Goal: Task Accomplishment & Management: Use online tool/utility

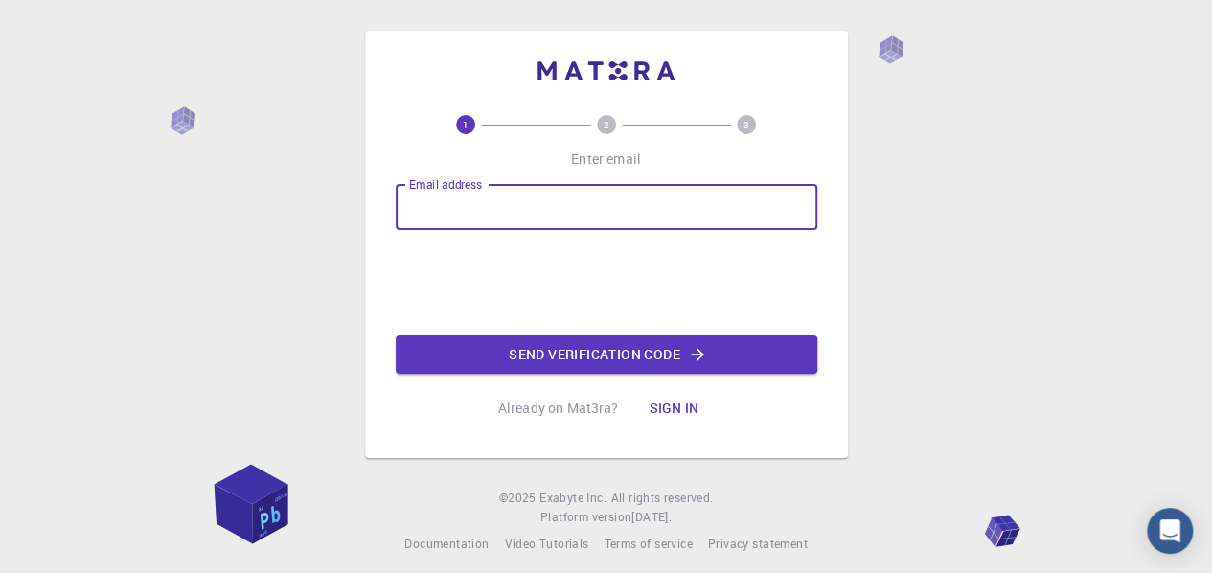
click at [481, 215] on input "Email address" at bounding box center [607, 207] width 422 height 46
type input "[EMAIL_ADDRESS][DOMAIN_NAME]"
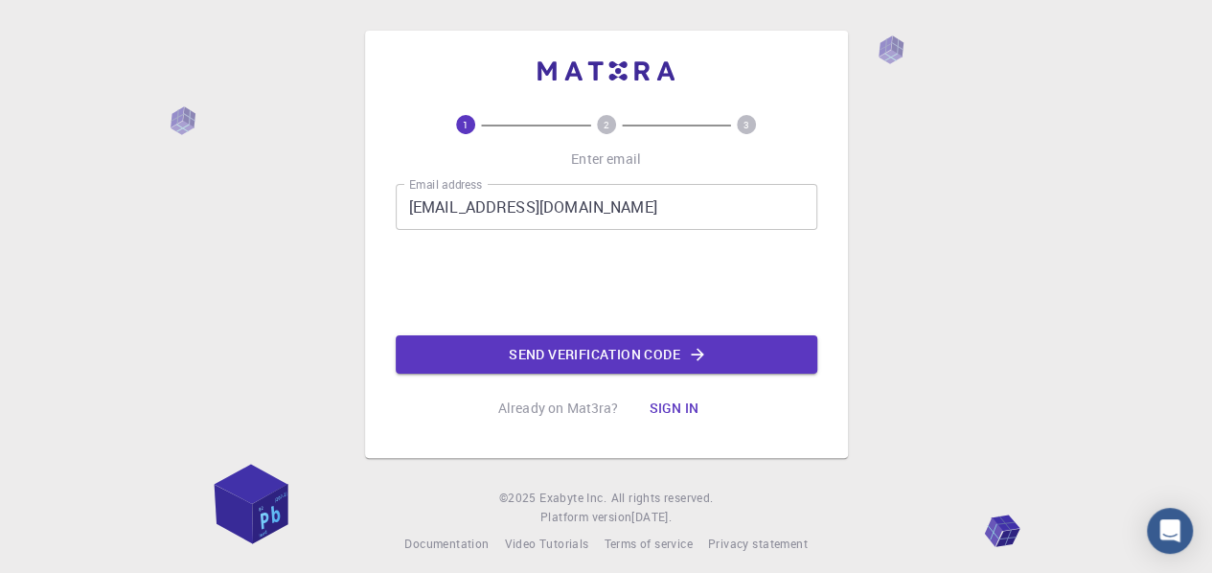
click at [559, 355] on button "Send verification code" at bounding box center [607, 354] width 422 height 38
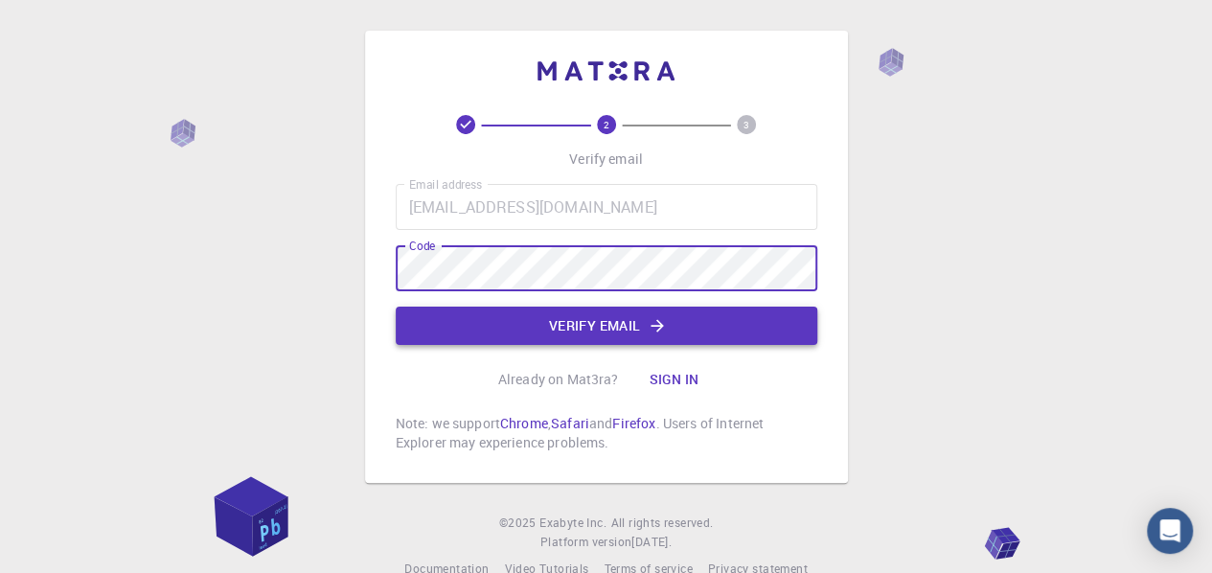
click at [467, 329] on button "Verify email" at bounding box center [607, 326] width 422 height 38
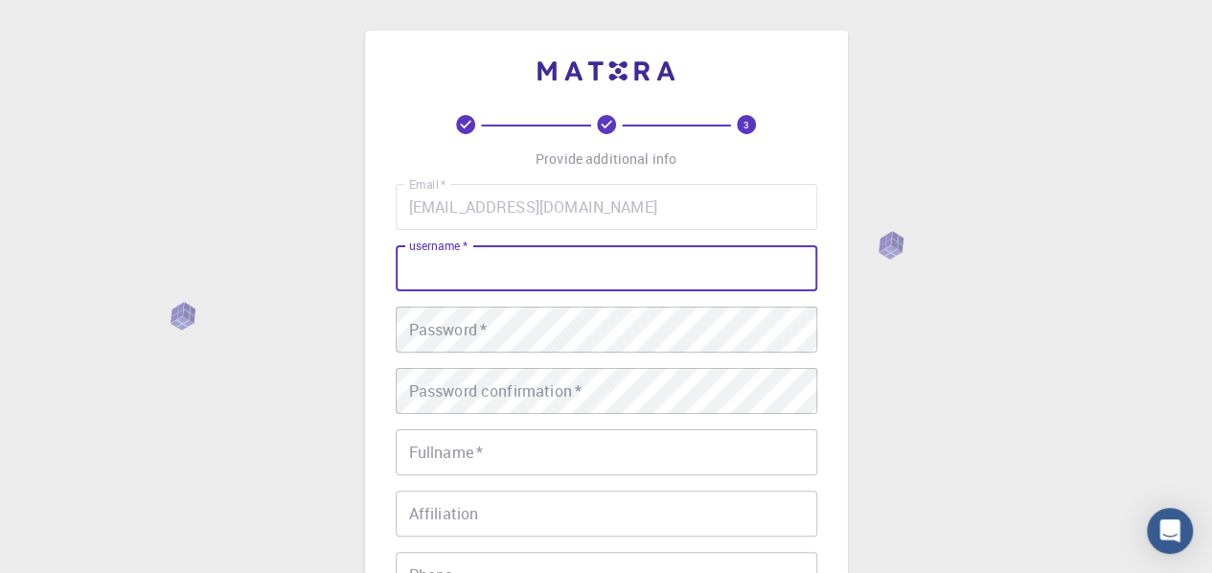
click at [493, 259] on input "username   *" at bounding box center [607, 268] width 422 height 46
type input "Ali"
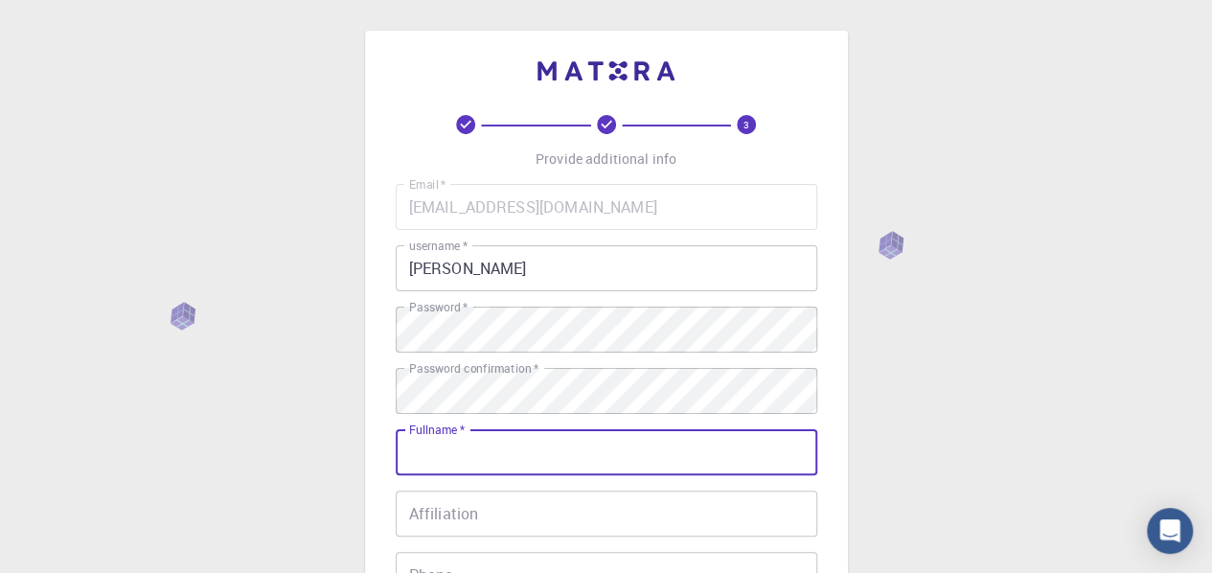
click at [523, 432] on input "Fullname   *" at bounding box center [607, 452] width 422 height 46
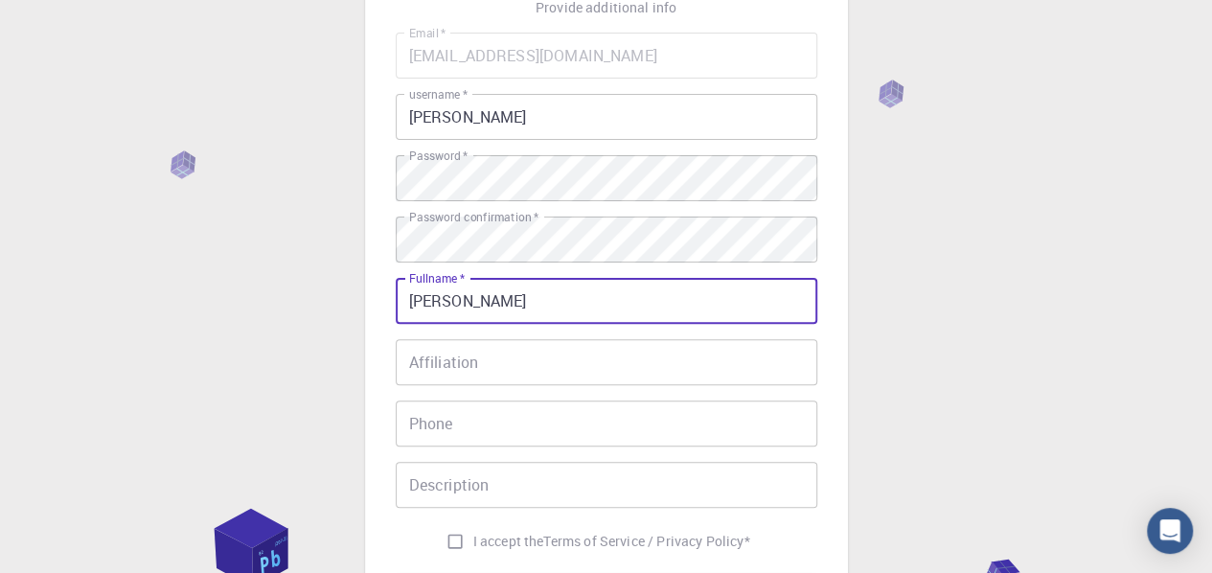
scroll to position [192, 0]
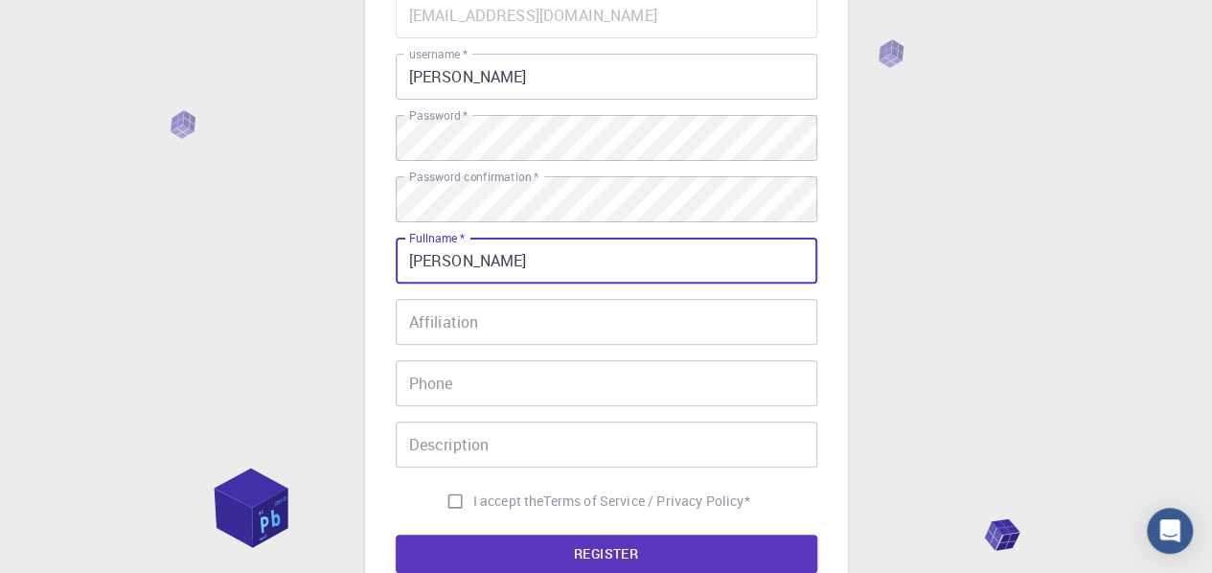
type input "[PERSON_NAME]"
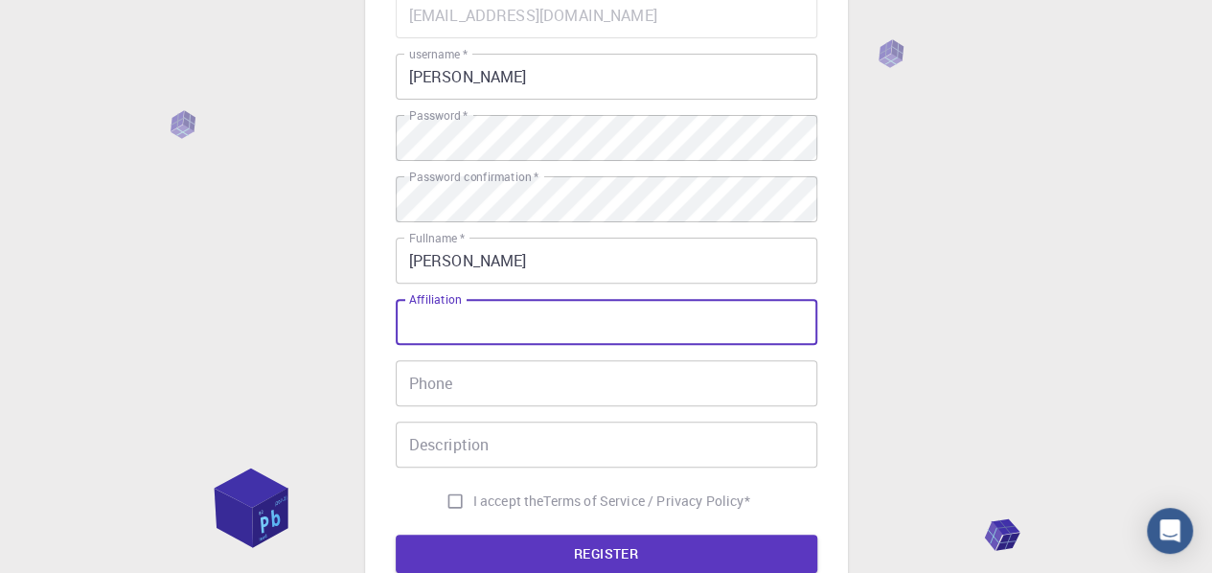
click at [470, 334] on input "Affiliation" at bounding box center [607, 322] width 422 height 46
click at [512, 319] on input "Affiliation" at bounding box center [607, 322] width 422 height 46
type input "student"
click at [443, 396] on input "Phone" at bounding box center [607, 383] width 422 height 46
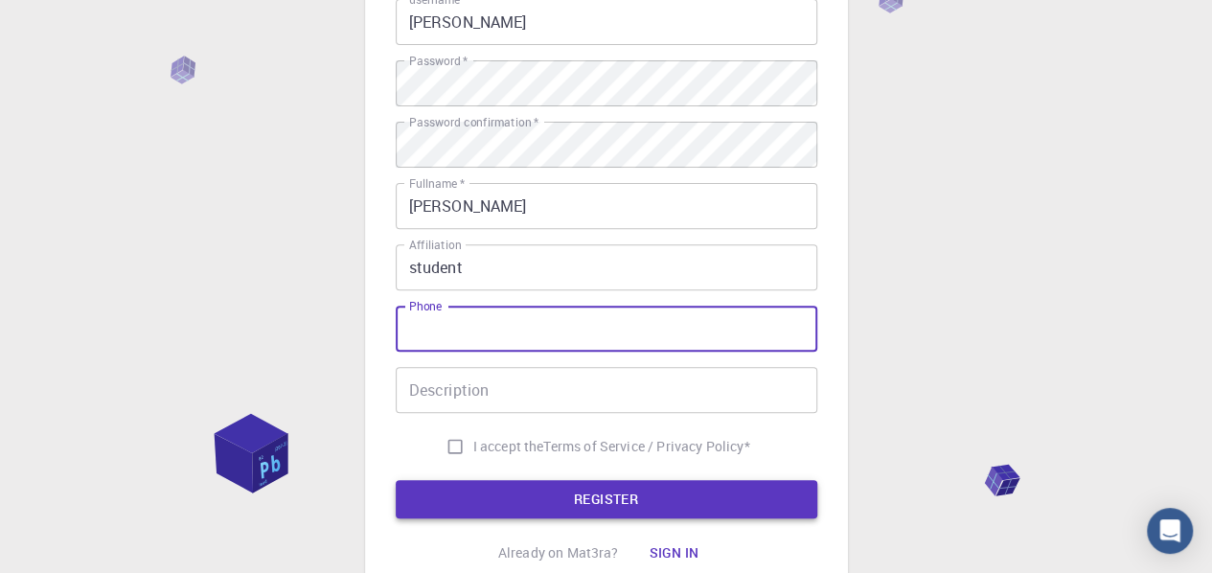
scroll to position [287, 0]
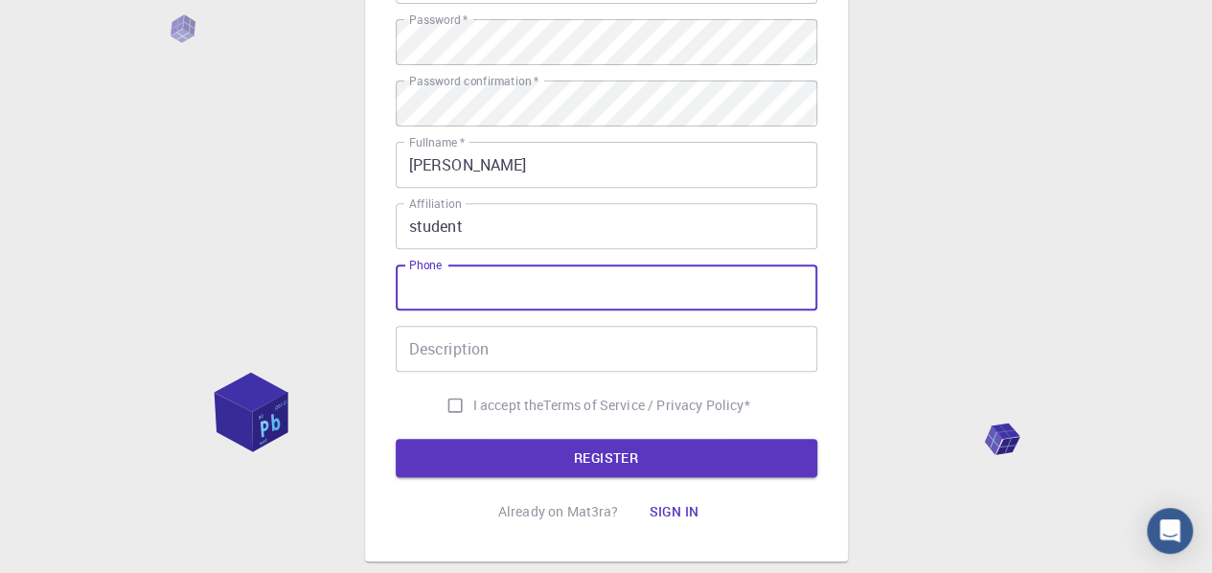
click at [446, 408] on input "I accept the Terms of Service / Privacy Policy *" at bounding box center [455, 405] width 36 height 36
checkbox input "true"
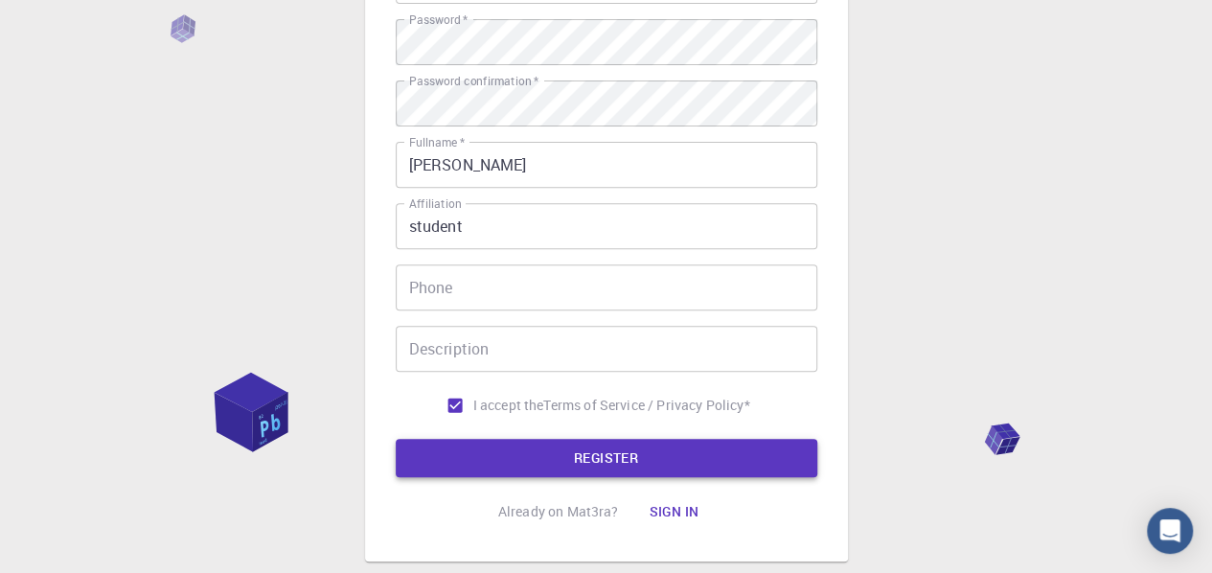
click at [477, 451] on button "REGISTER" at bounding box center [607, 458] width 422 height 38
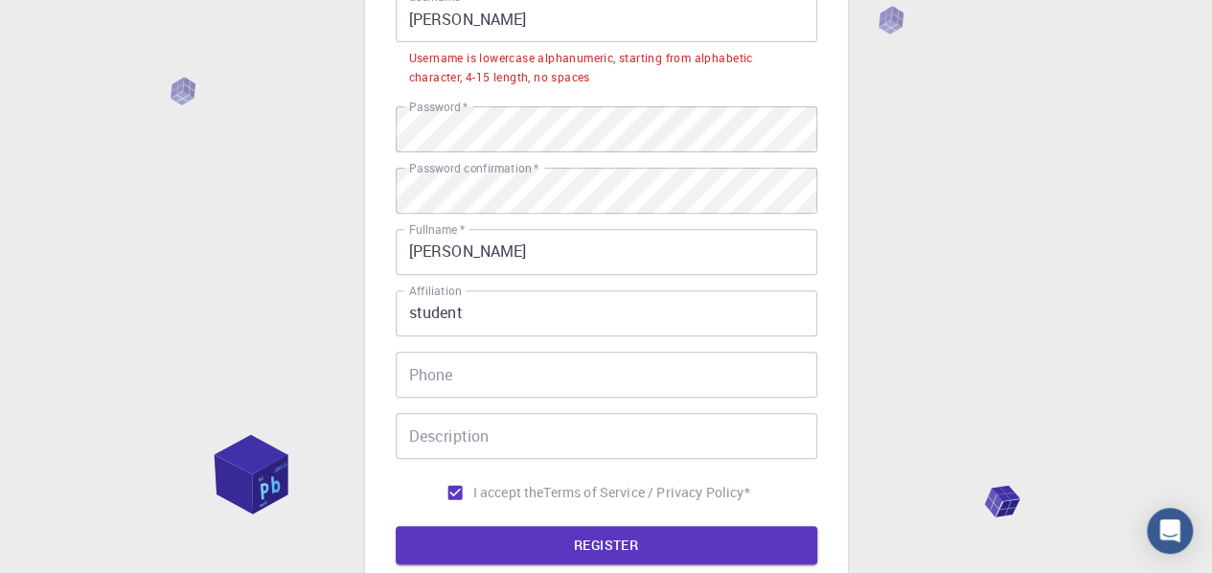
scroll to position [192, 0]
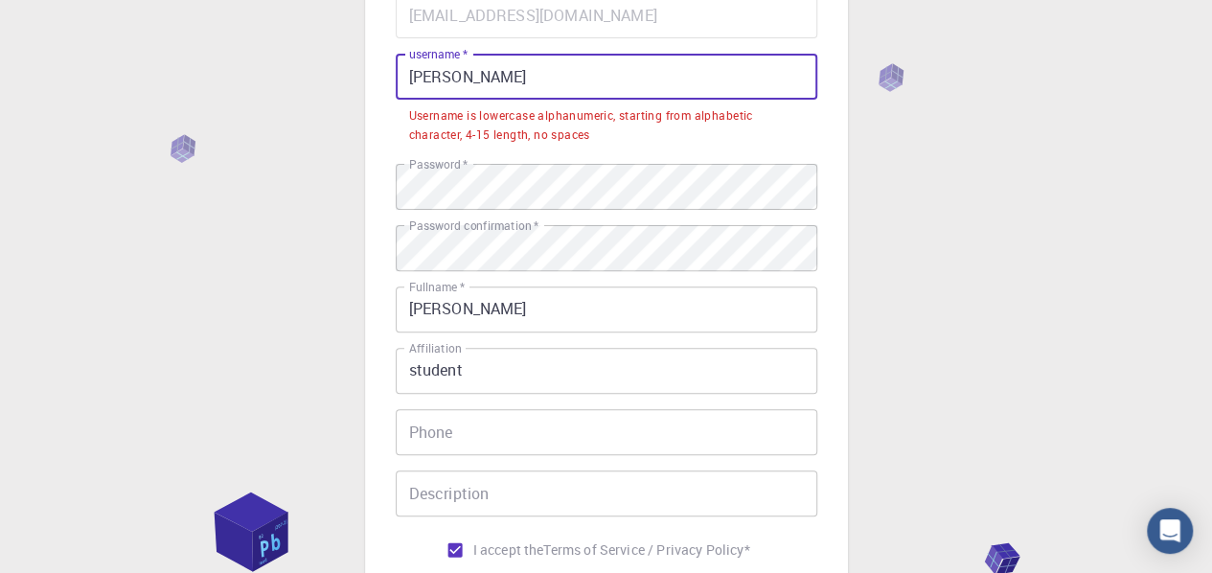
click at [473, 89] on input "Ali" at bounding box center [607, 77] width 422 height 46
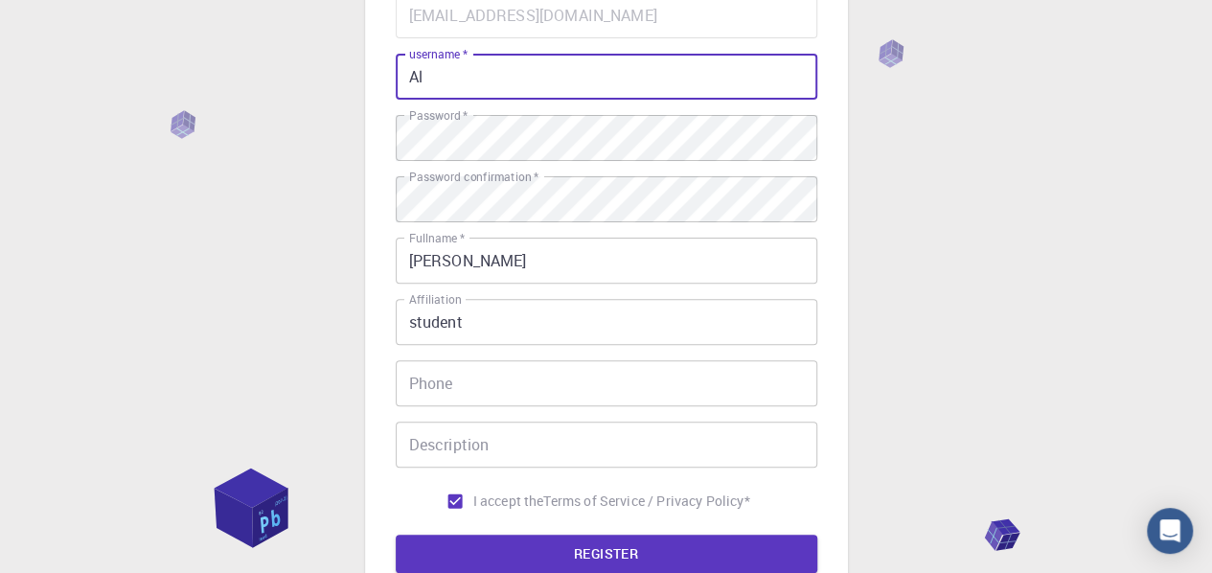
type input "A"
click at [561, 547] on button "REGISTER" at bounding box center [607, 554] width 422 height 38
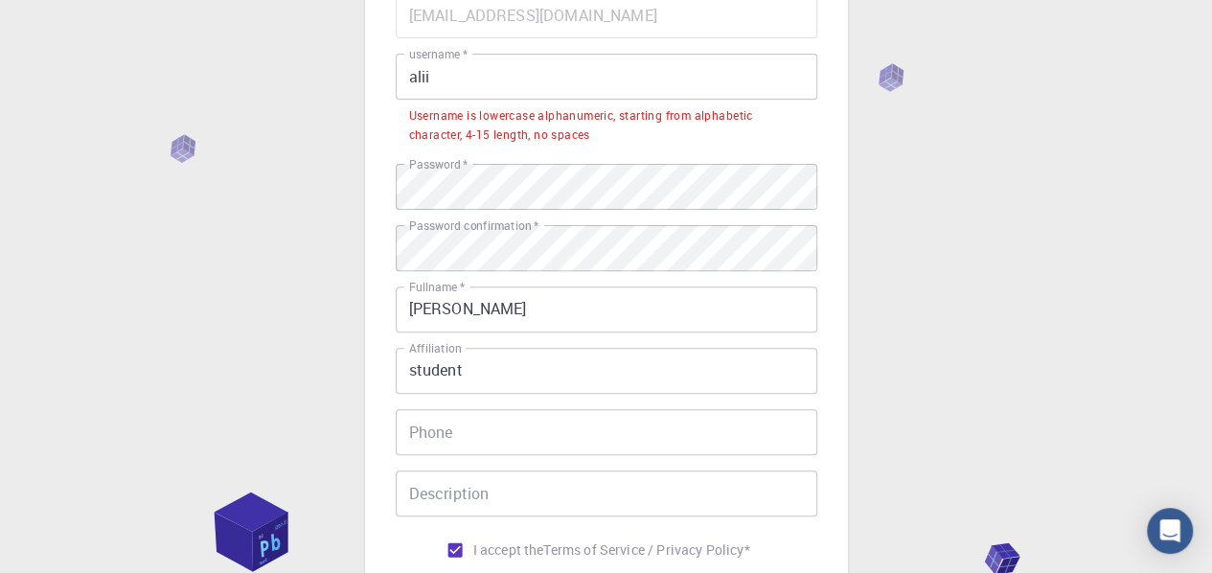
click at [466, 86] on input "alii" at bounding box center [607, 77] width 422 height 46
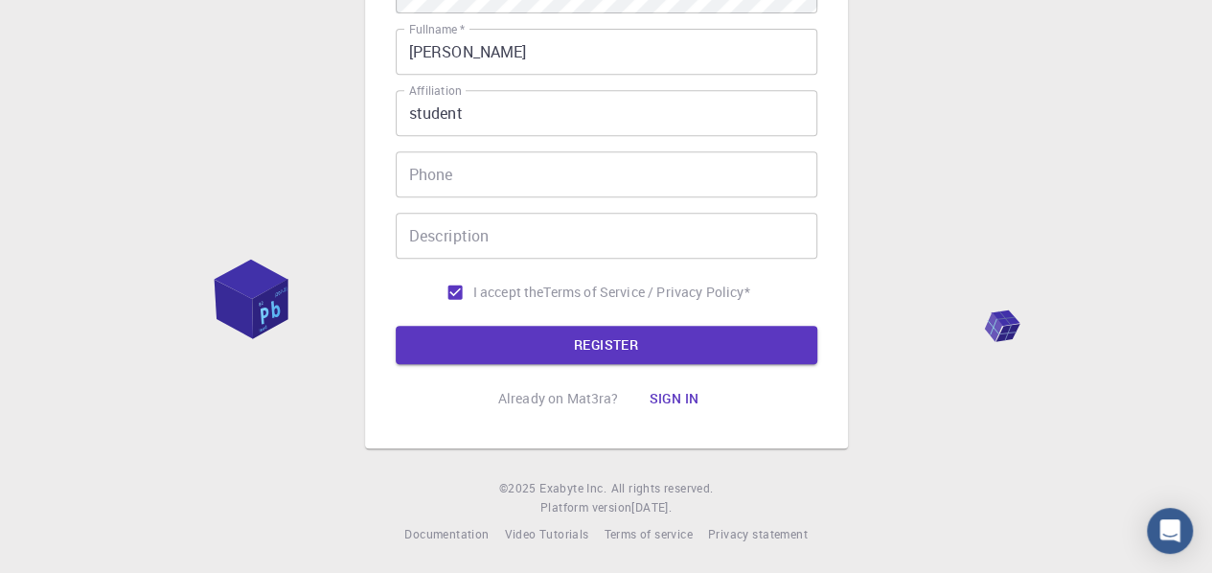
scroll to position [404, 0]
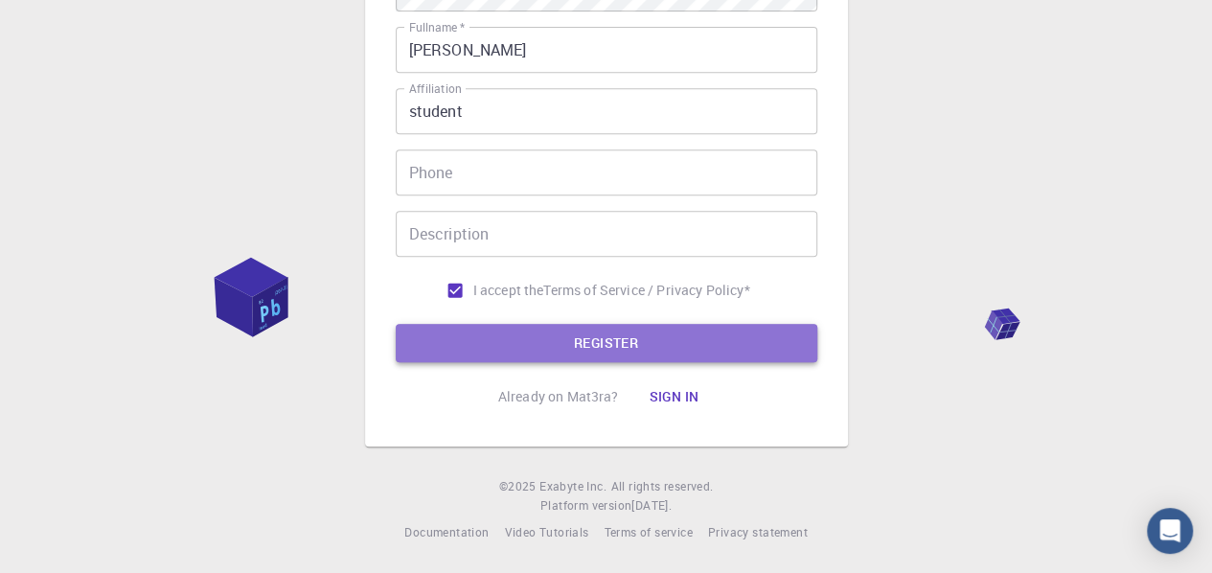
click at [524, 332] on button "REGISTER" at bounding box center [607, 343] width 422 height 38
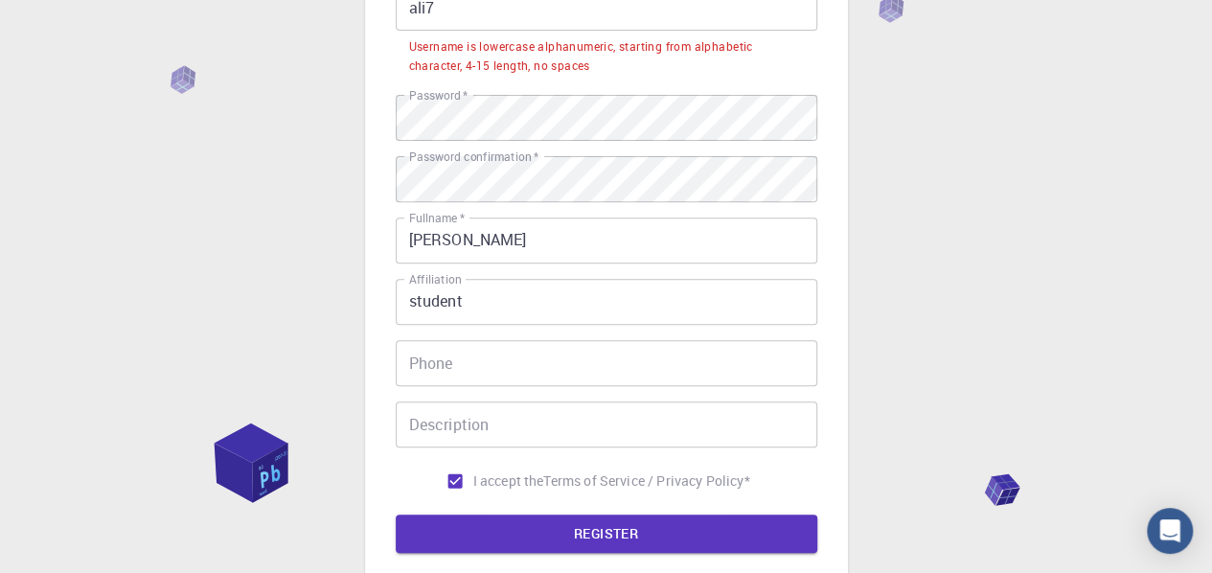
scroll to position [165, 0]
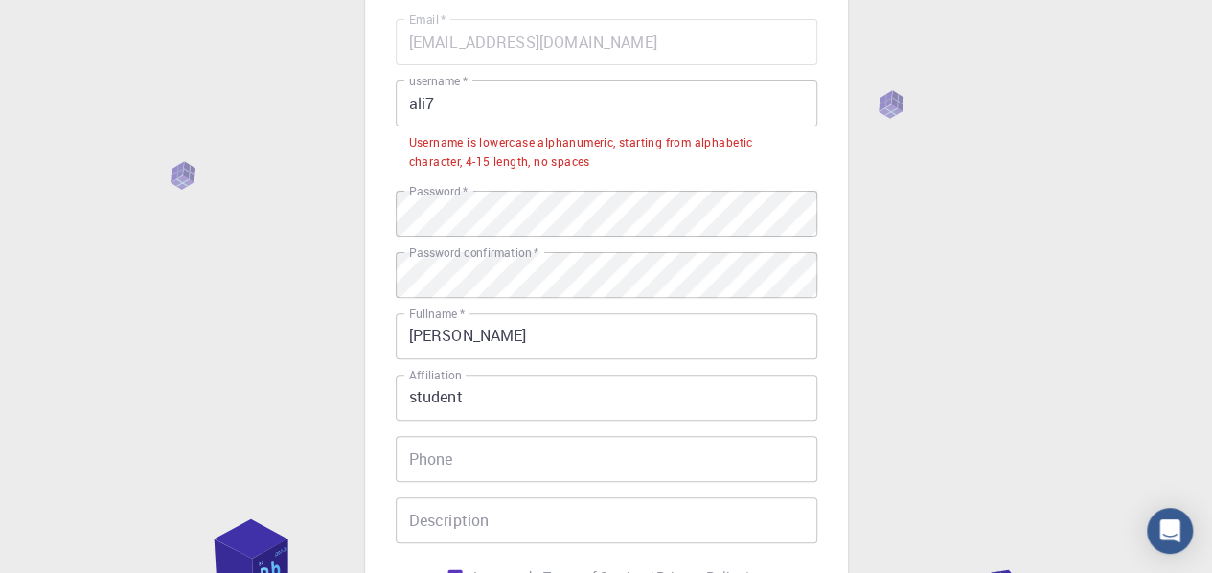
click at [460, 103] on input "ali7" at bounding box center [607, 103] width 422 height 46
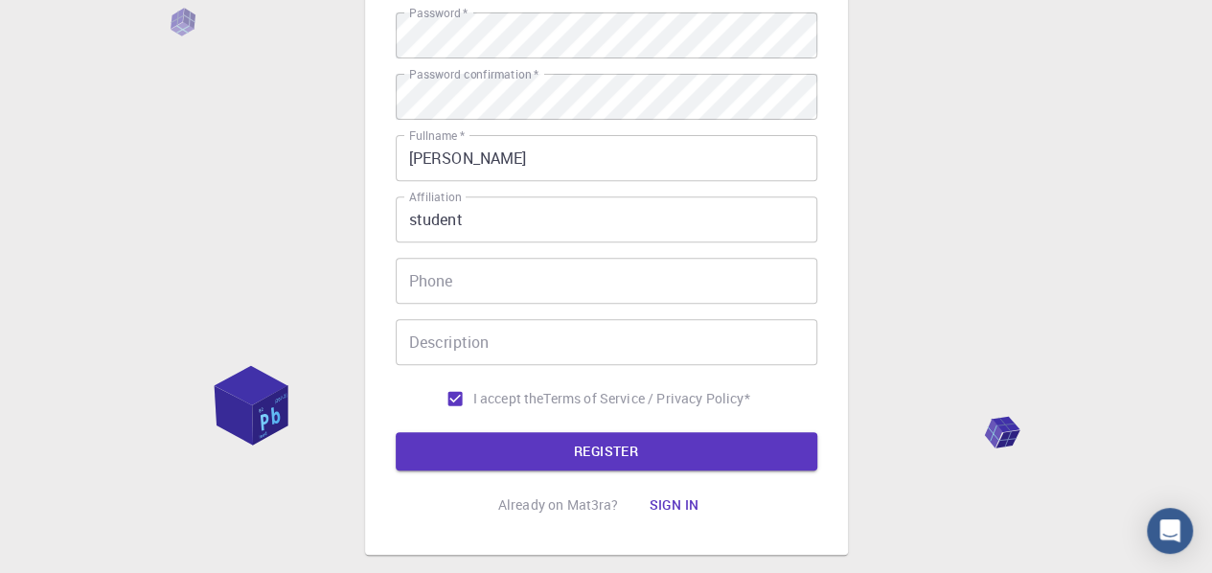
scroll to position [356, 0]
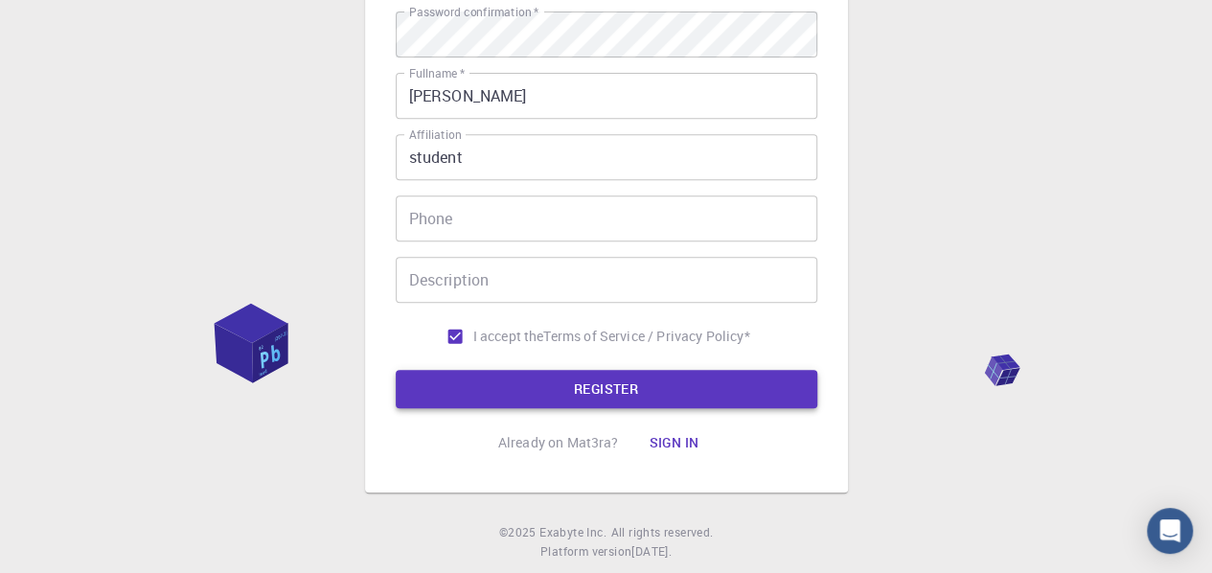
type input "alii7"
click at [594, 380] on button "REGISTER" at bounding box center [607, 389] width 422 height 38
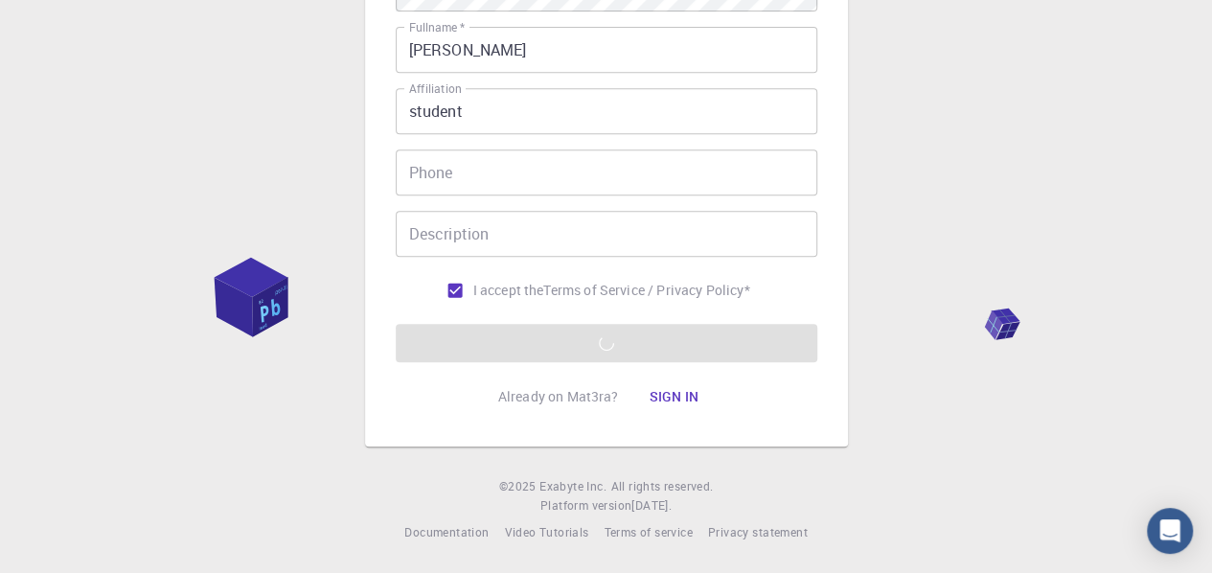
scroll to position [404, 0]
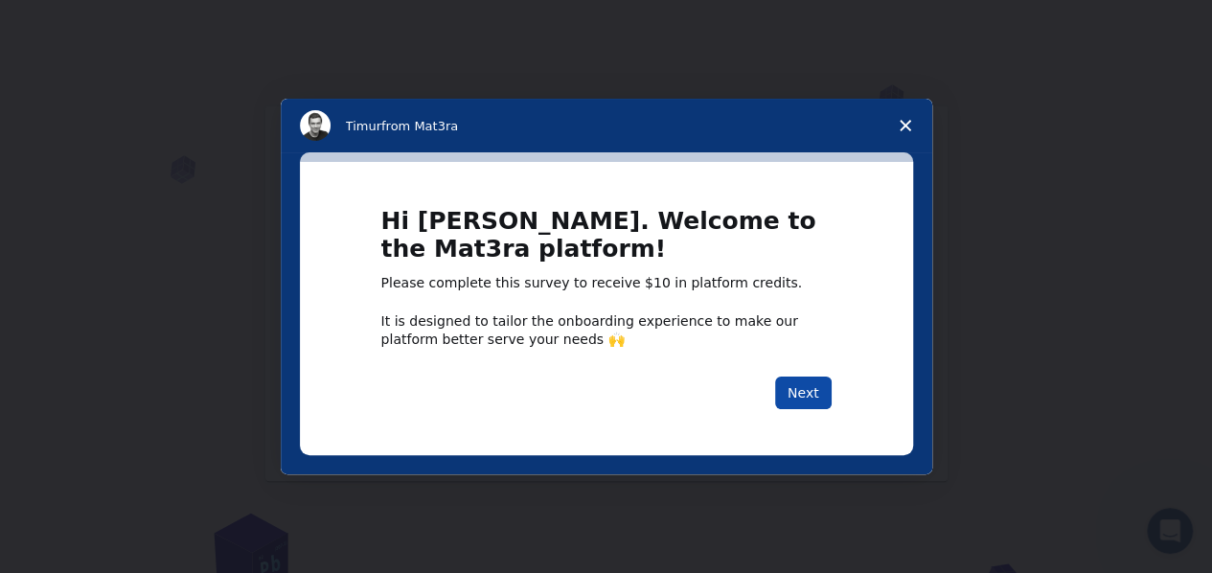
click at [803, 385] on button "Next" at bounding box center [803, 393] width 57 height 33
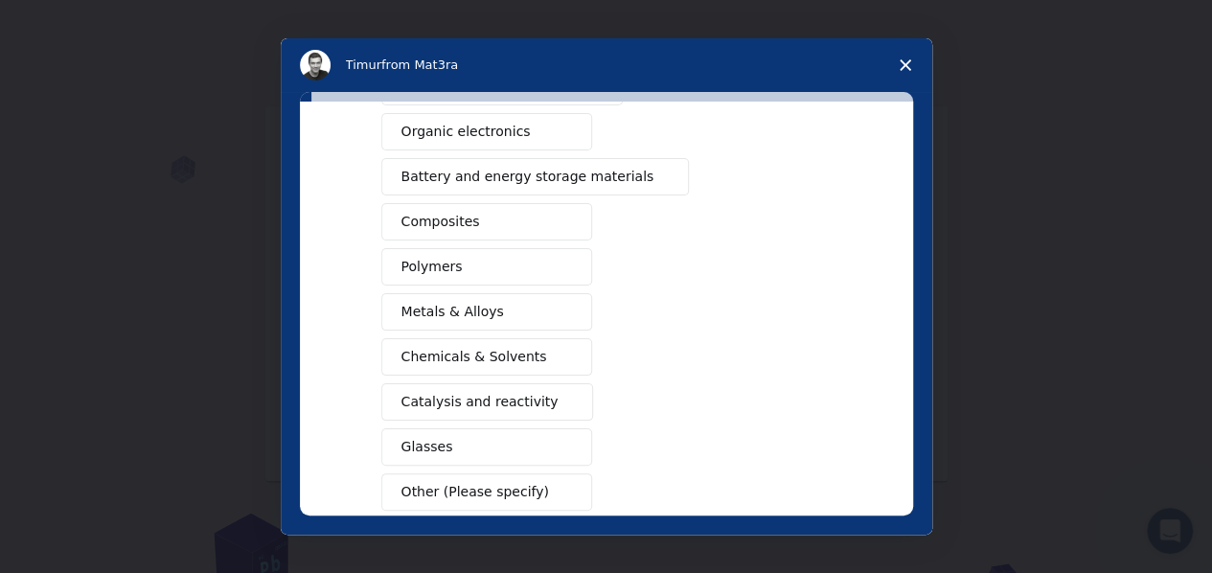
scroll to position [287, 0]
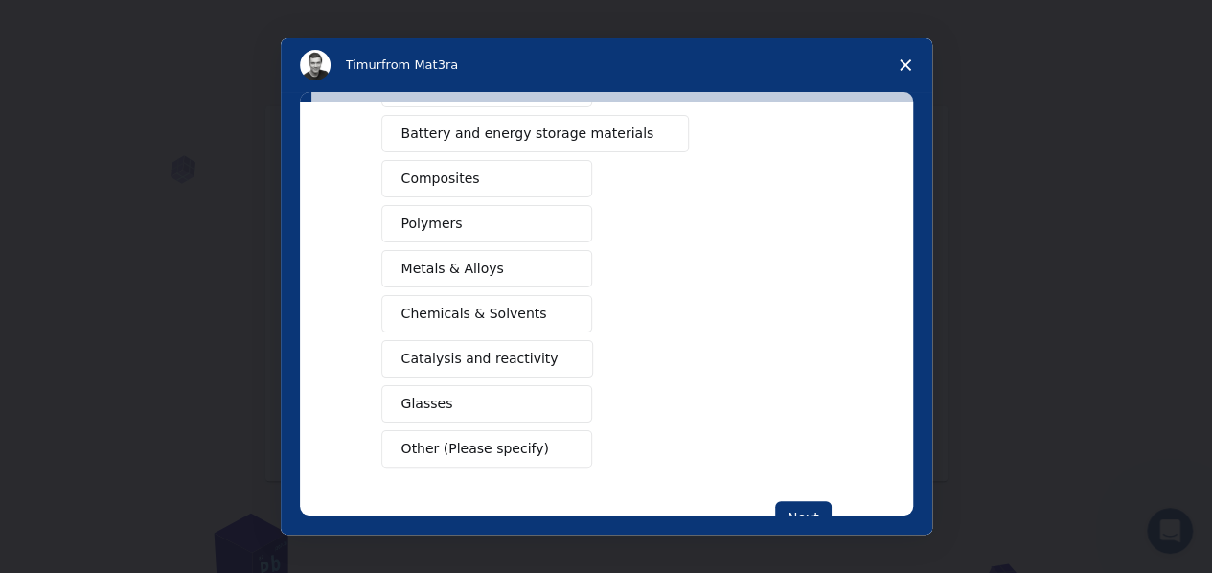
click at [508, 353] on span "Catalysis and reactivity" at bounding box center [479, 359] width 157 height 20
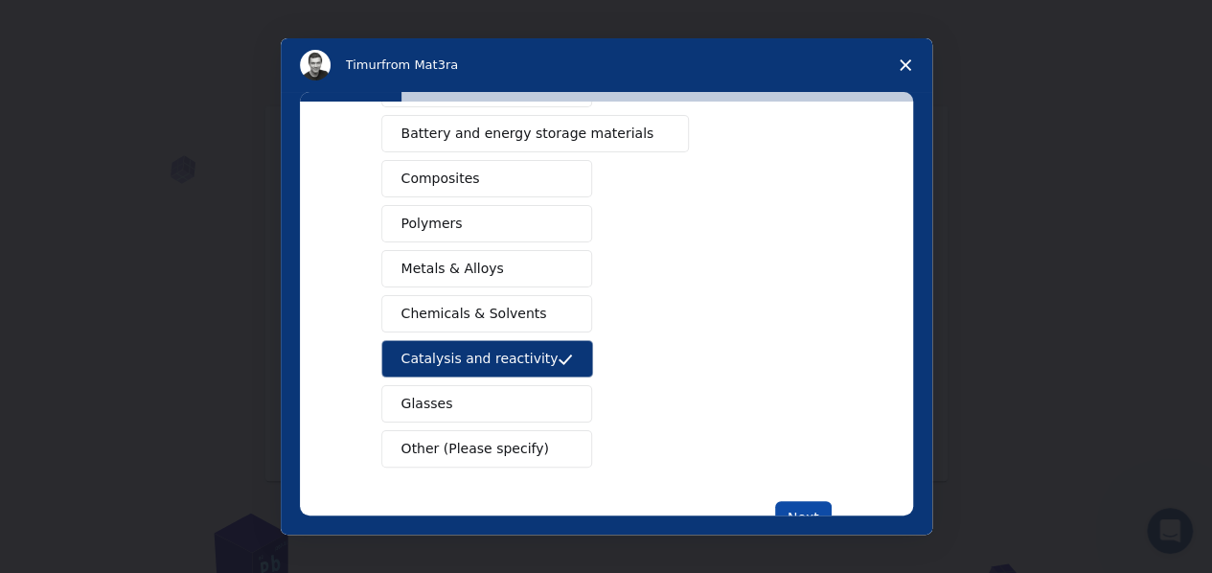
click at [792, 505] on button "Next" at bounding box center [803, 517] width 57 height 33
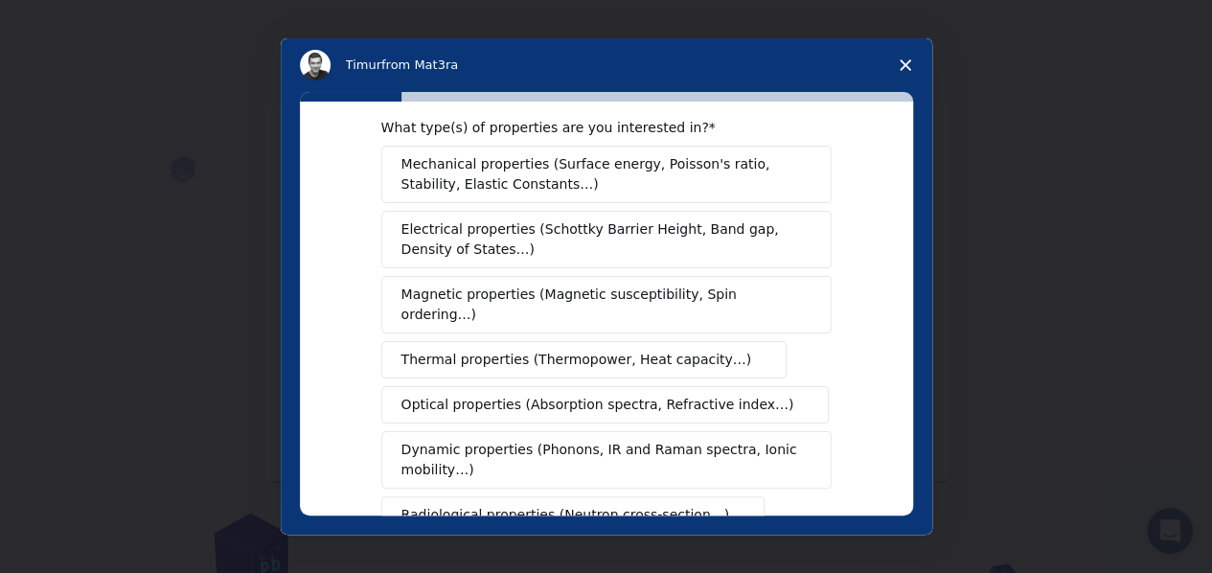
scroll to position [0, 0]
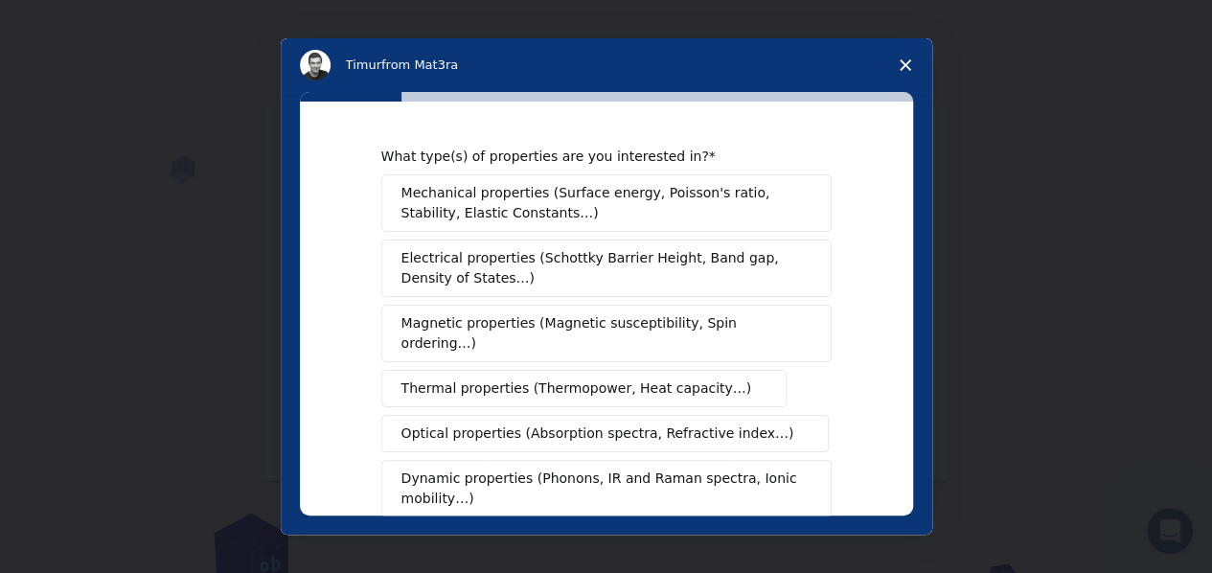
click at [501, 210] on span "Mechanical properties (Surface energy, Poisson's ratio, Stability, Elastic Cons…" at bounding box center [601, 203] width 400 height 40
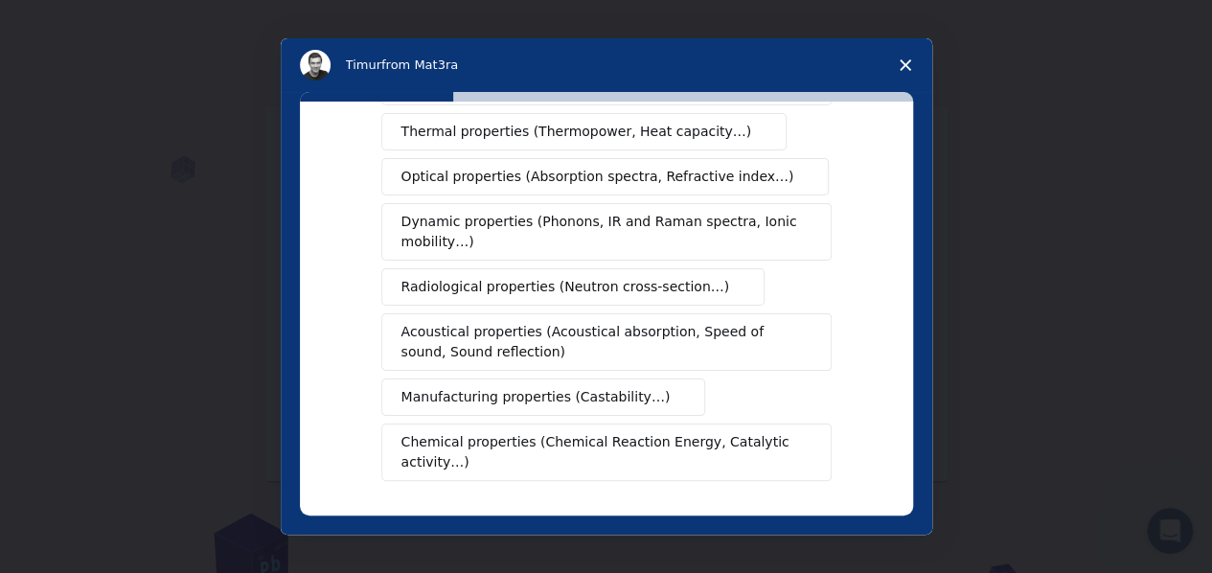
scroll to position [287, 0]
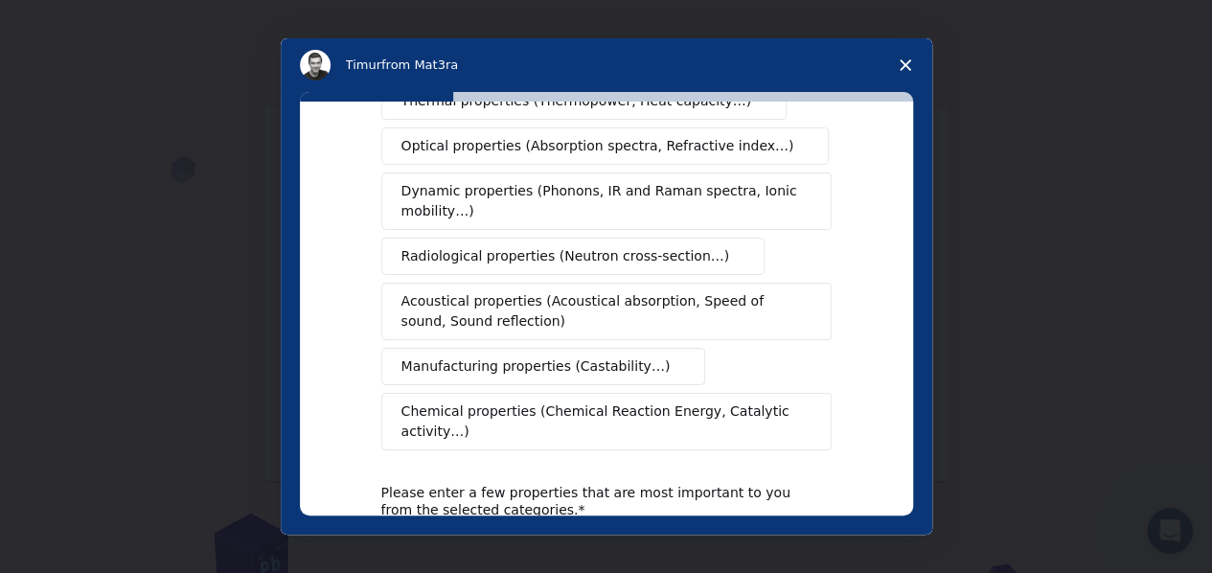
click at [638, 401] on span "Chemical properties (Chemical Reaction Energy, Catalytic activity…)" at bounding box center [599, 421] width 397 height 40
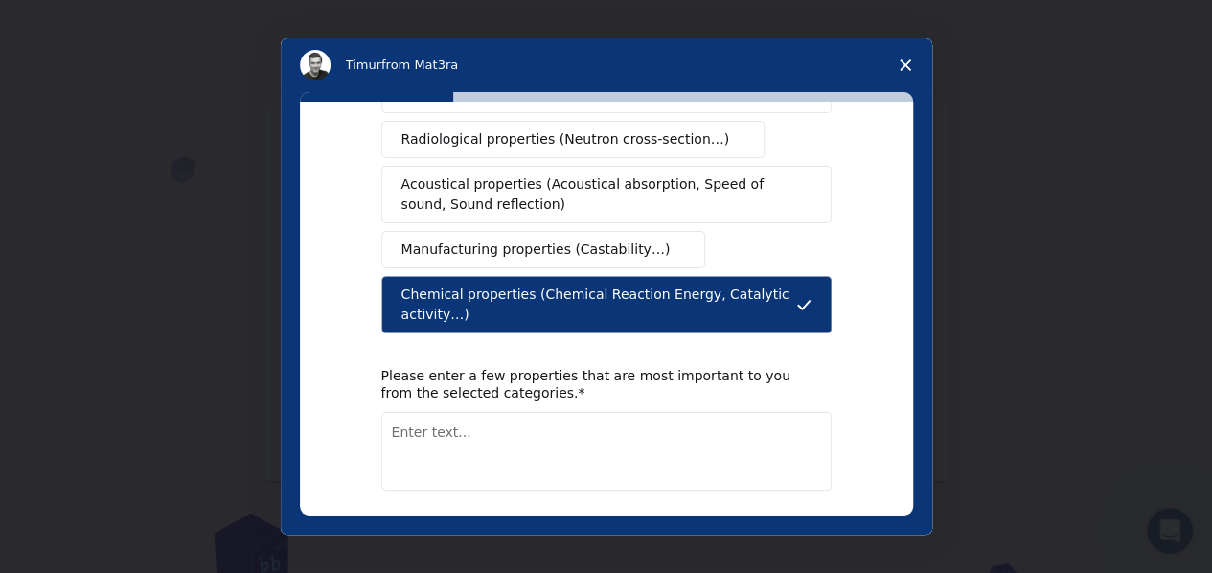
scroll to position [445, 0]
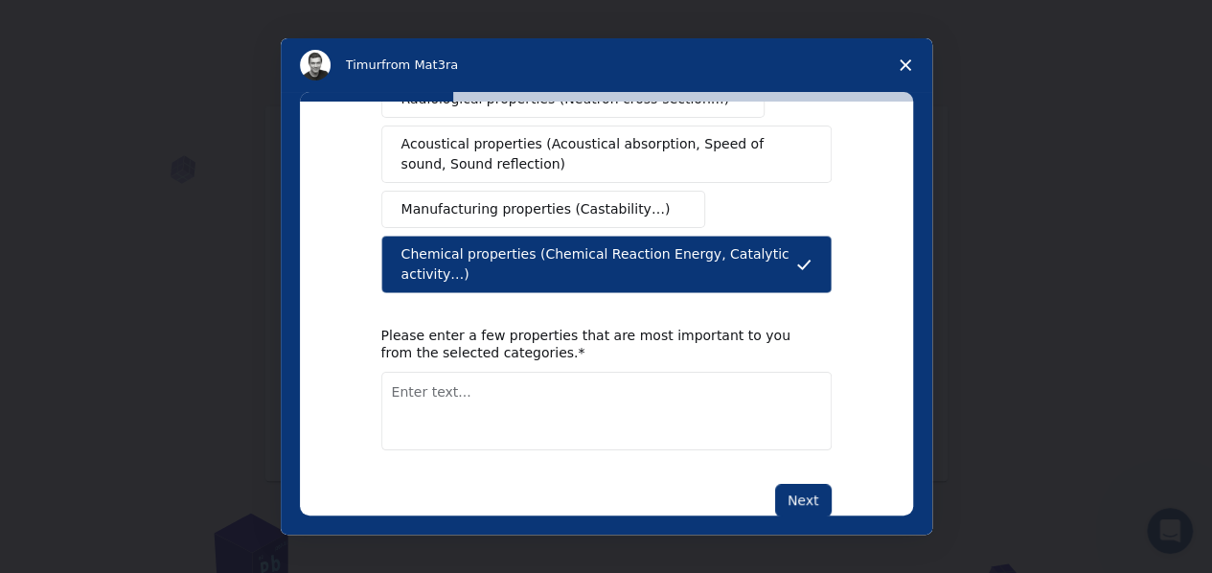
click at [808, 484] on button "Next" at bounding box center [803, 500] width 57 height 33
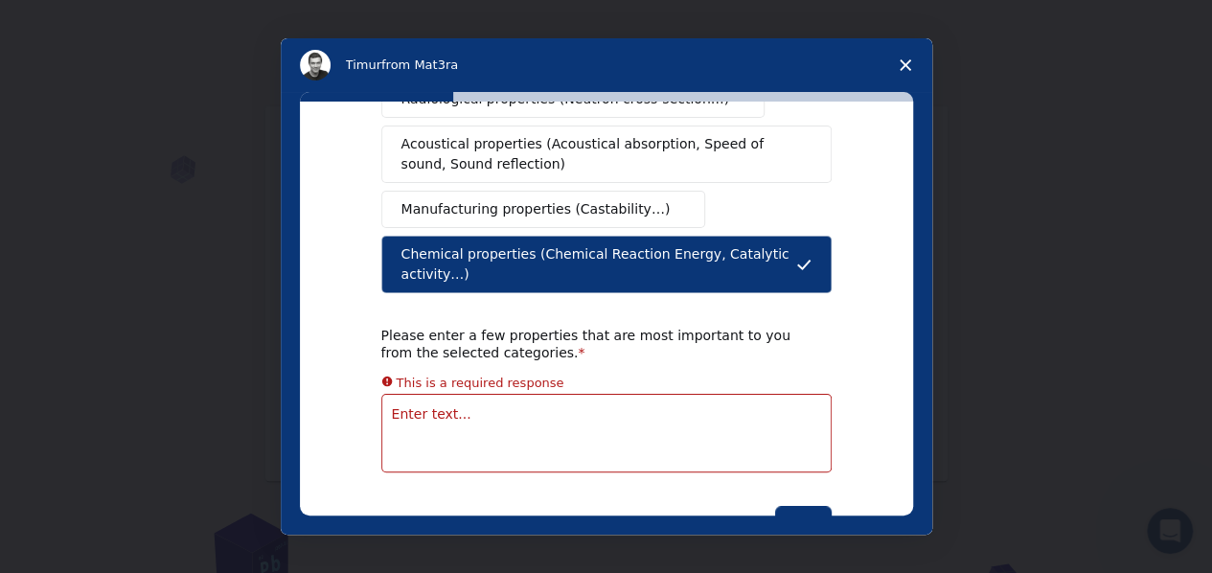
click at [475, 394] on textarea "Enter text..." at bounding box center [606, 433] width 450 height 79
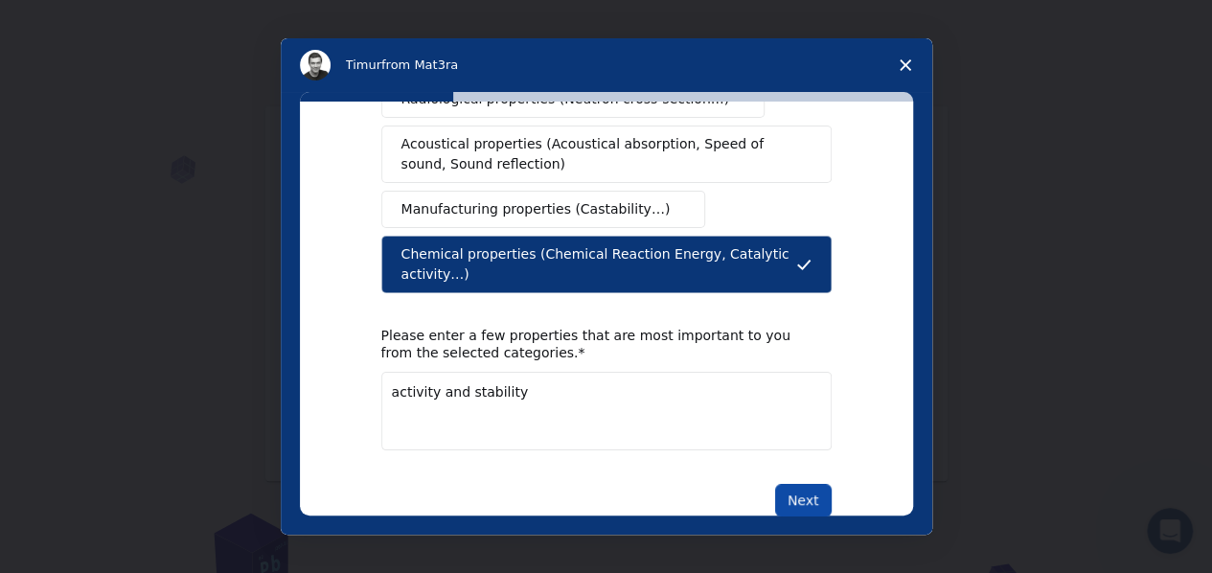
type textarea "activity and stability"
click at [784, 484] on button "Next" at bounding box center [803, 500] width 57 height 33
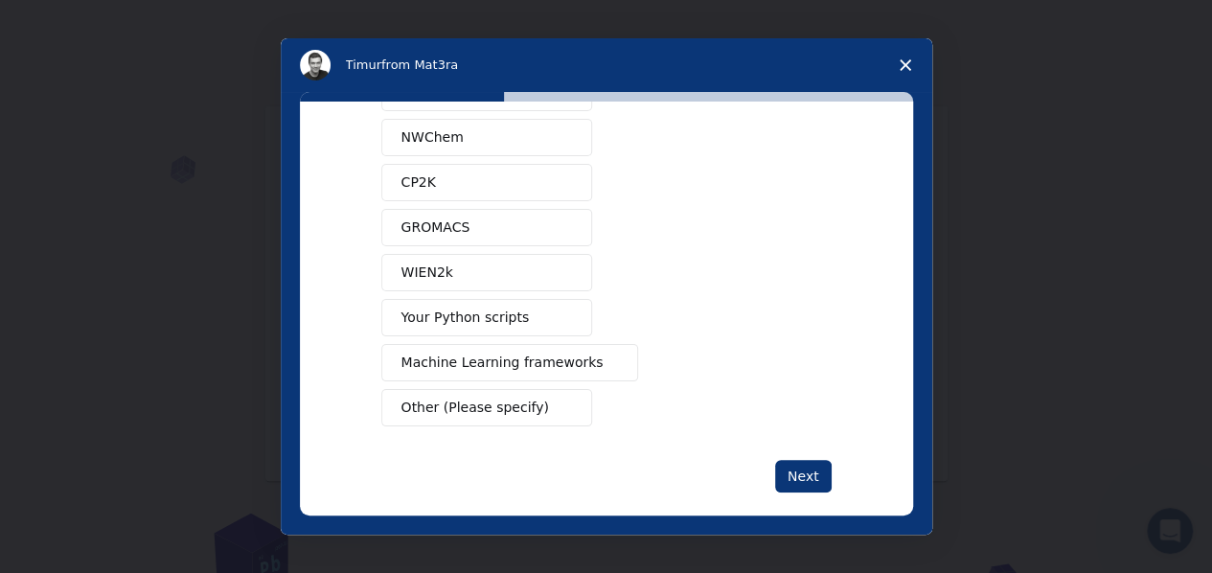
scroll to position [207, 0]
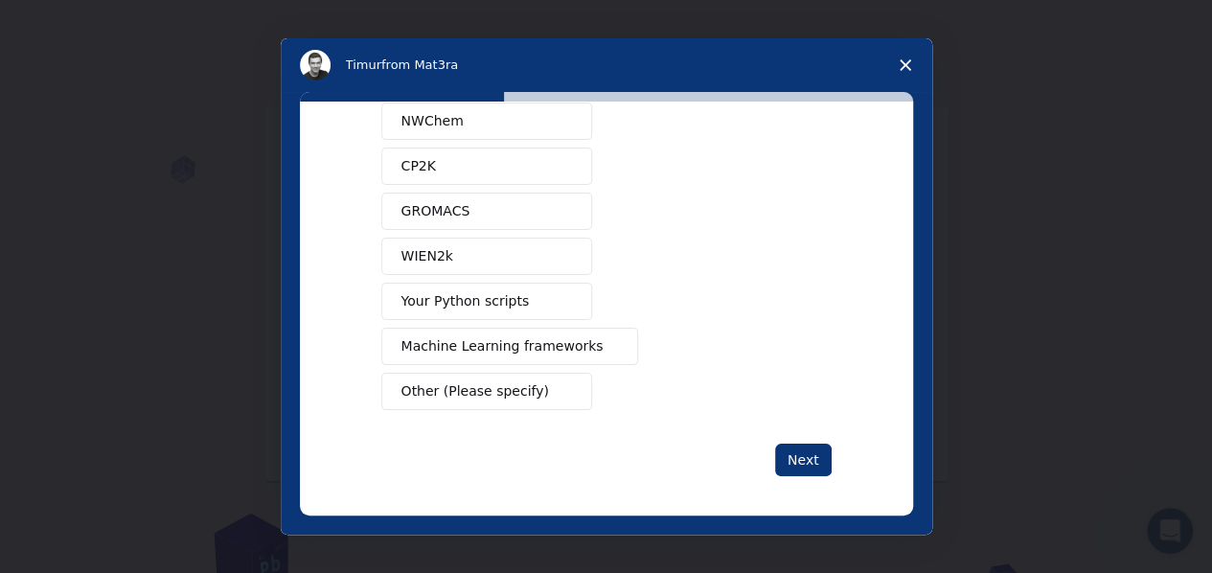
click at [493, 383] on span "Other (Please specify)" at bounding box center [475, 391] width 148 height 20
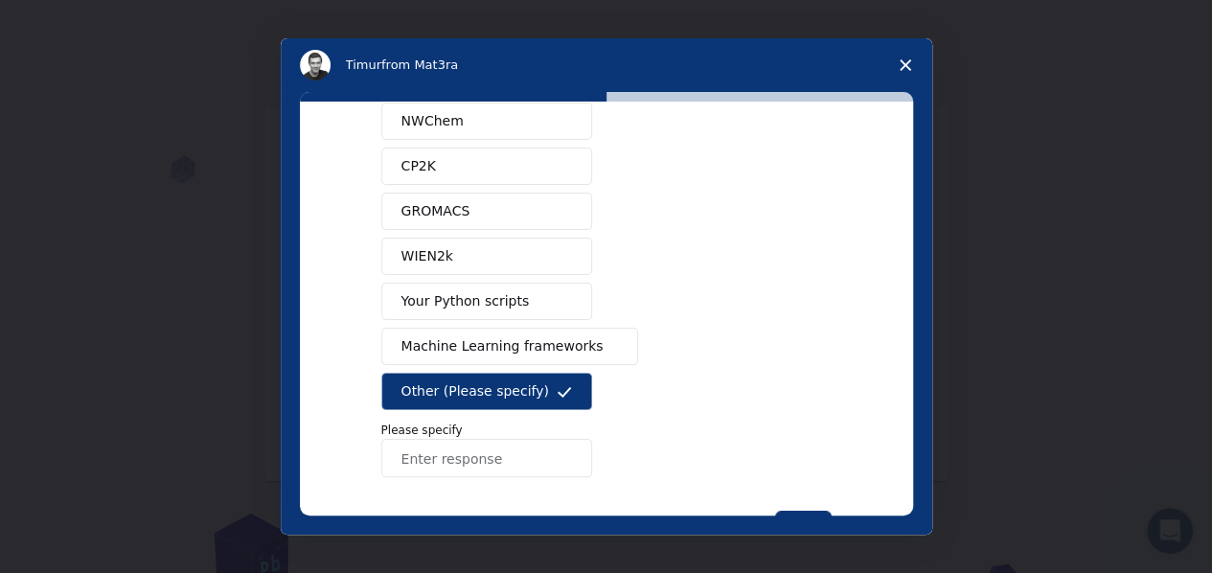
click at [454, 336] on span "Machine Learning frameworks" at bounding box center [502, 346] width 202 height 20
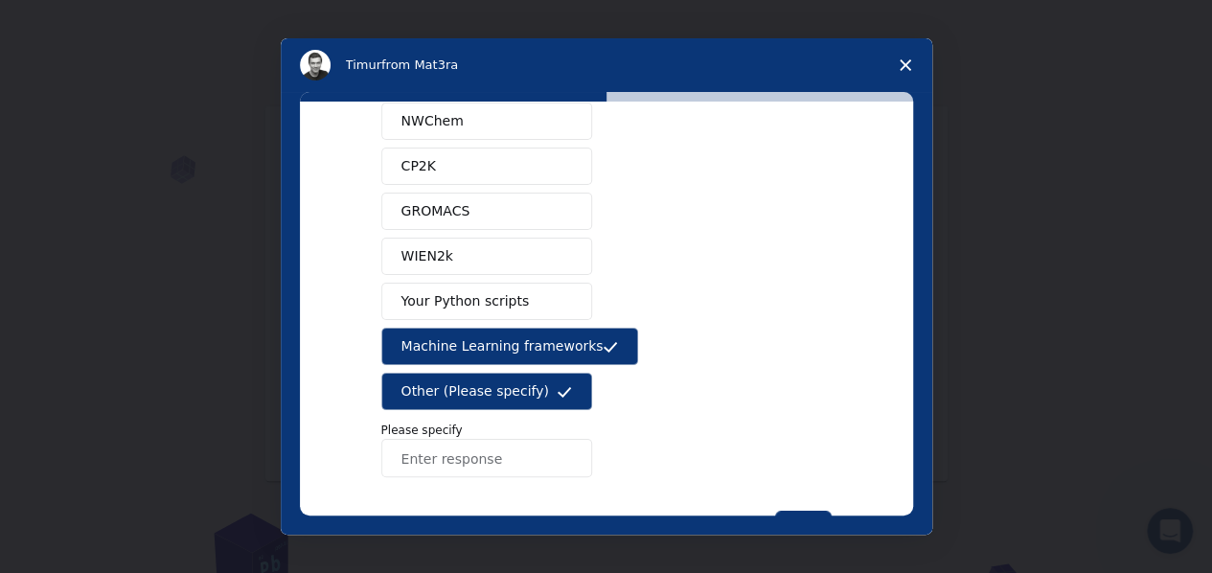
click at [479, 373] on button "Other (Please specify)" at bounding box center [486, 391] width 211 height 37
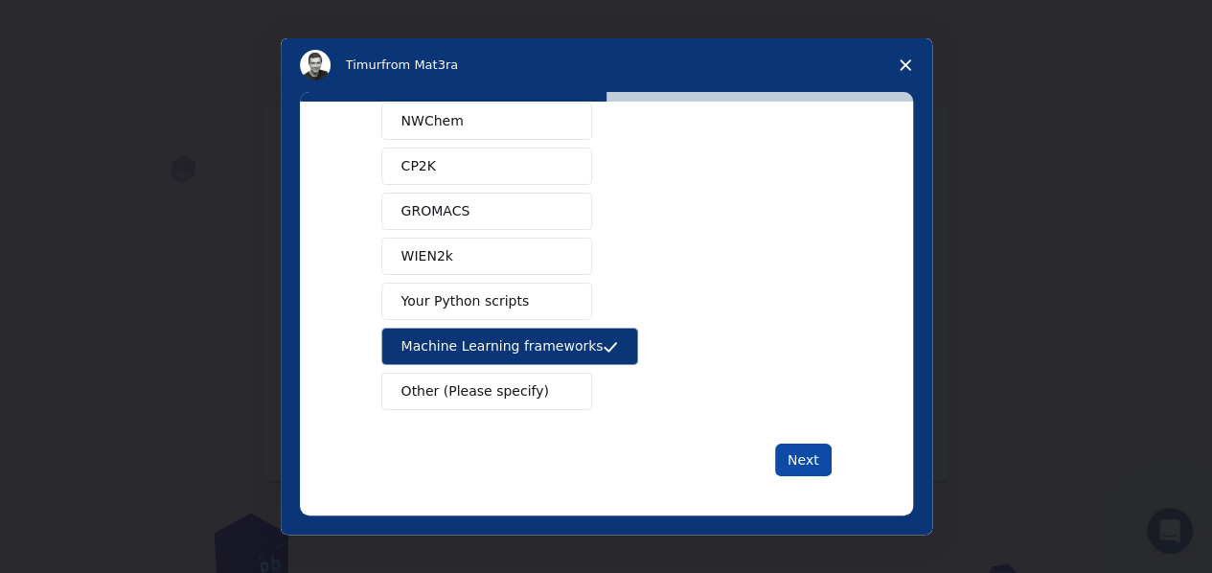
click at [801, 451] on button "Next" at bounding box center [803, 460] width 57 height 33
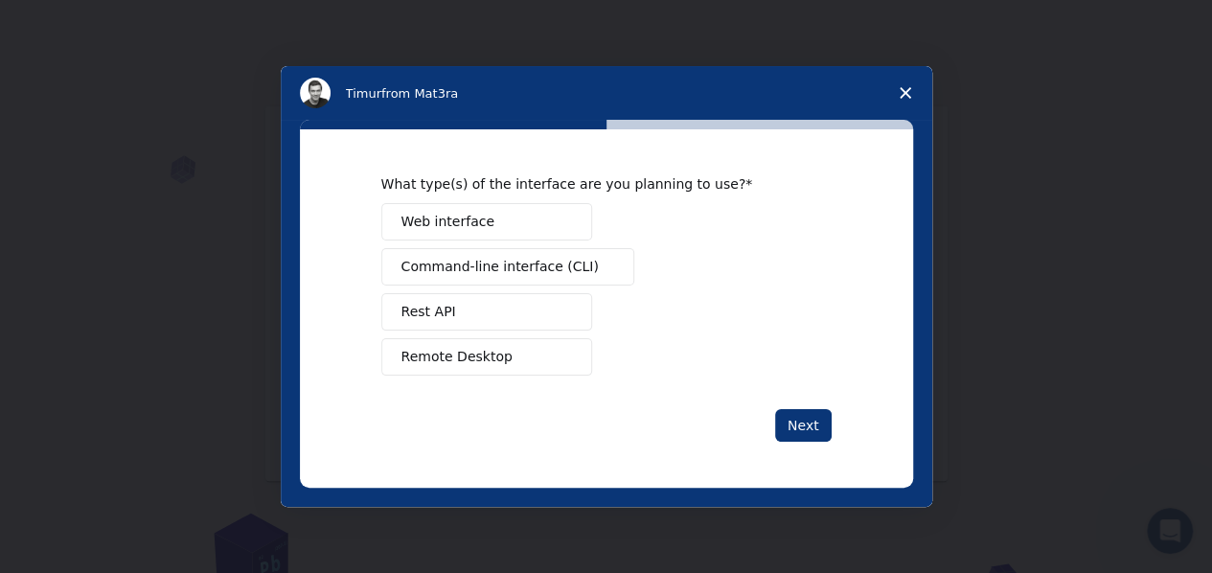
click at [509, 346] on button "Remote Desktop" at bounding box center [486, 356] width 211 height 37
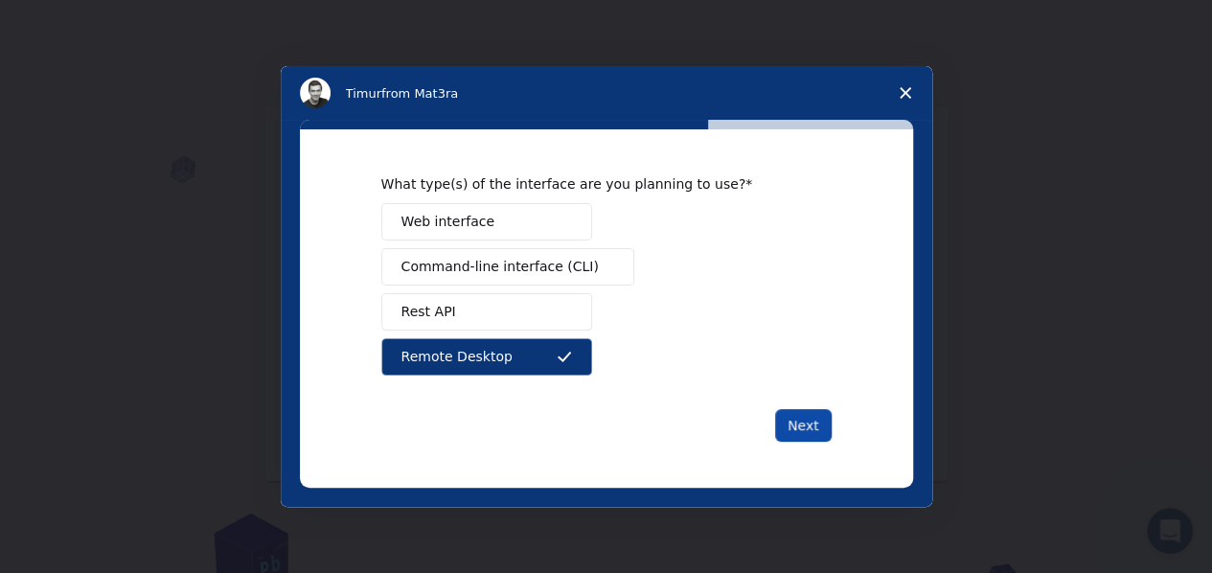
click at [786, 417] on button "Next" at bounding box center [803, 425] width 57 height 33
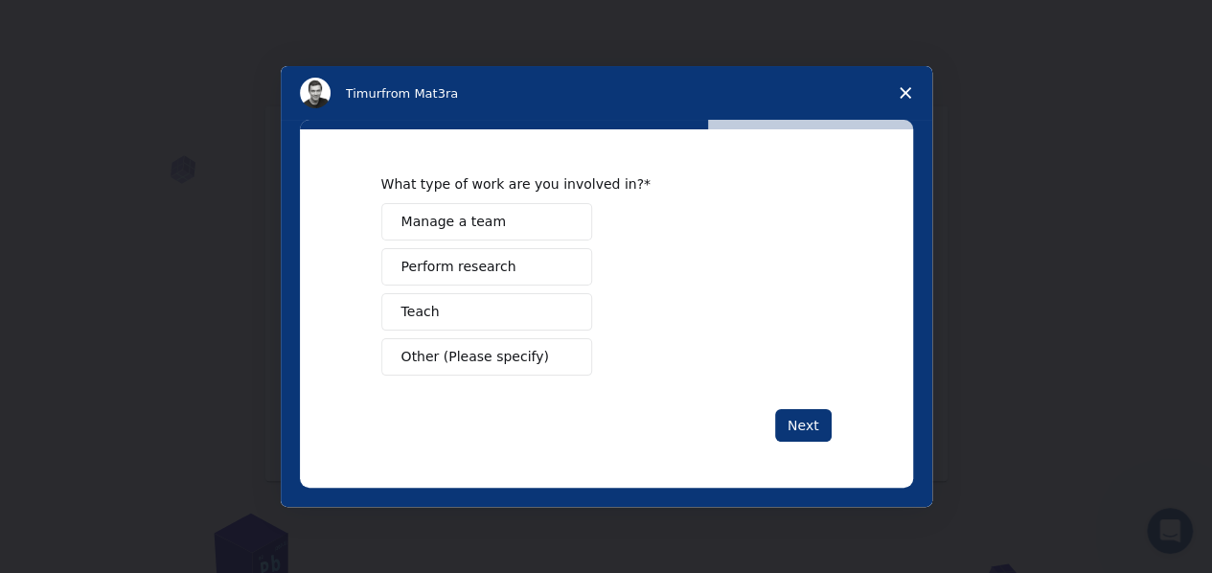
click at [519, 314] on button "Teach" at bounding box center [486, 311] width 211 height 37
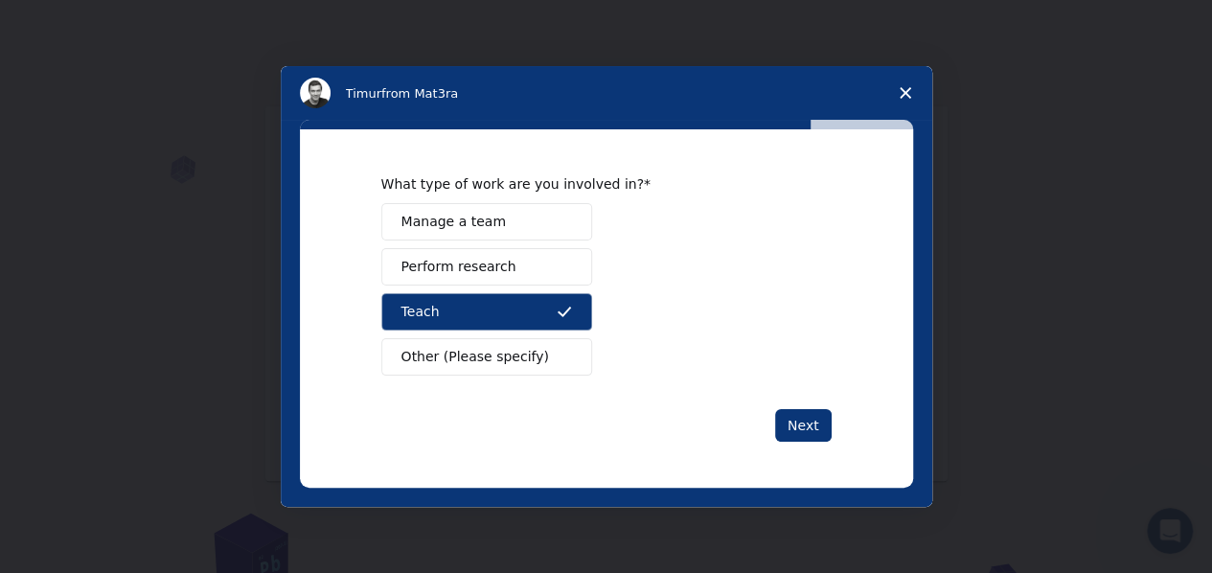
click at [447, 262] on span "Perform research" at bounding box center [458, 267] width 115 height 20
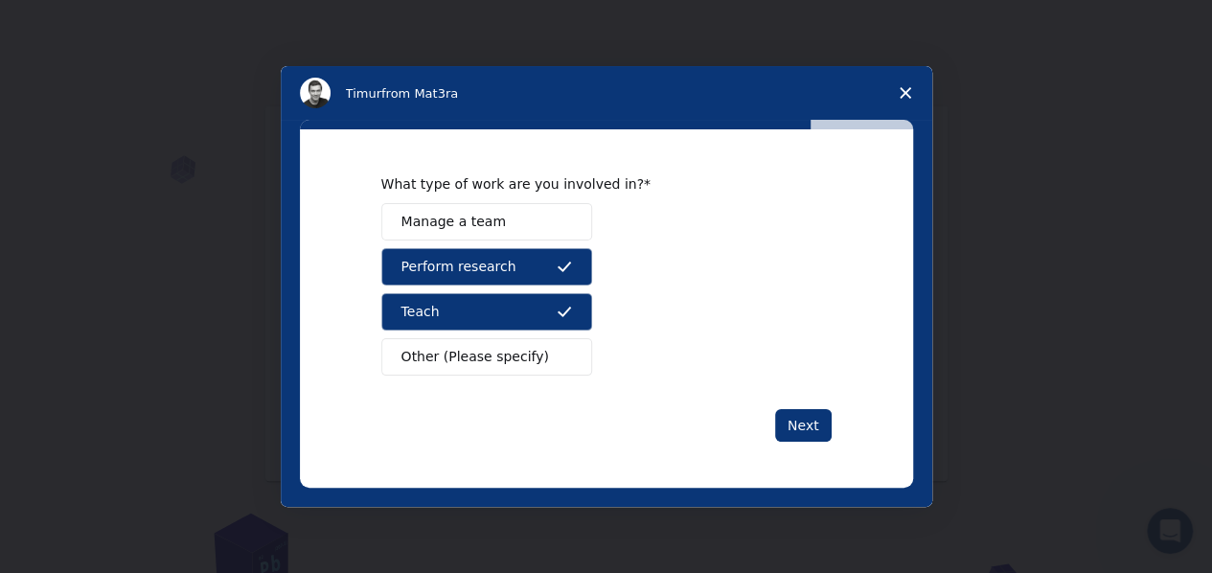
click at [521, 350] on span "Other (Please specify)" at bounding box center [475, 357] width 148 height 20
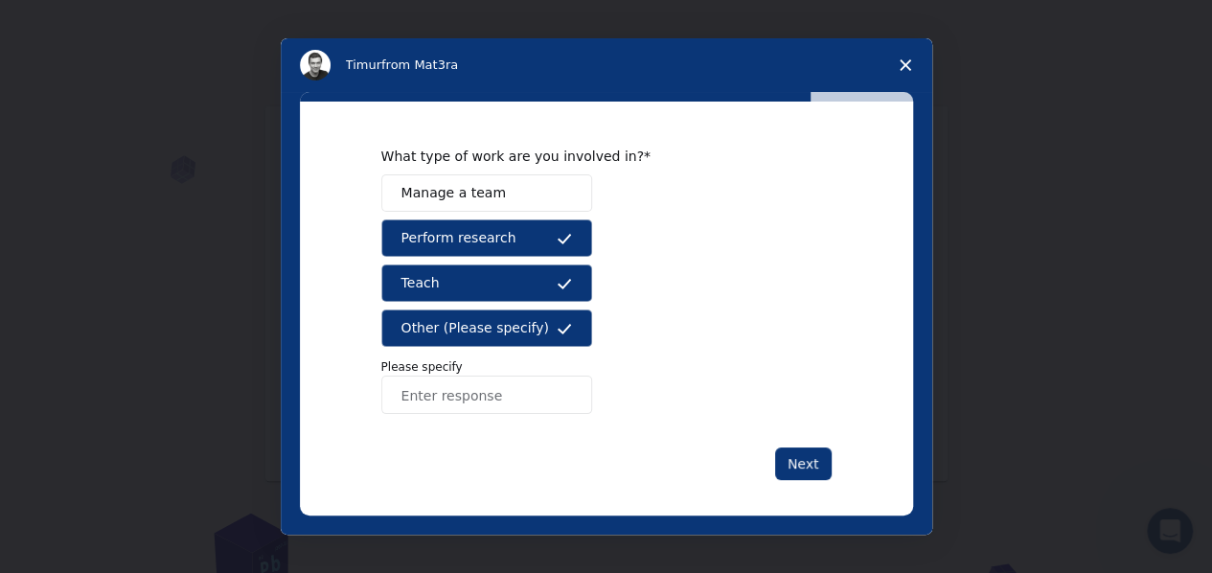
click at [517, 332] on span "Other (Please specify)" at bounding box center [475, 328] width 148 height 20
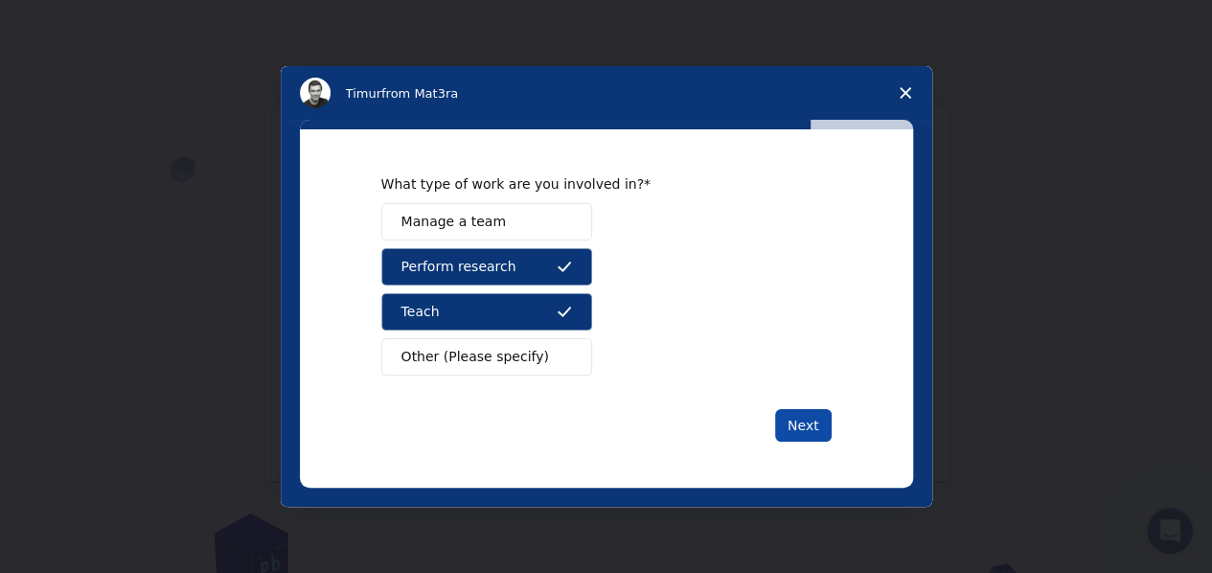
click at [810, 421] on button "Next" at bounding box center [803, 425] width 57 height 33
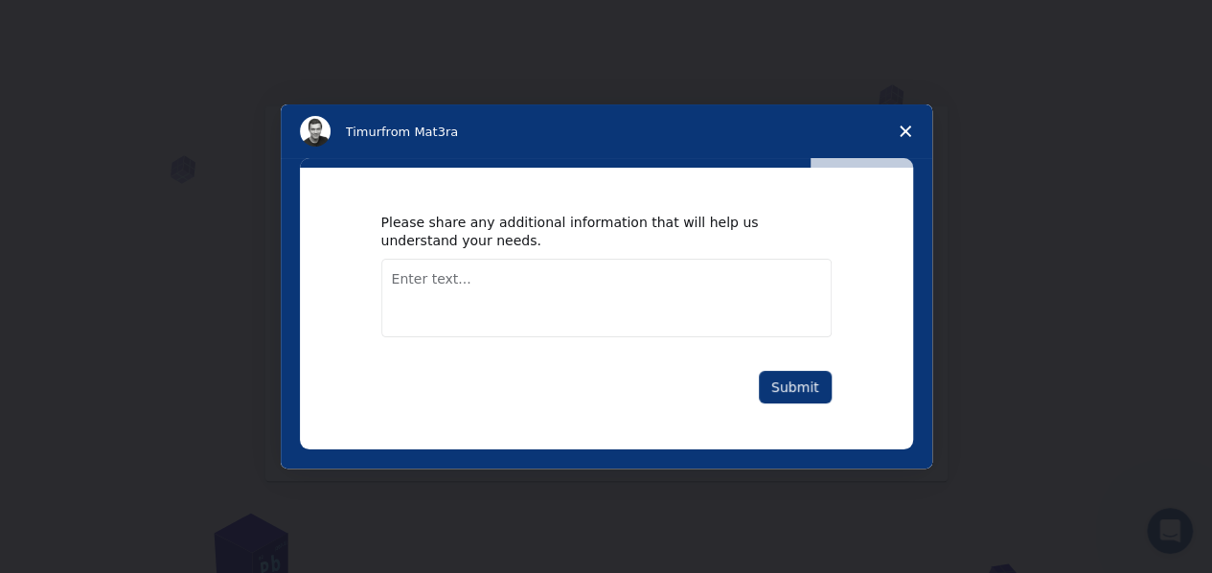
click at [495, 277] on textarea "Enter text..." at bounding box center [606, 298] width 450 height 79
type textarea "curious student"
click at [794, 390] on button "Submit" at bounding box center [795, 387] width 73 height 33
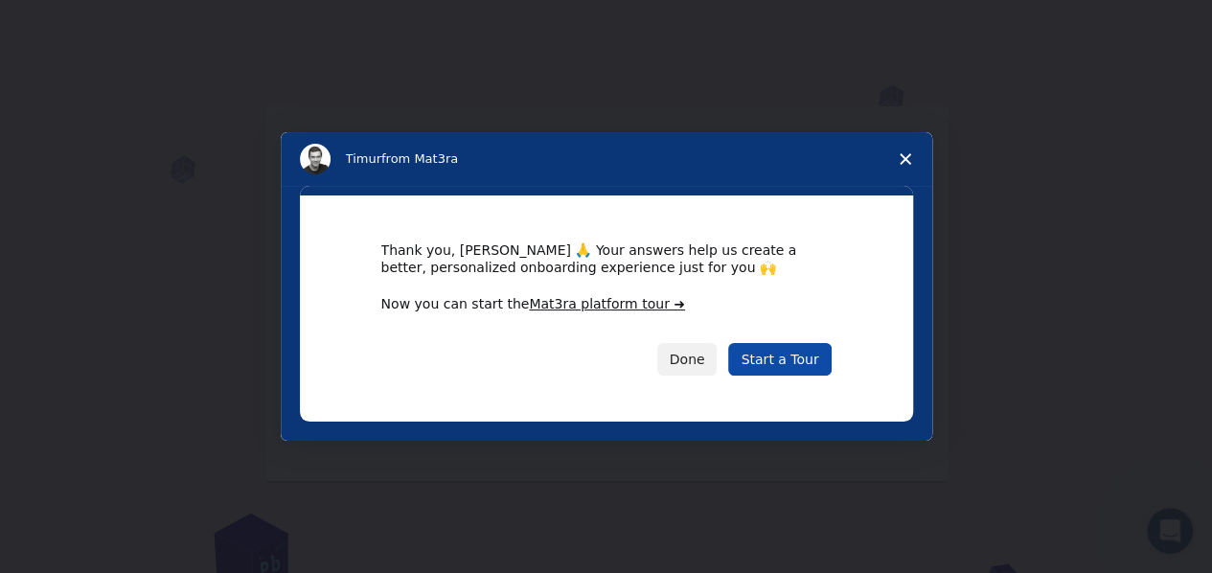
click at [770, 348] on link "Start a Tour" at bounding box center [779, 359] width 103 height 33
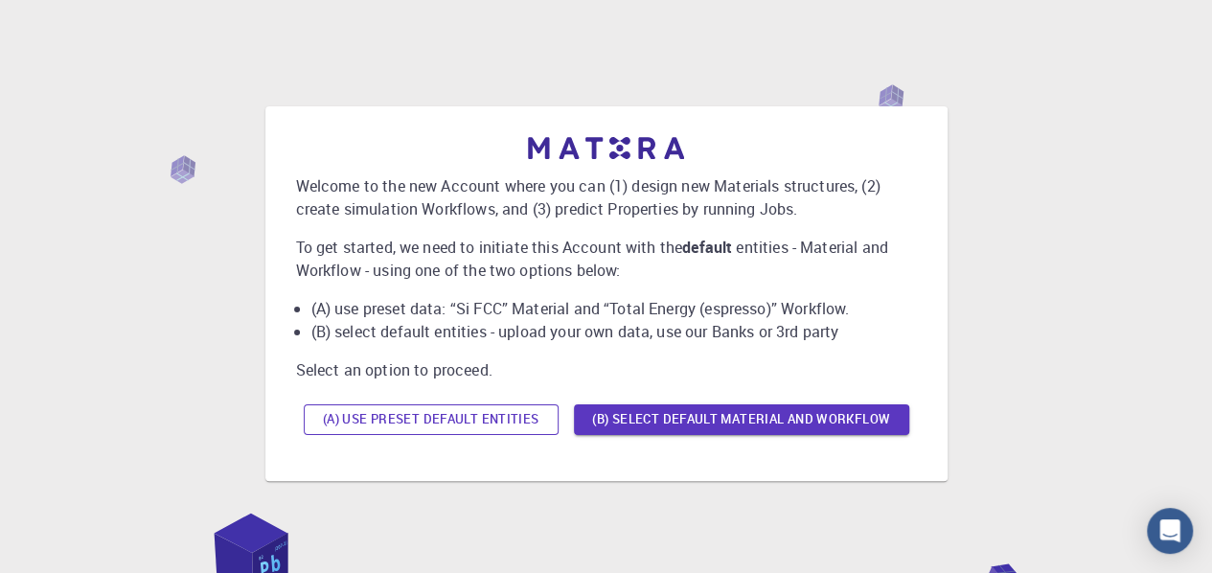
click at [445, 415] on button "(A) Use preset default entities" at bounding box center [431, 419] width 255 height 31
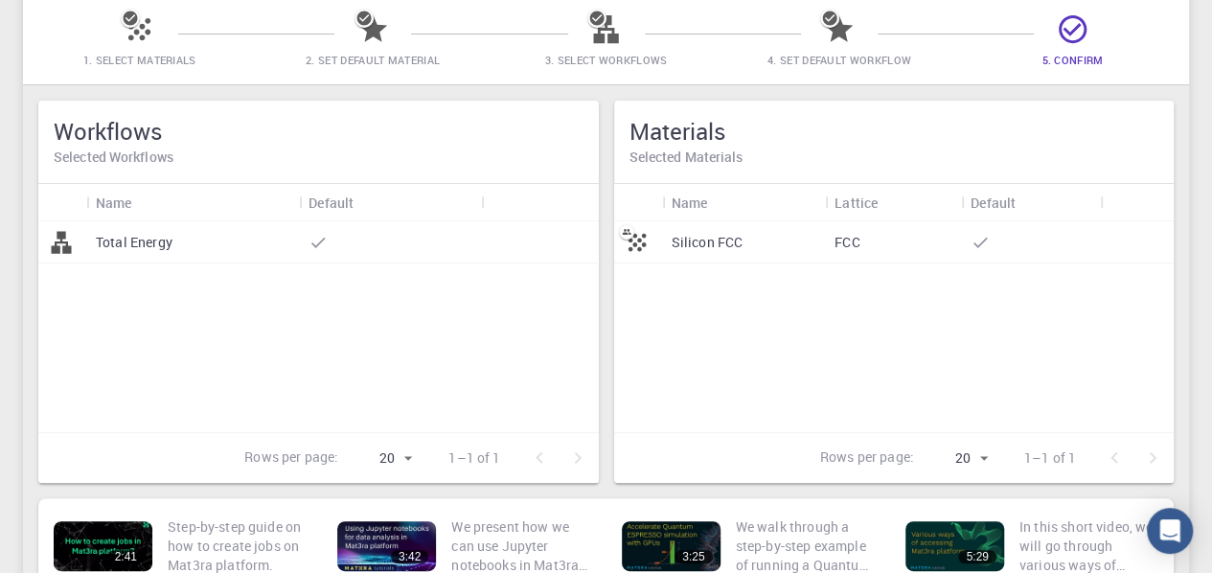
scroll to position [152, 0]
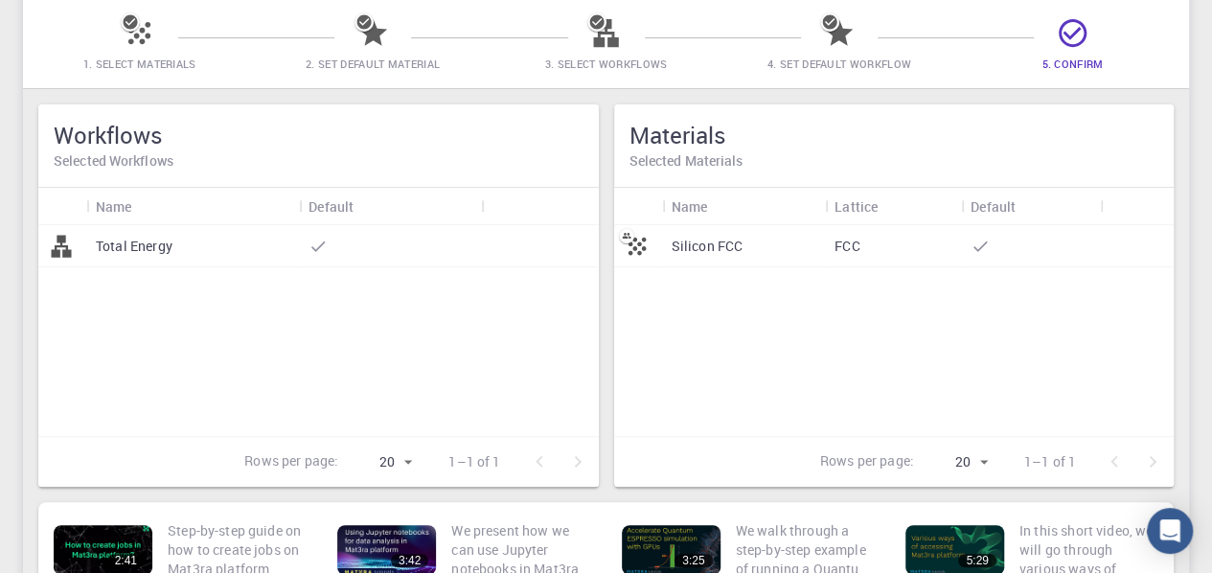
click at [185, 253] on div "Total Energy" at bounding box center [192, 246] width 213 height 42
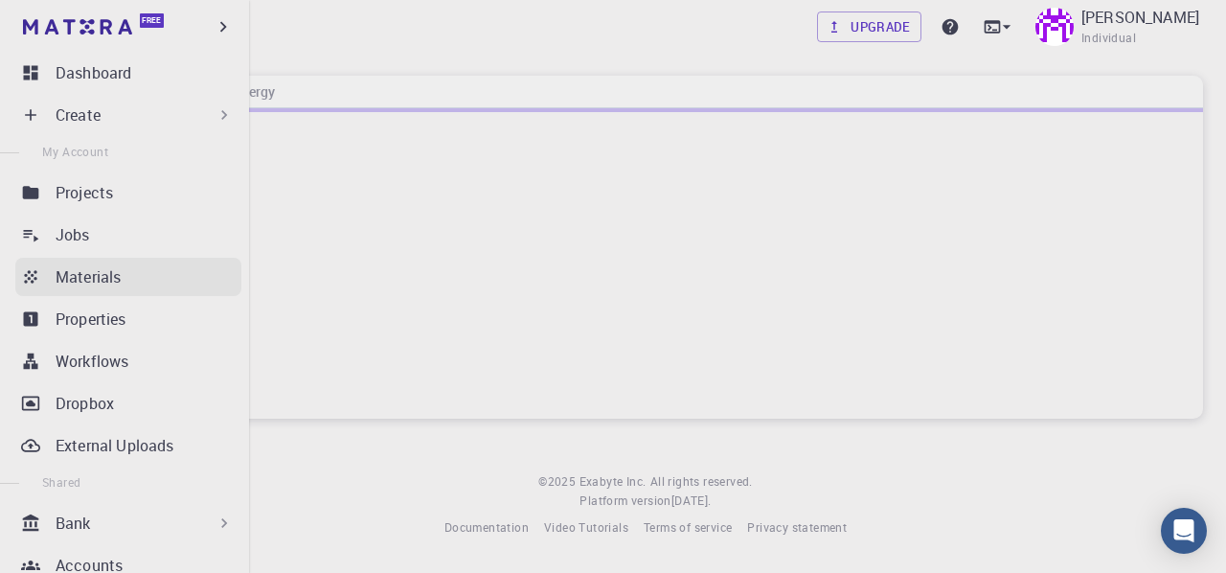
click at [34, 270] on icon at bounding box center [30, 276] width 19 height 19
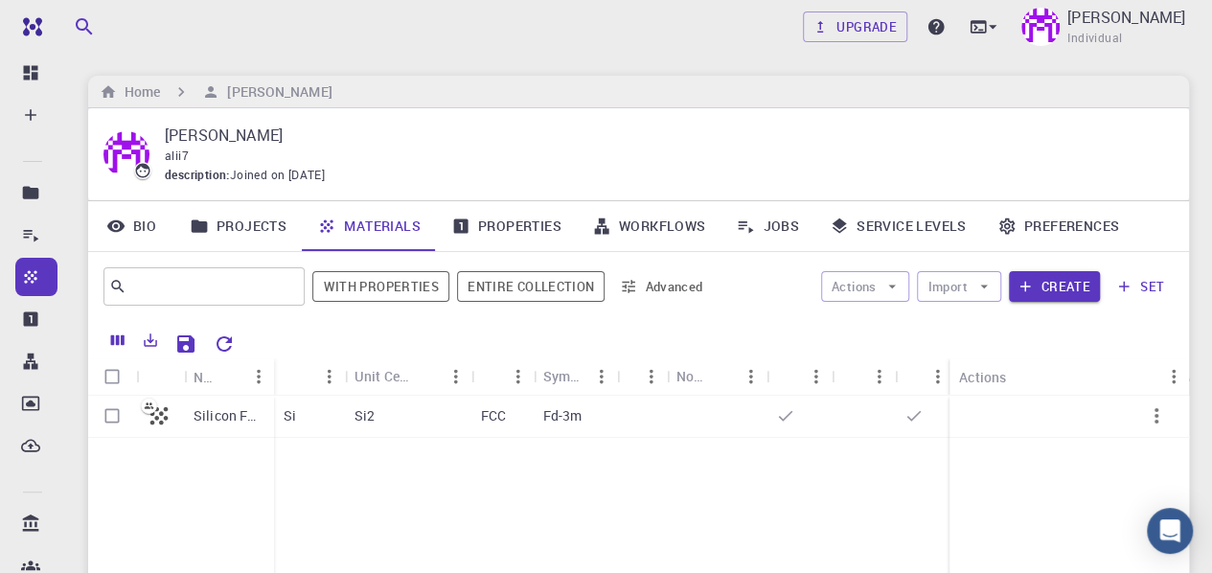
click at [533, 231] on link "Properties" at bounding box center [506, 226] width 141 height 50
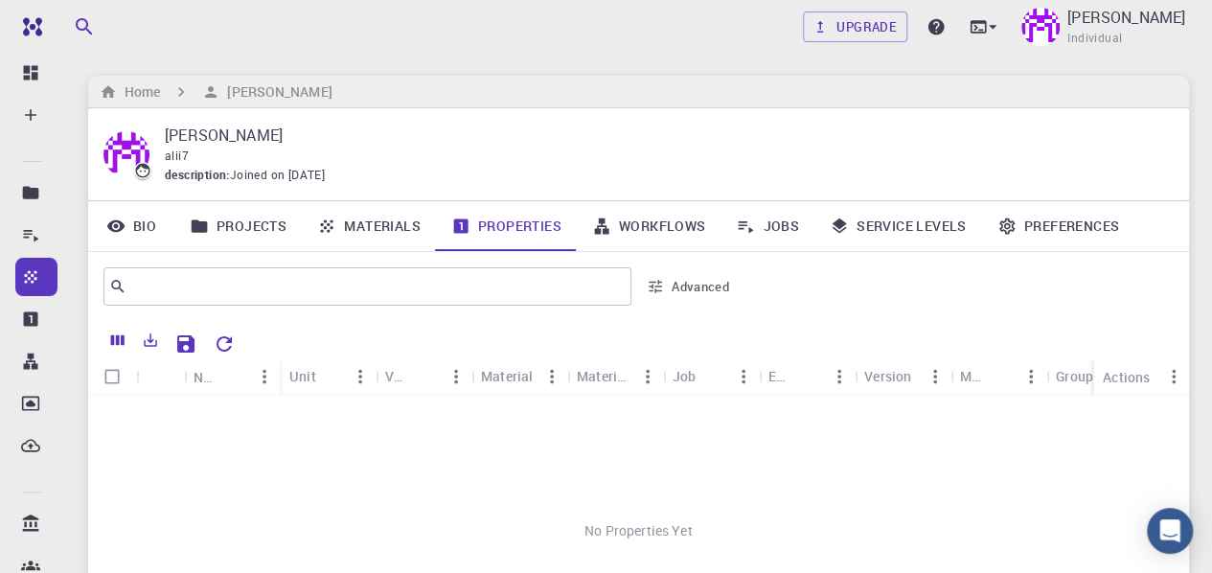
click at [605, 232] on icon at bounding box center [601, 226] width 14 height 16
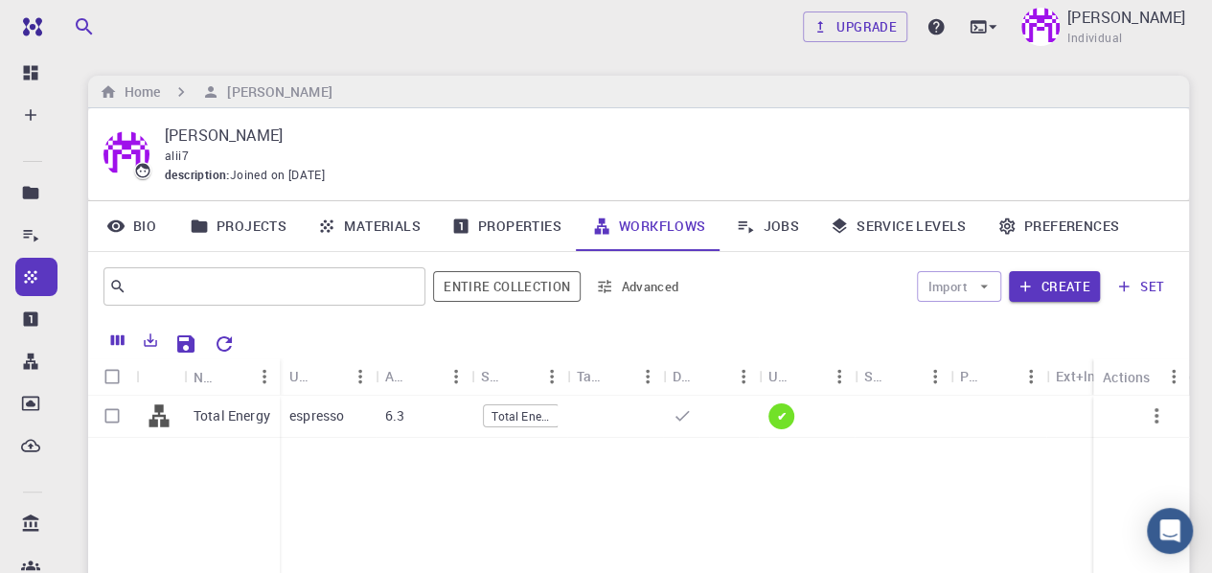
click at [855, 229] on link "Service Levels" at bounding box center [898, 226] width 168 height 50
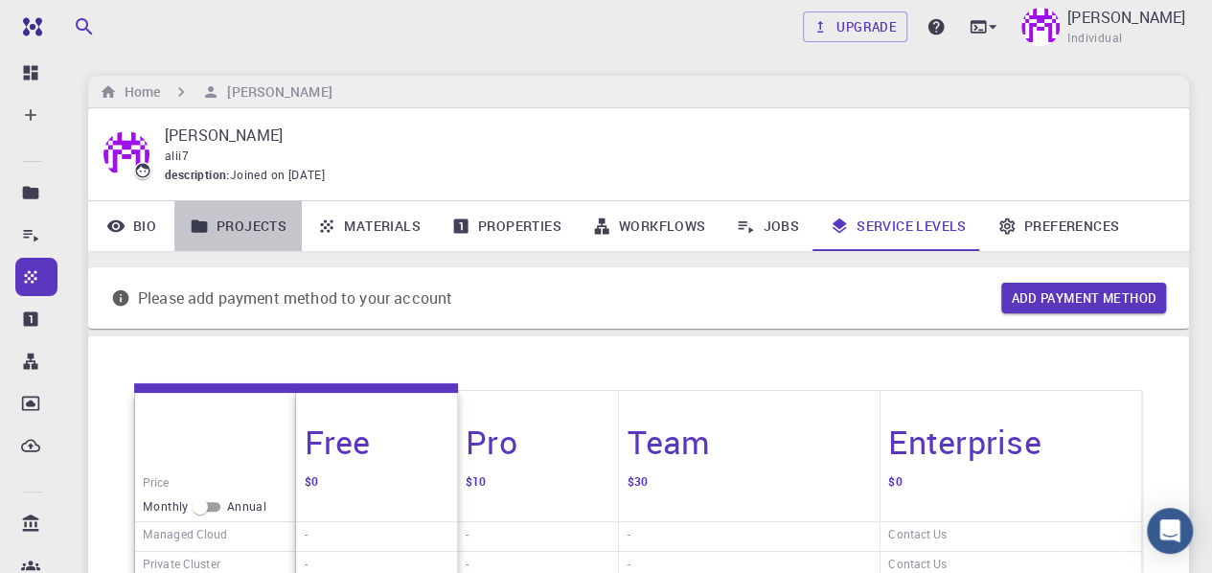
click at [258, 231] on link "Projects" at bounding box center [237, 226] width 127 height 50
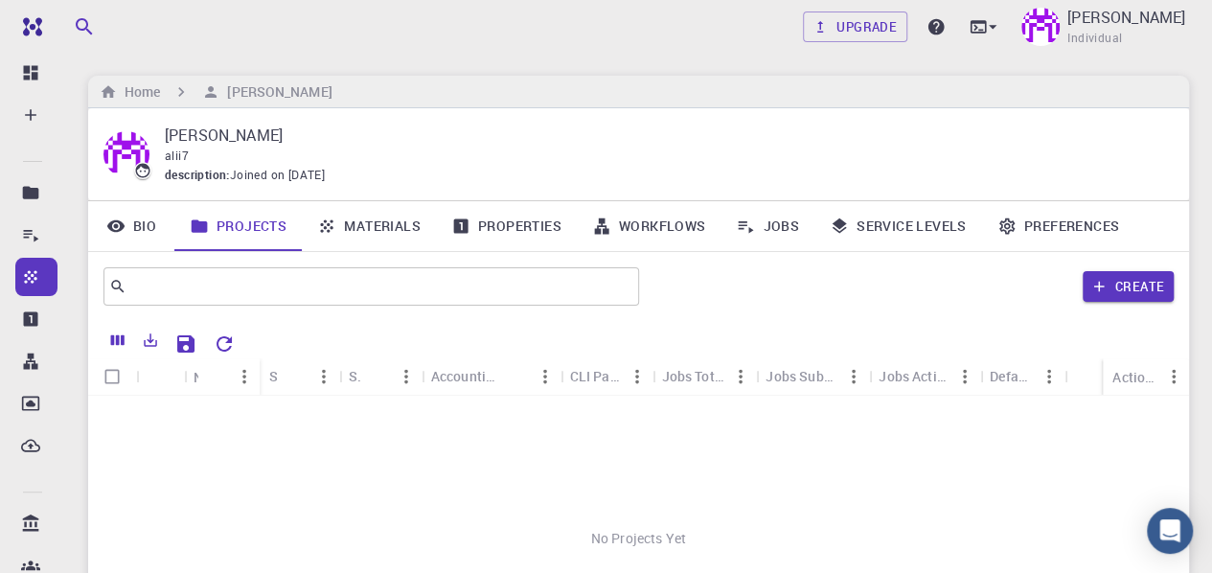
click at [141, 214] on link "Bio" at bounding box center [131, 226] width 86 height 50
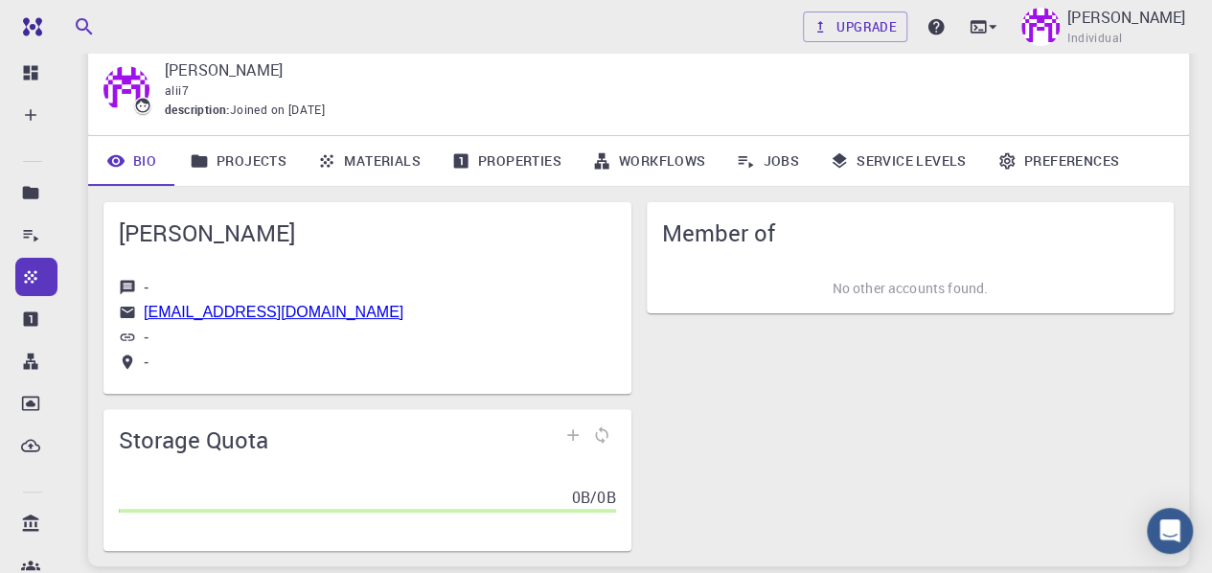
scroll to position [96, 0]
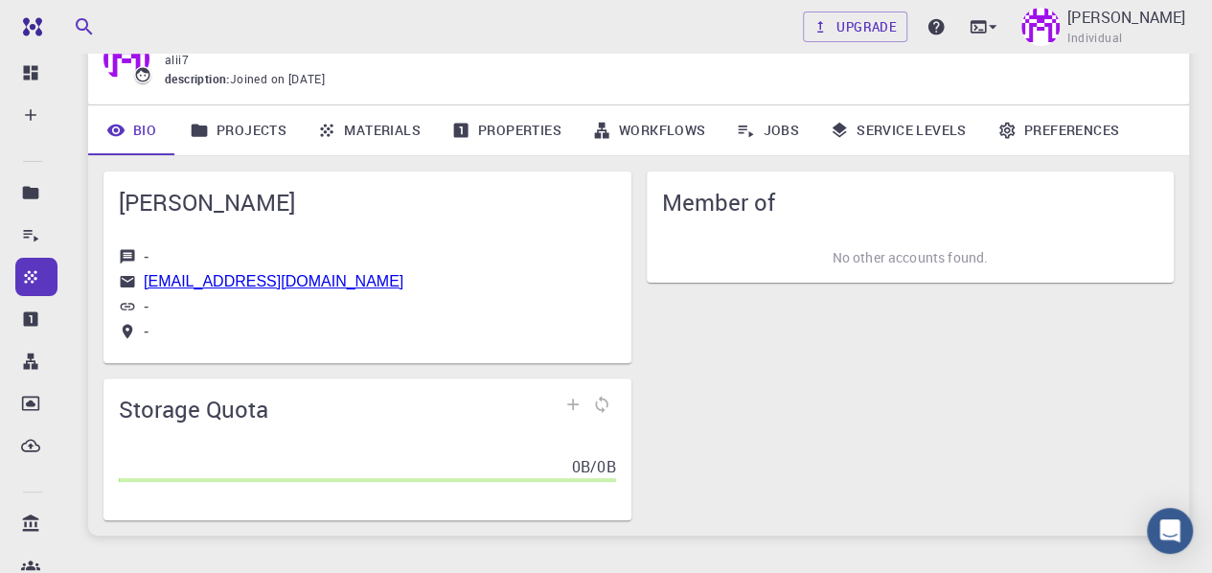
click at [441, 279] on div "[EMAIL_ADDRESS][DOMAIN_NAME]" at bounding box center [367, 281] width 497 height 17
click at [195, 183] on div "[PERSON_NAME]" at bounding box center [367, 202] width 528 height 61
click at [204, 201] on span "[PERSON_NAME]" at bounding box center [367, 202] width 497 height 31
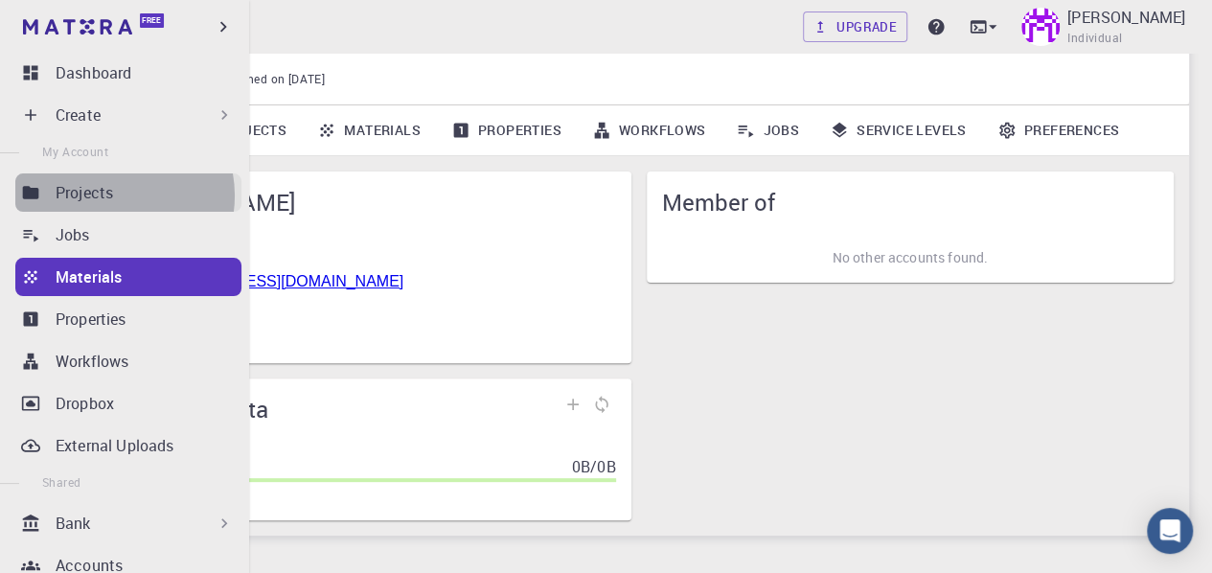
click at [110, 195] on p "Projects" at bounding box center [84, 192] width 57 height 23
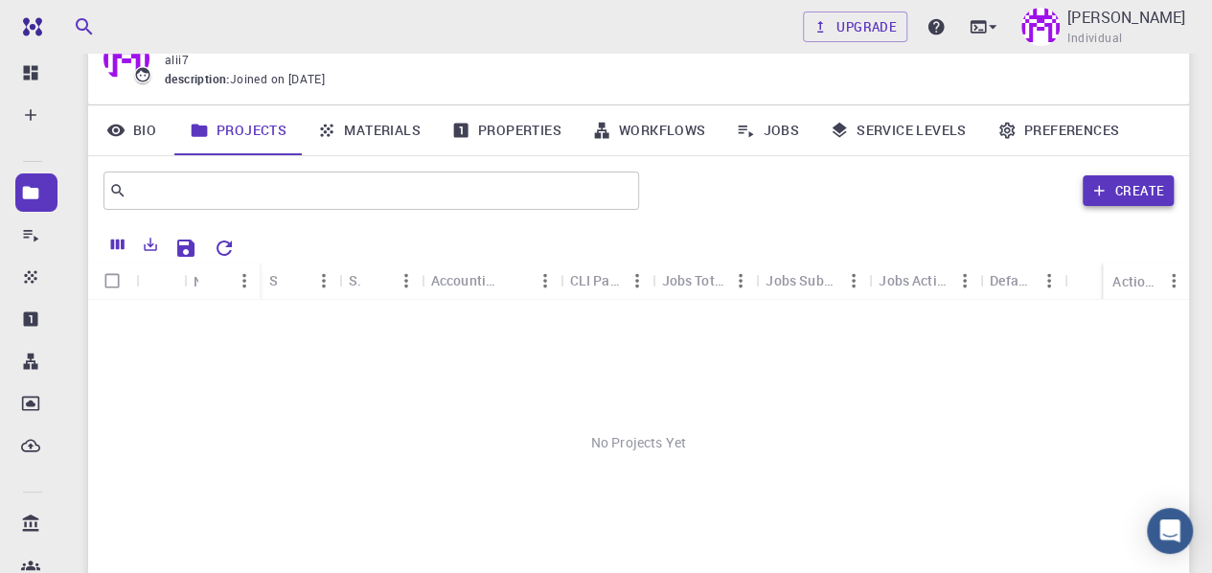
click at [1138, 190] on button "Create" at bounding box center [1128, 190] width 91 height 31
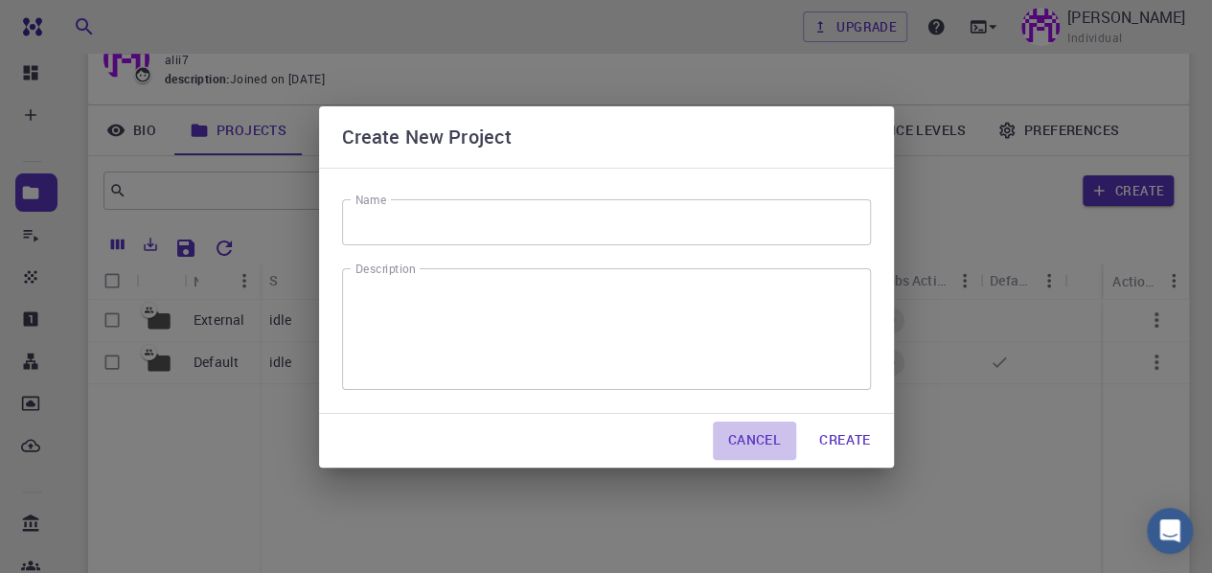
click at [767, 446] on button "Cancel" at bounding box center [754, 441] width 83 height 38
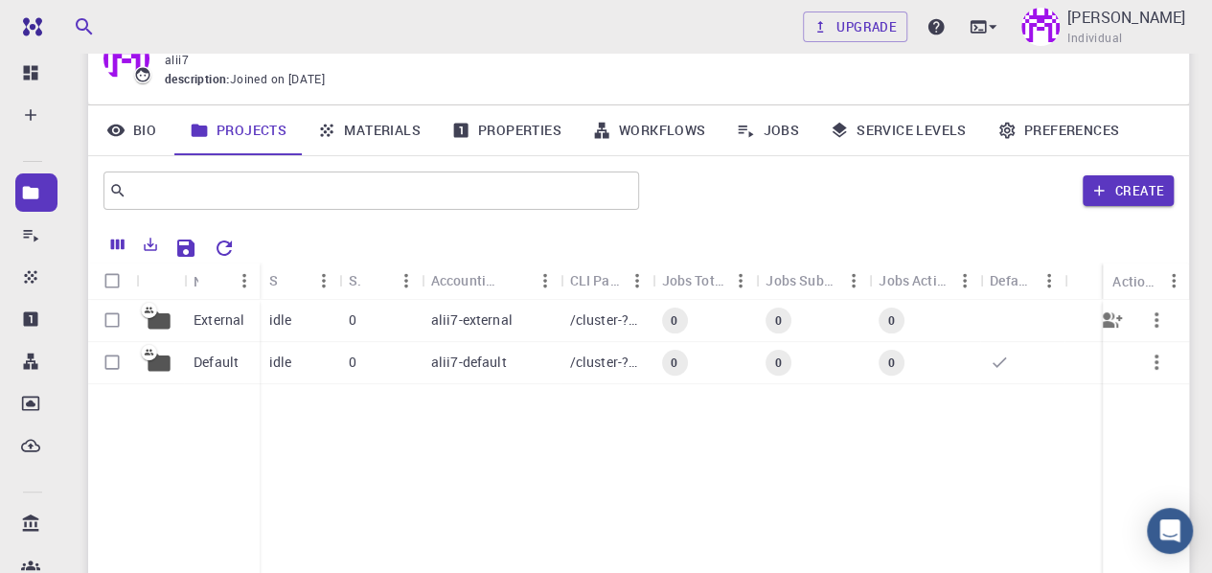
click at [119, 323] on input "Select row" at bounding box center [112, 320] width 36 height 36
checkbox input "true"
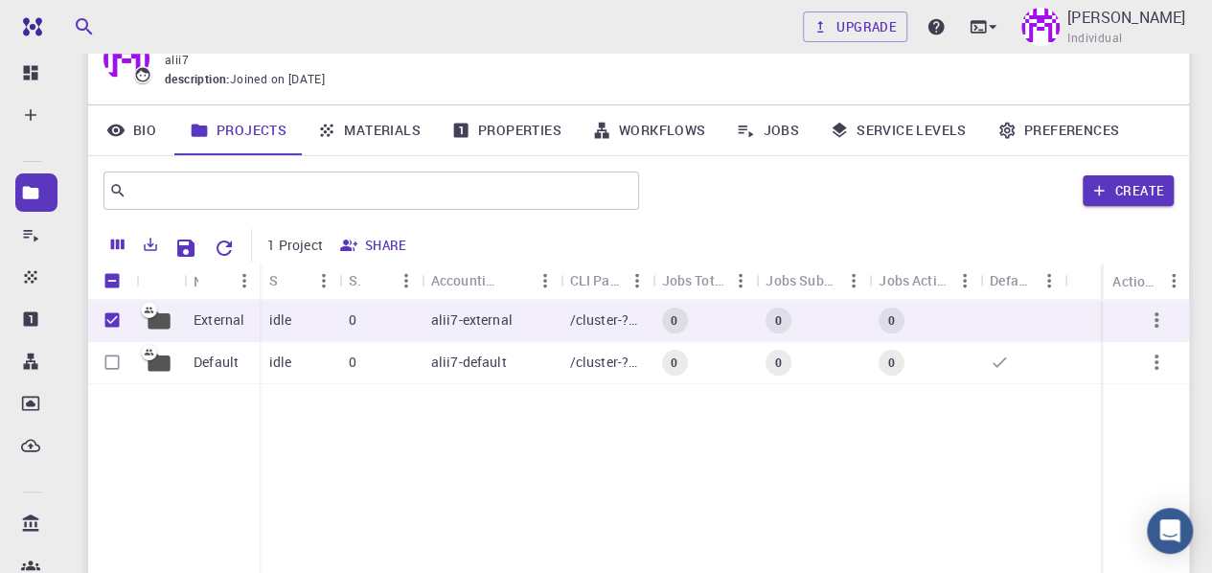
click at [296, 252] on p "1 Project" at bounding box center [294, 245] width 55 height 19
click at [439, 229] on div "Share" at bounding box center [735, 246] width 803 height 34
click at [113, 326] on input "Unselect row" at bounding box center [112, 320] width 36 height 36
checkbox input "false"
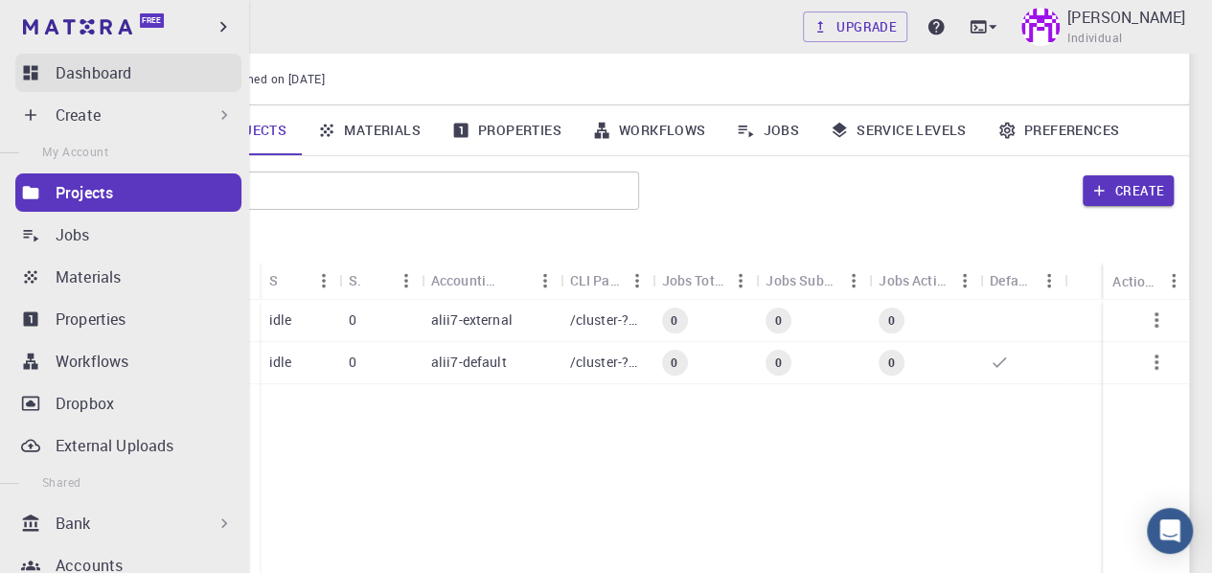
click at [90, 74] on p "Dashboard" at bounding box center [94, 72] width 76 height 23
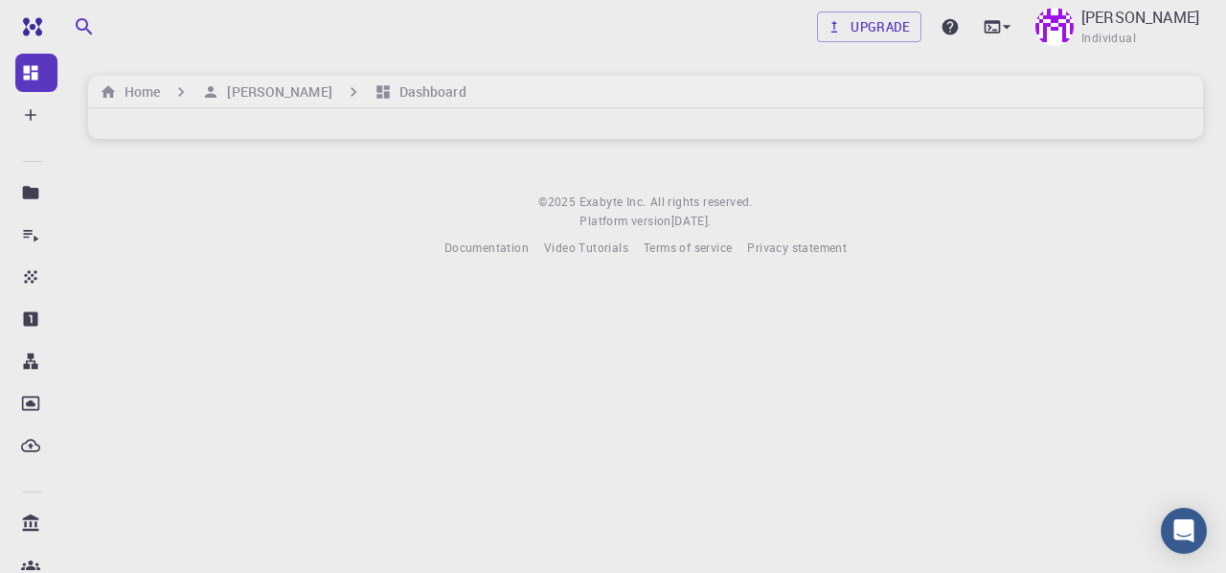
click at [381, 172] on div "Upgrade Ali Al Zein Individual Home Ali Al Zein Dashboard © 2025 Exabyte Inc. A…" at bounding box center [645, 144] width 1161 height 288
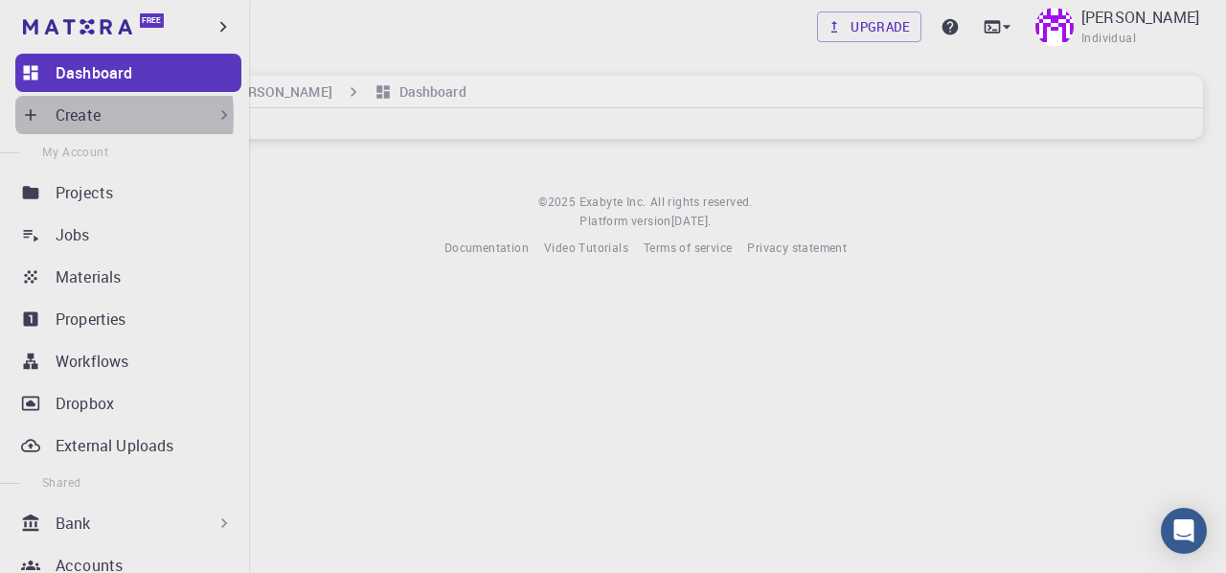
click at [57, 116] on p "Create" at bounding box center [78, 114] width 45 height 23
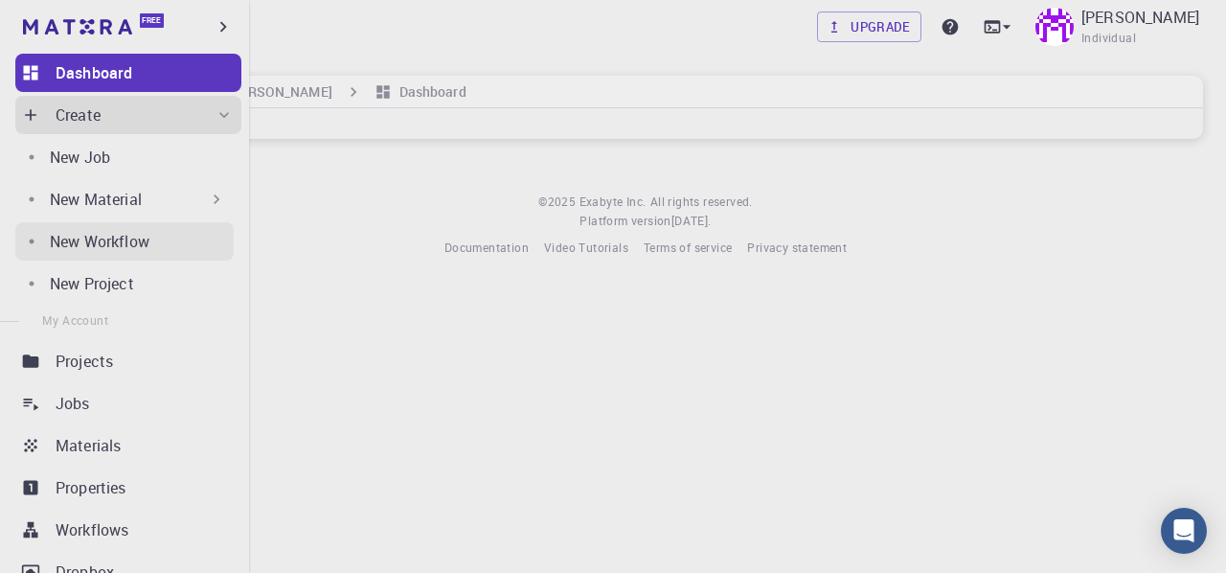
click at [140, 228] on link "New Workflow" at bounding box center [124, 241] width 218 height 38
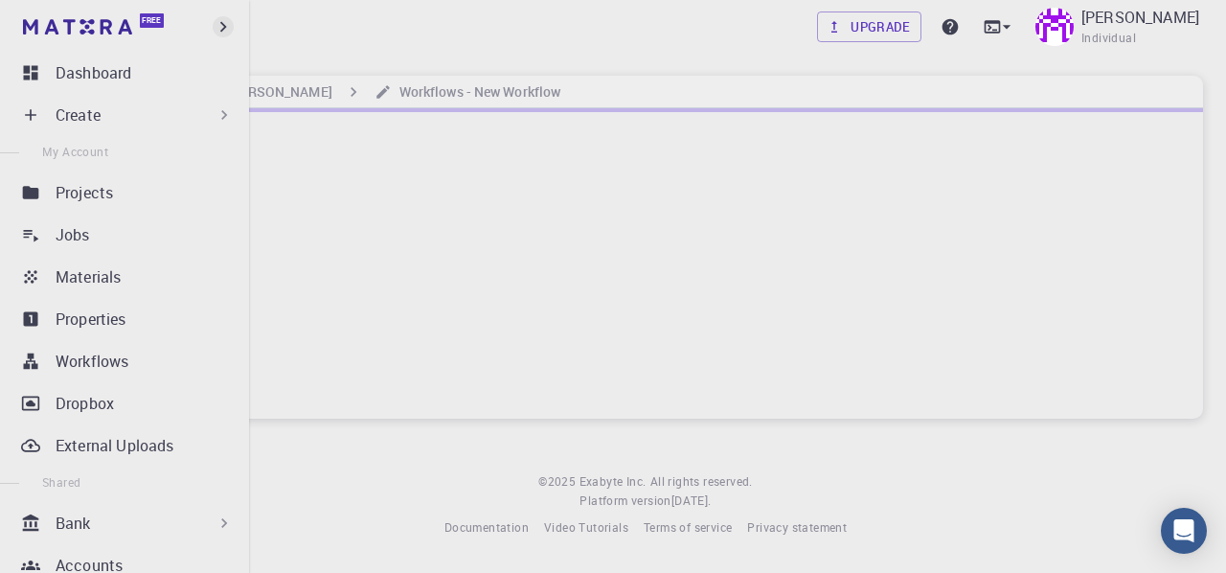
click at [220, 29] on icon "button" at bounding box center [223, 26] width 21 height 21
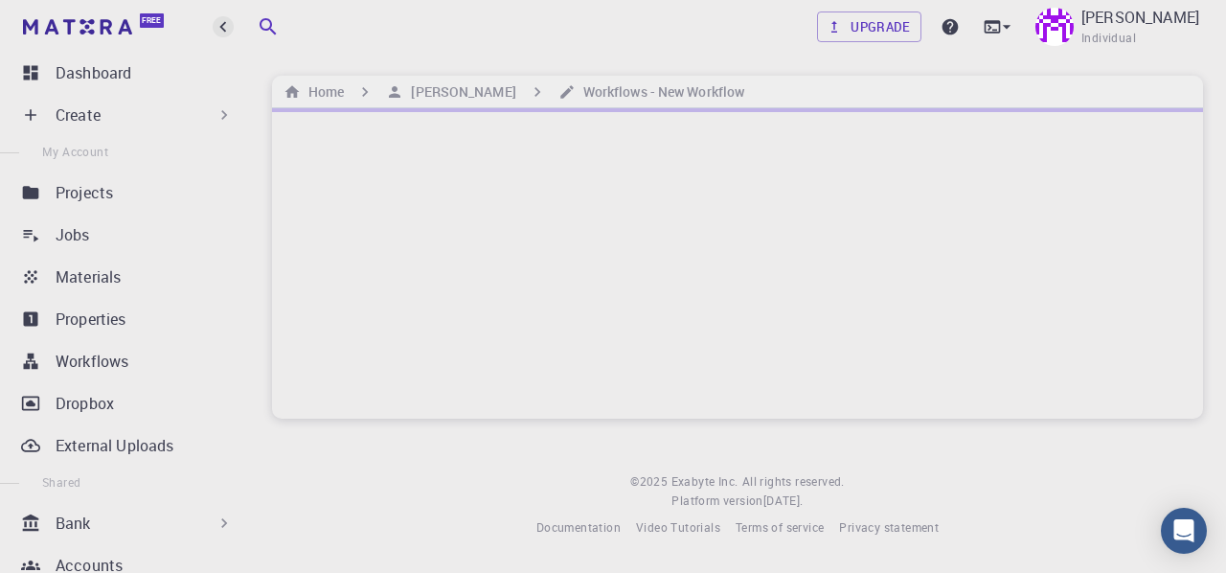
click at [220, 29] on icon "button" at bounding box center [223, 26] width 21 height 21
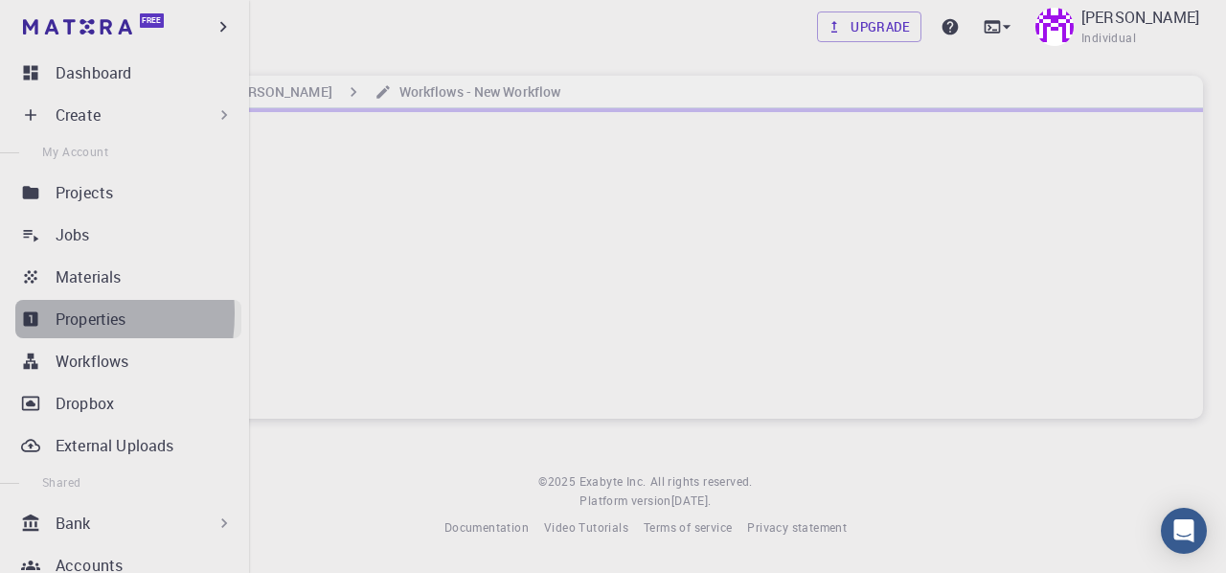
click at [36, 313] on icon at bounding box center [31, 319] width 14 height 14
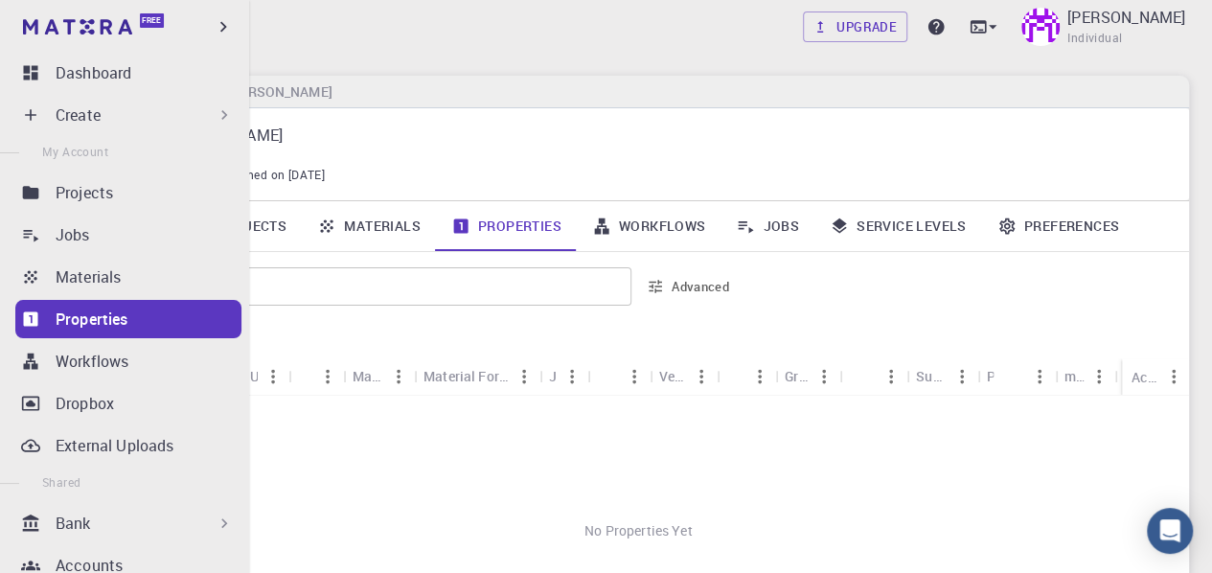
click at [81, 520] on p "Bank" at bounding box center [73, 523] width 35 height 23
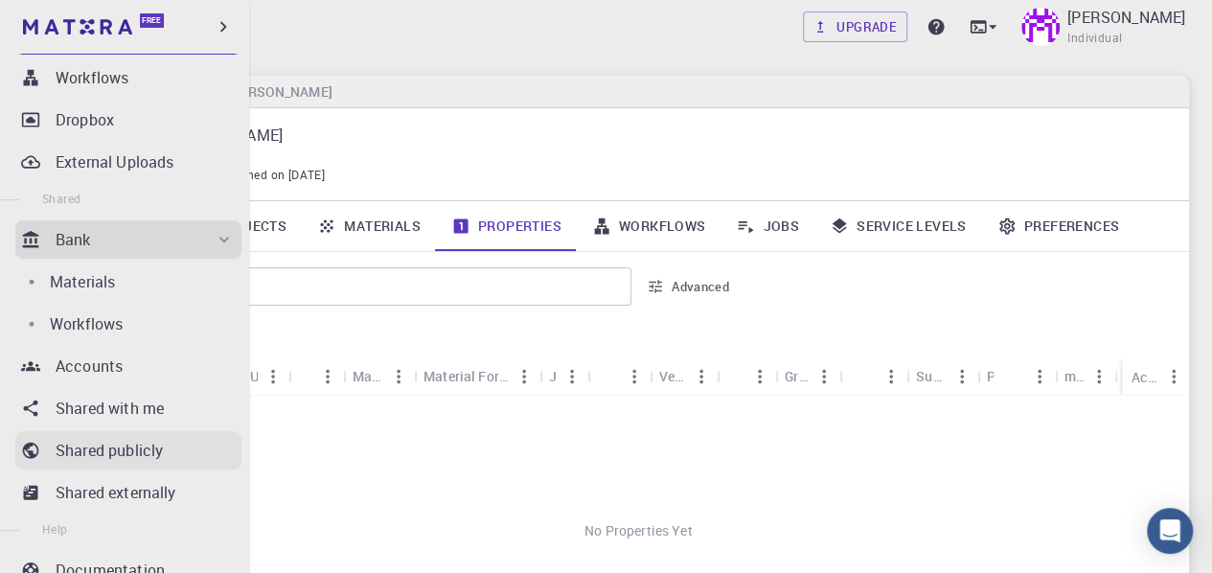
scroll to position [287, 0]
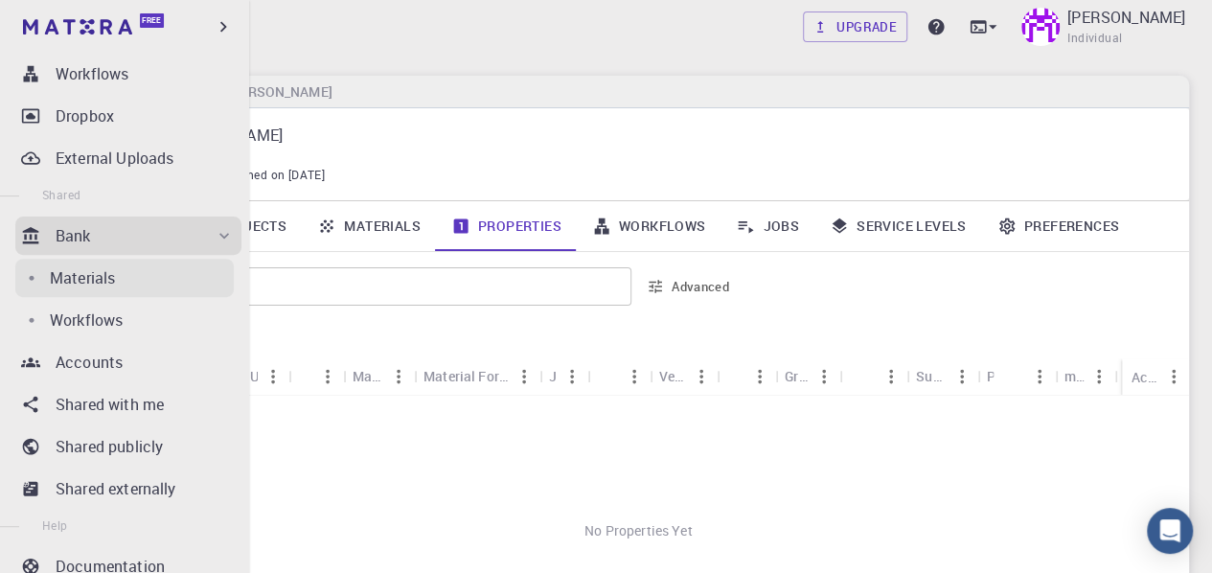
click at [115, 288] on p "Materials" at bounding box center [82, 277] width 65 height 23
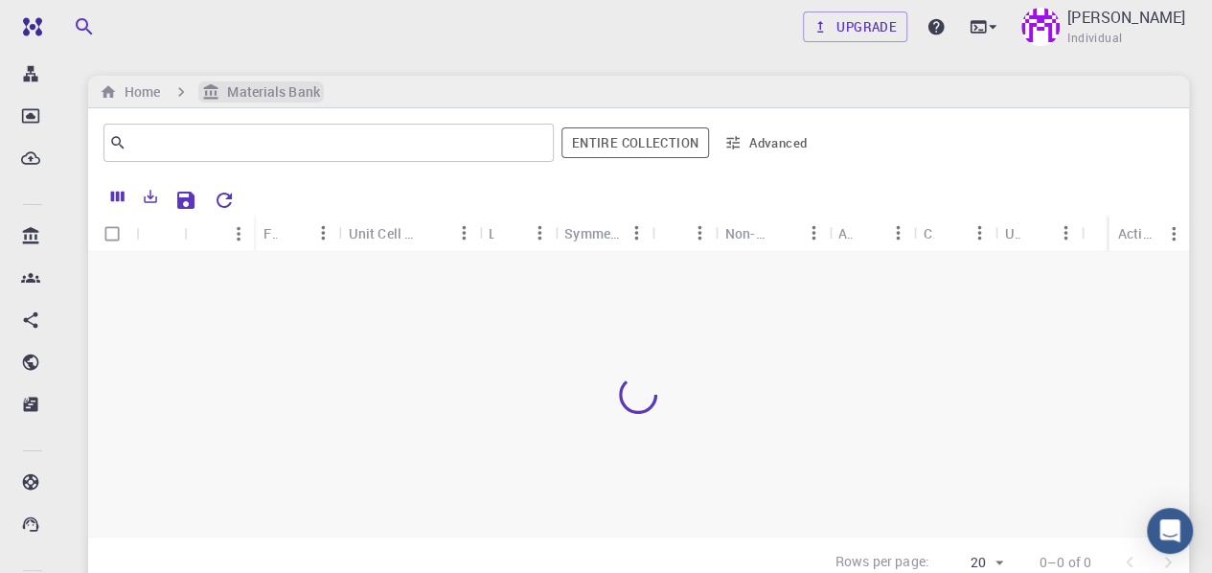
scroll to position [286, 0]
click at [133, 92] on h6 "Home" at bounding box center [138, 91] width 43 height 21
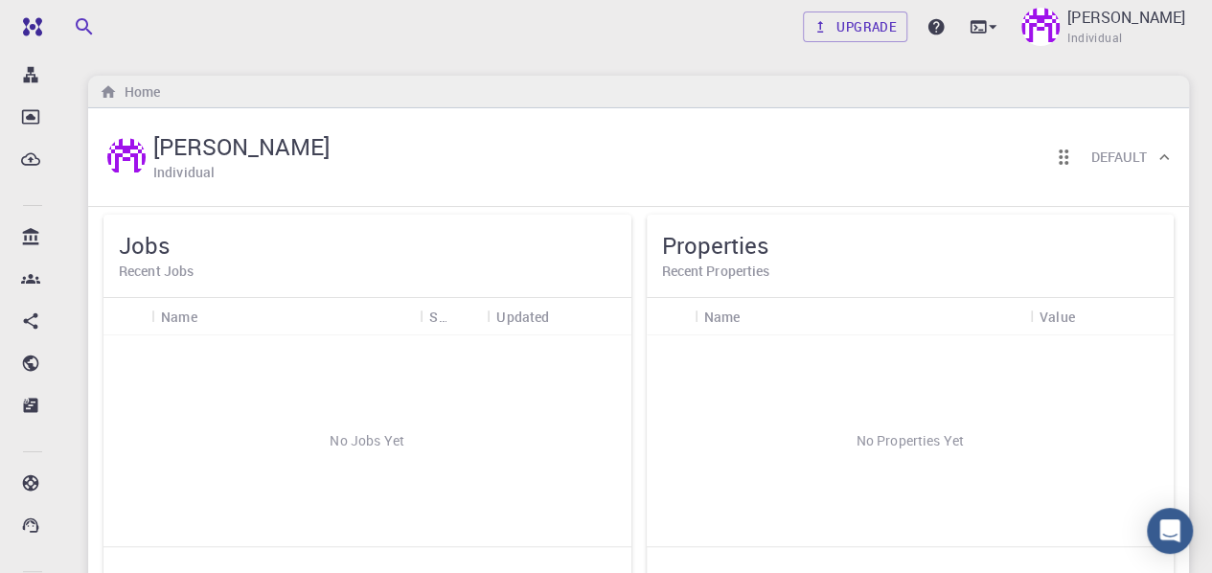
drag, startPoint x: 283, startPoint y: 384, endPoint x: 296, endPoint y: 372, distance: 18.3
click at [283, 381] on div "No Jobs Yet" at bounding box center [366, 440] width 527 height 211
click at [1002, 22] on icon at bounding box center [992, 26] width 19 height 19
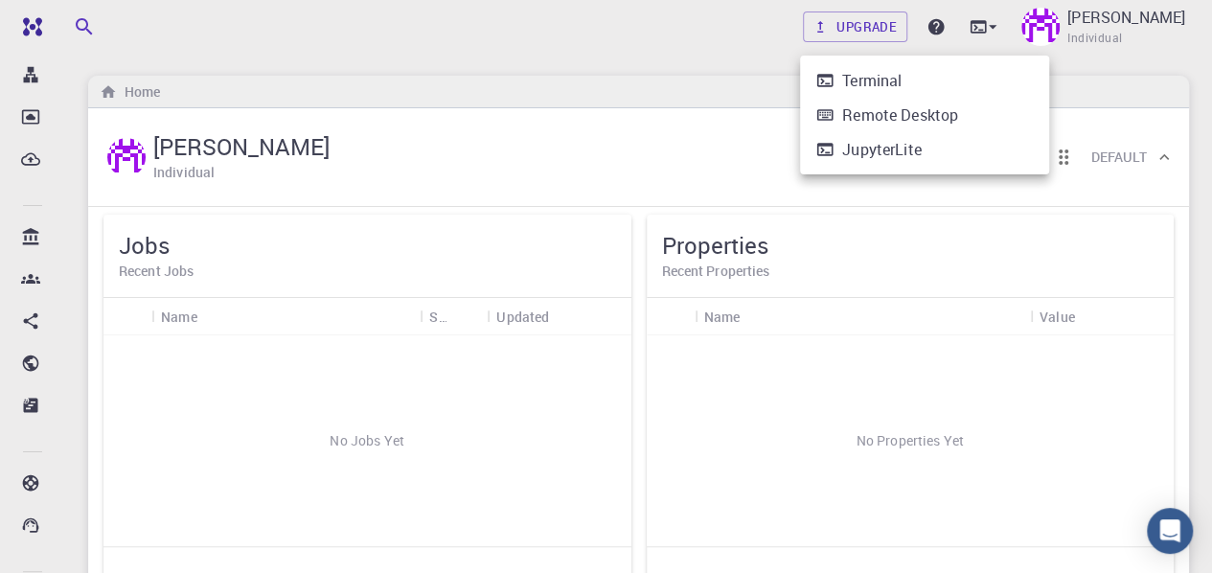
click at [692, 64] on div at bounding box center [606, 286] width 1212 height 573
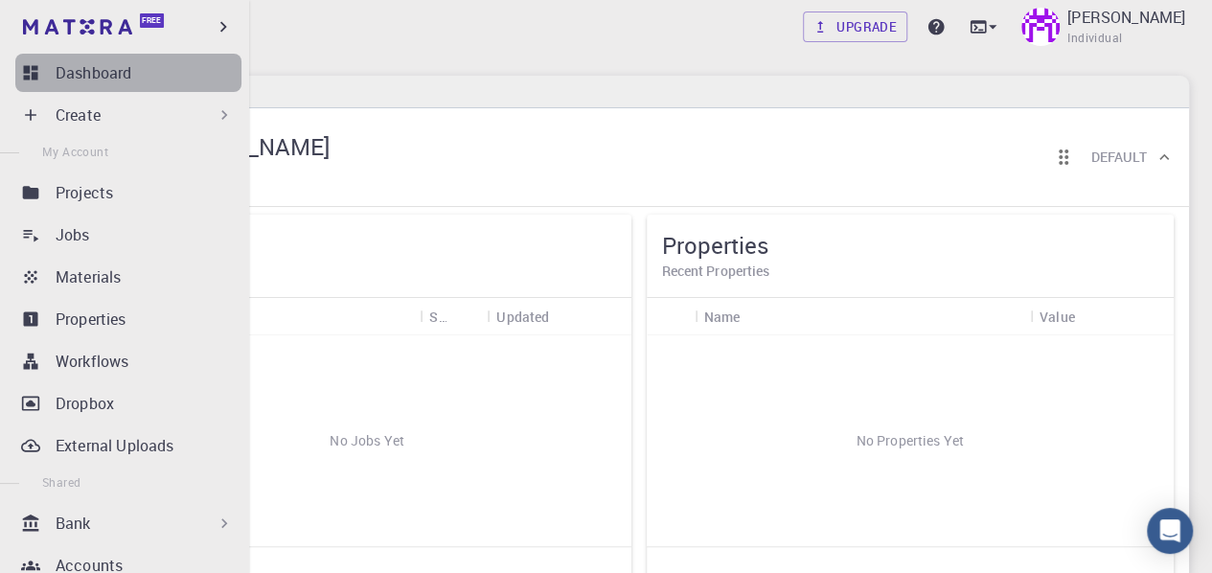
click at [130, 83] on p "Dashboard" at bounding box center [94, 72] width 76 height 23
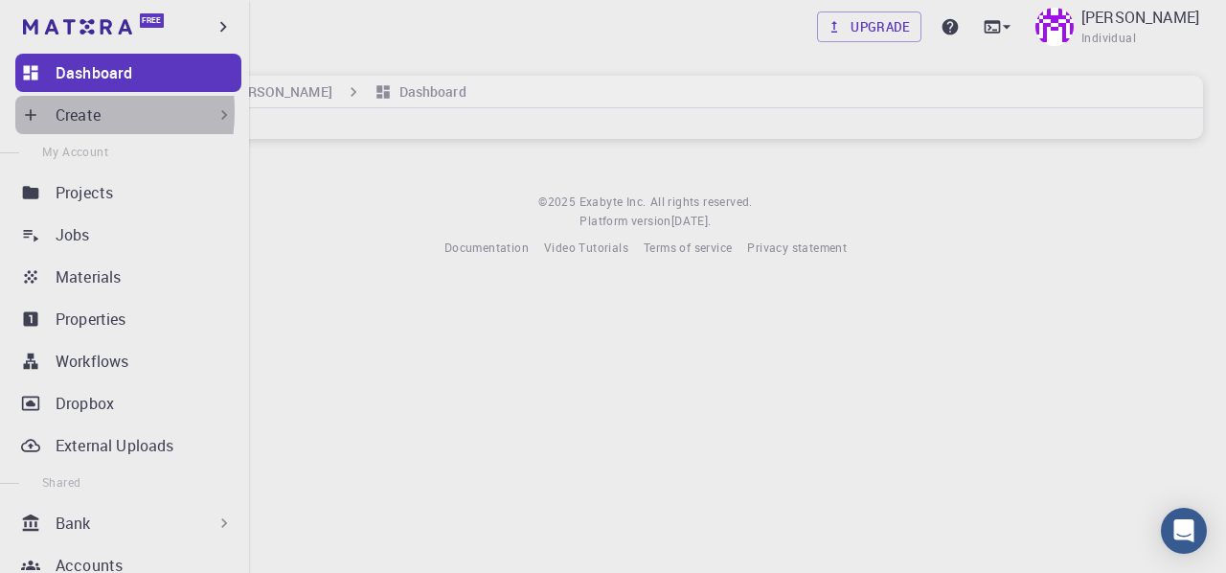
click at [40, 111] on div "Create" at bounding box center [128, 115] width 226 height 38
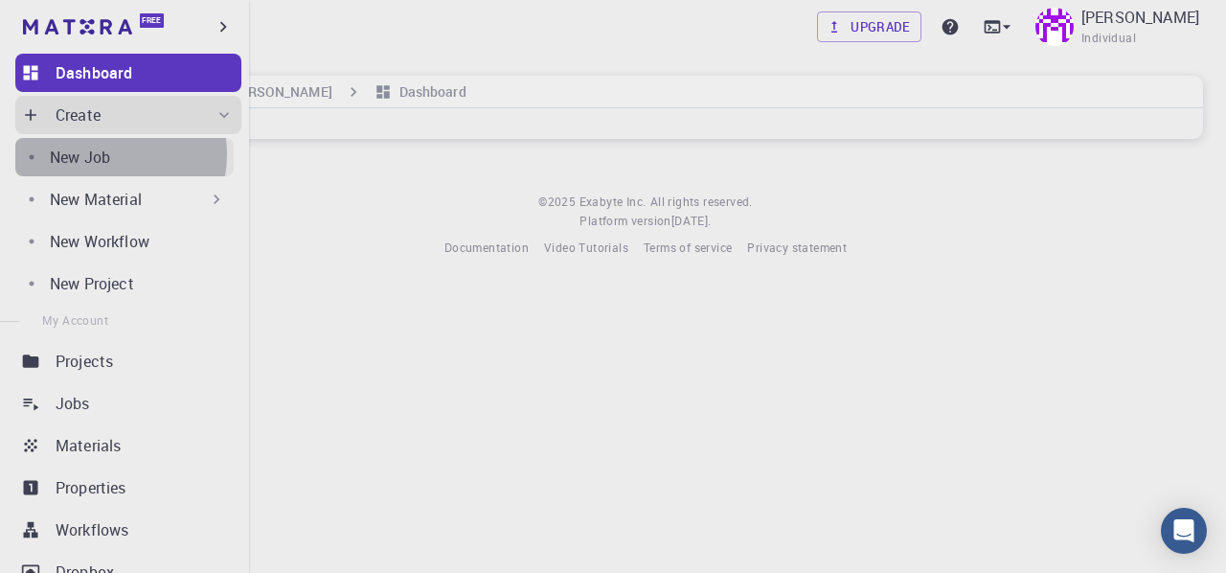
click at [105, 154] on p "New Job" at bounding box center [80, 157] width 60 height 23
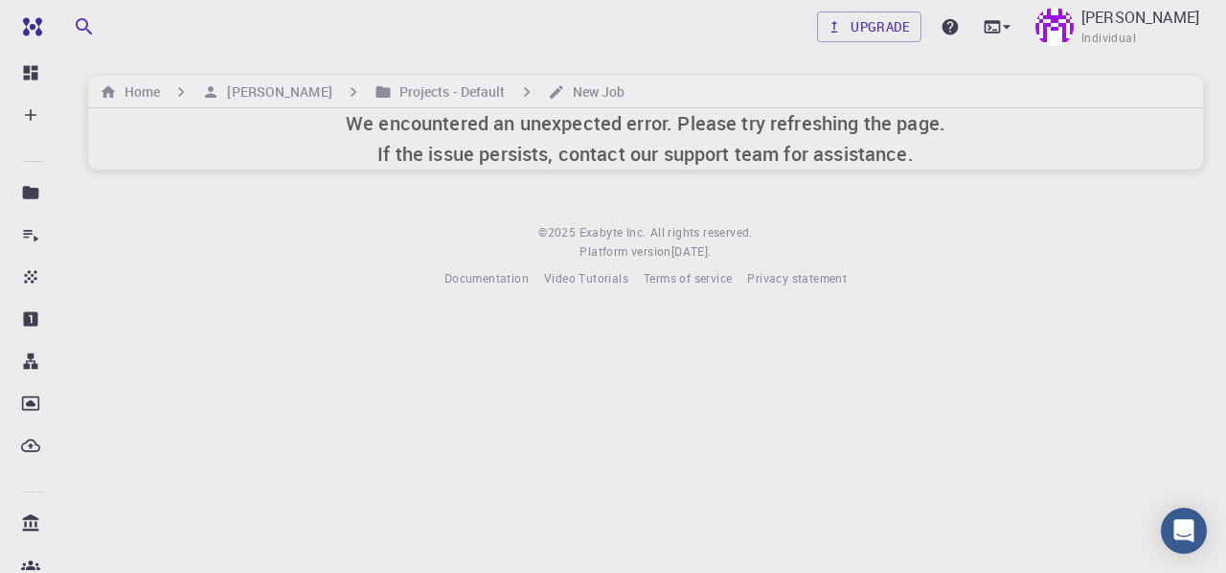
click at [391, 135] on h6 "We encountered an unexpected error. Please try refreshing the page. If the issu…" at bounding box center [646, 138] width 600 height 61
click at [683, 136] on h6 "We encountered an unexpected error. Please try refreshing the page. If the issu…" at bounding box center [646, 138] width 600 height 61
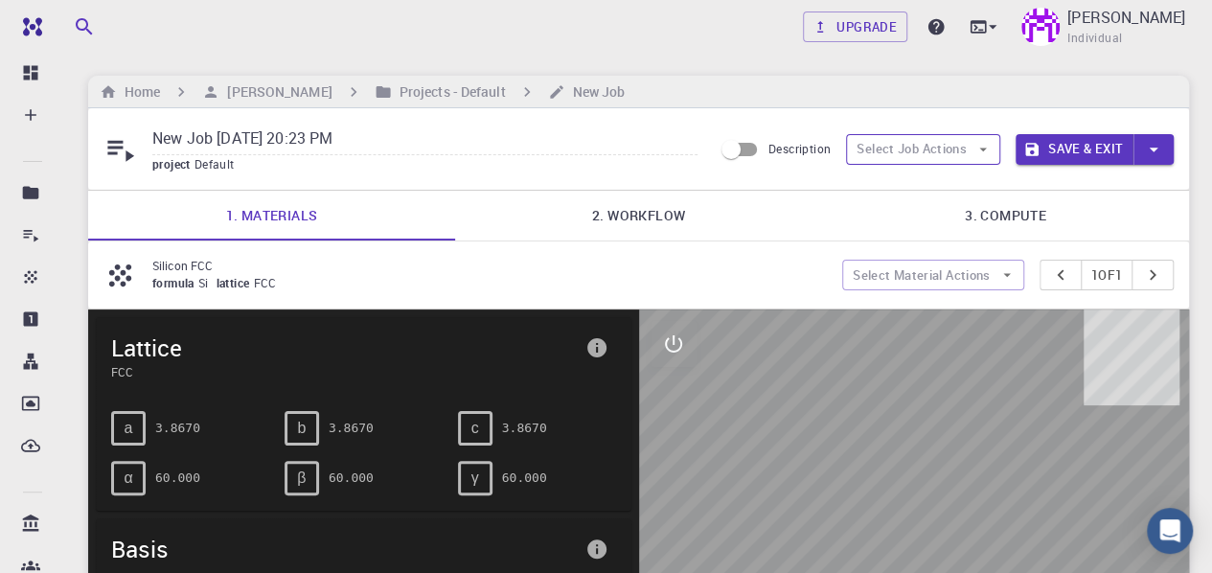
click at [968, 149] on button "Select Job Actions" at bounding box center [923, 149] width 154 height 31
click at [951, 241] on span "Select workflow" at bounding box center [940, 248] width 90 height 19
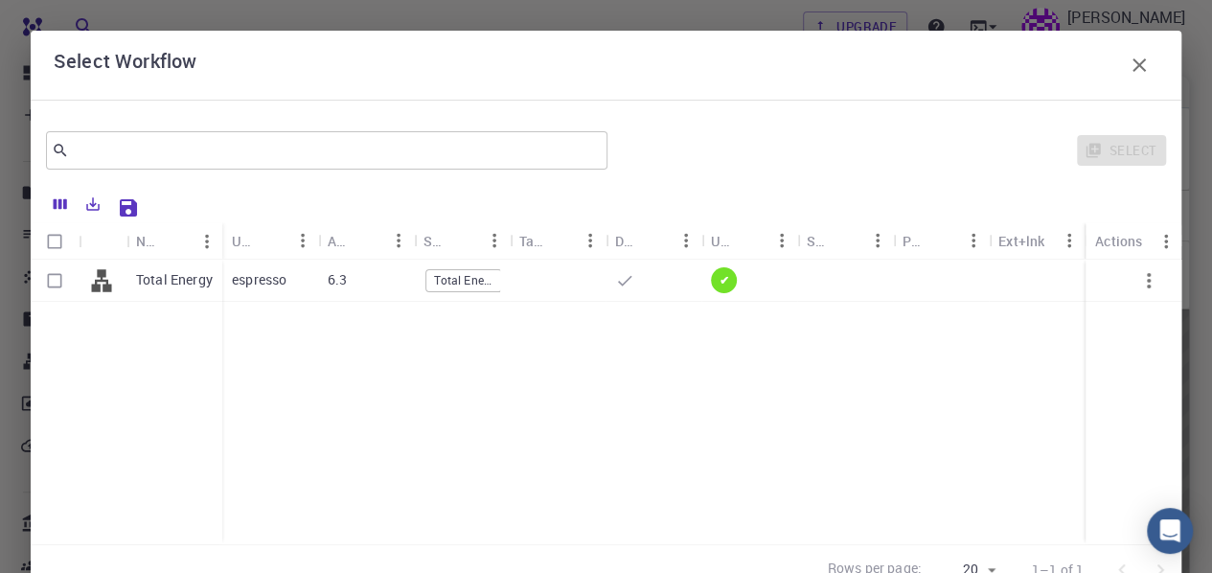
click at [289, 281] on div "espresso" at bounding box center [270, 281] width 96 height 42
checkbox input "true"
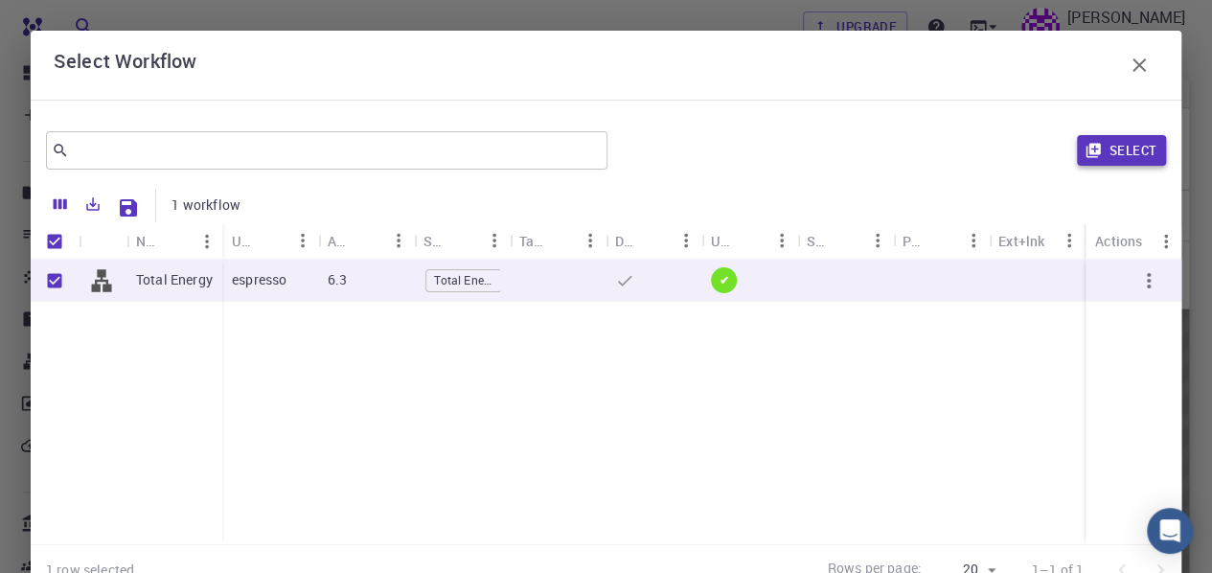
click at [1086, 150] on icon "button" at bounding box center [1093, 151] width 14 height 14
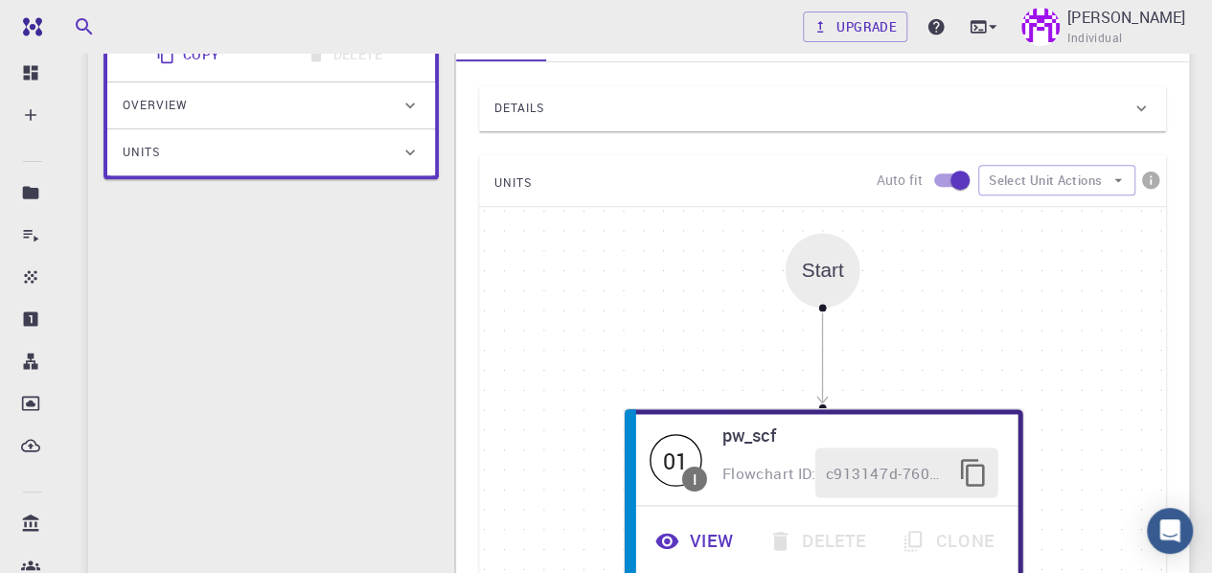
scroll to position [383, 0]
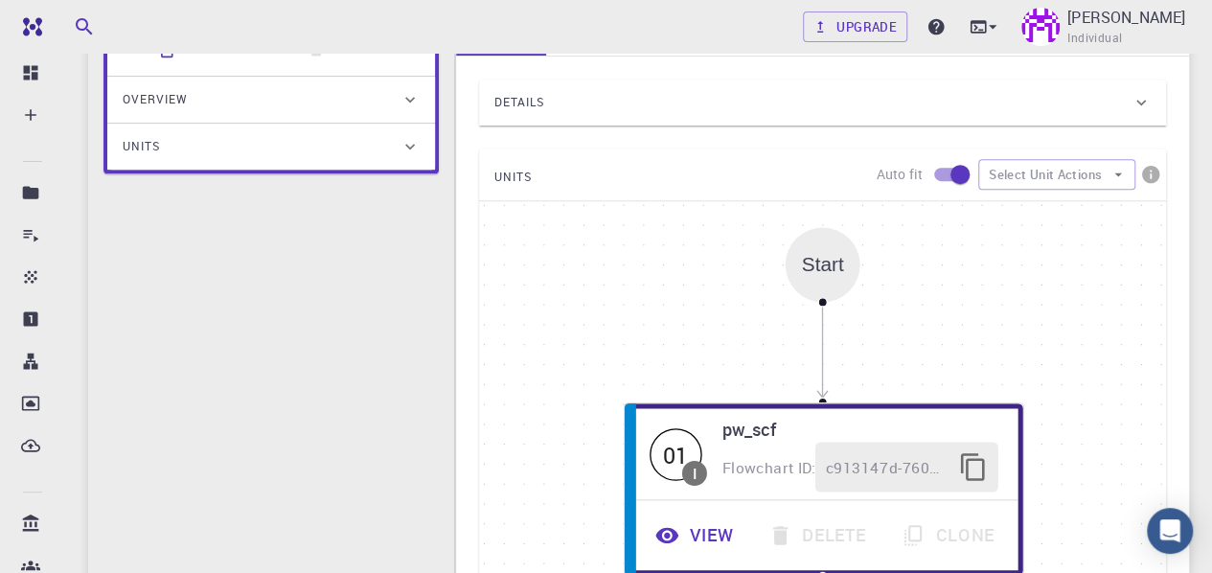
click at [832, 271] on div "Start" at bounding box center [823, 264] width 42 height 22
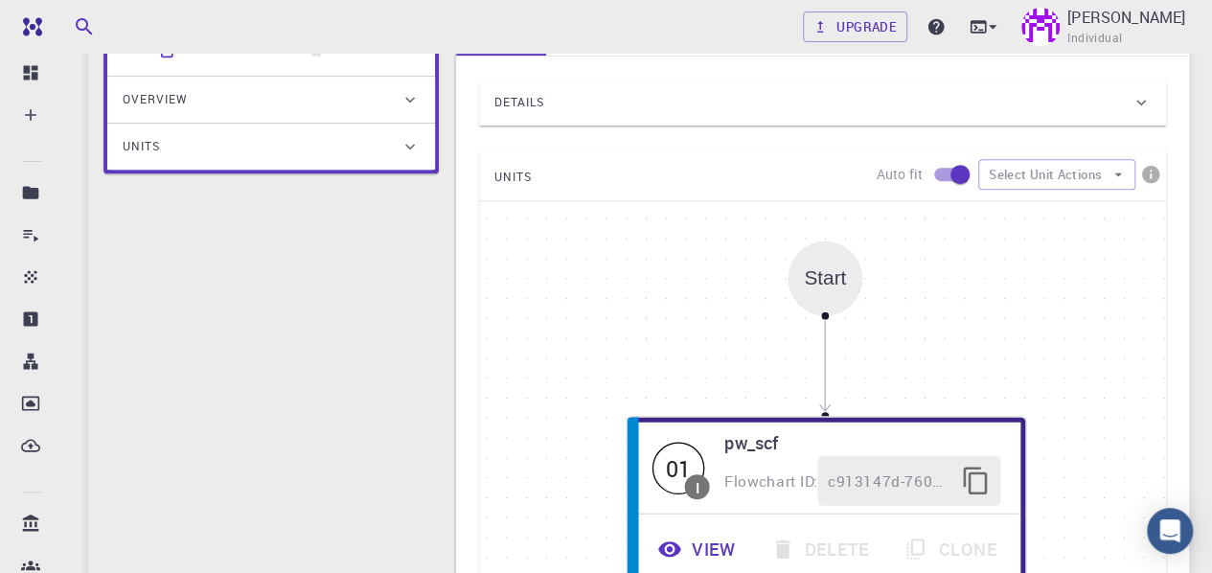
click at [850, 294] on div "Start" at bounding box center [825, 278] width 75 height 75
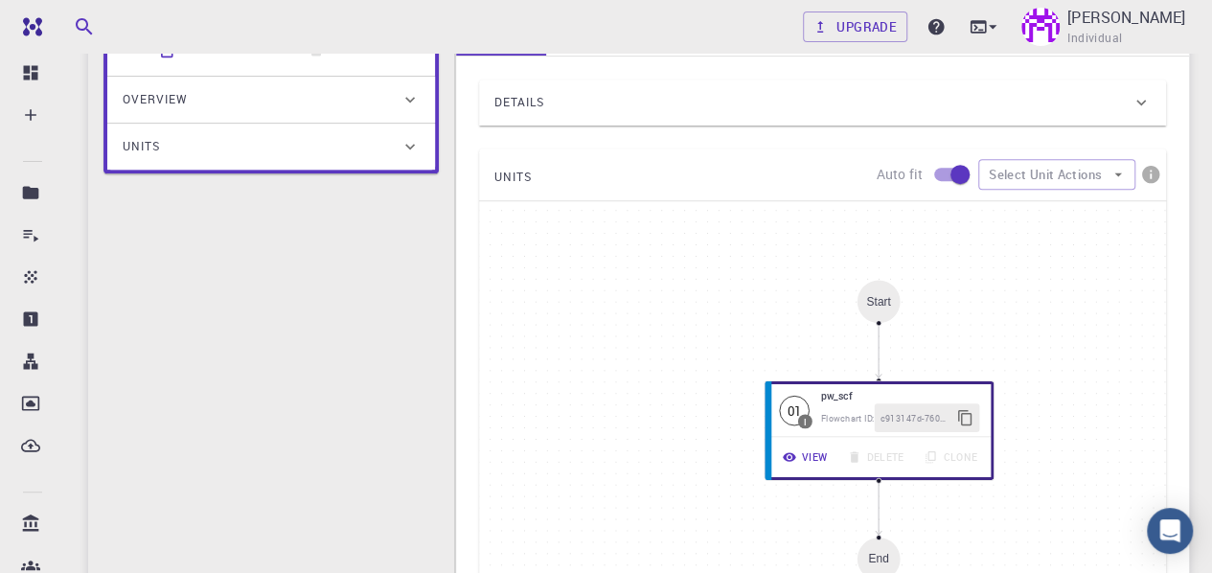
click at [289, 297] on div "I Total Energy Flowchart ID: ac6c20aa83443d4289cd80a2 Copy Delete Overview Prop…" at bounding box center [271, 381] width 366 height 898
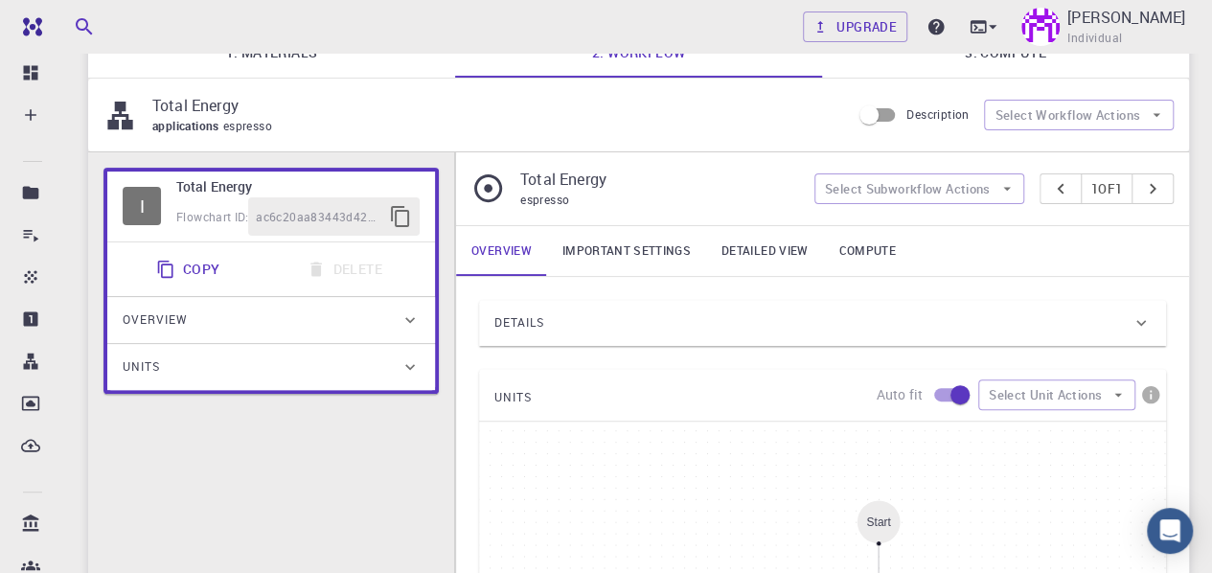
scroll to position [159, 0]
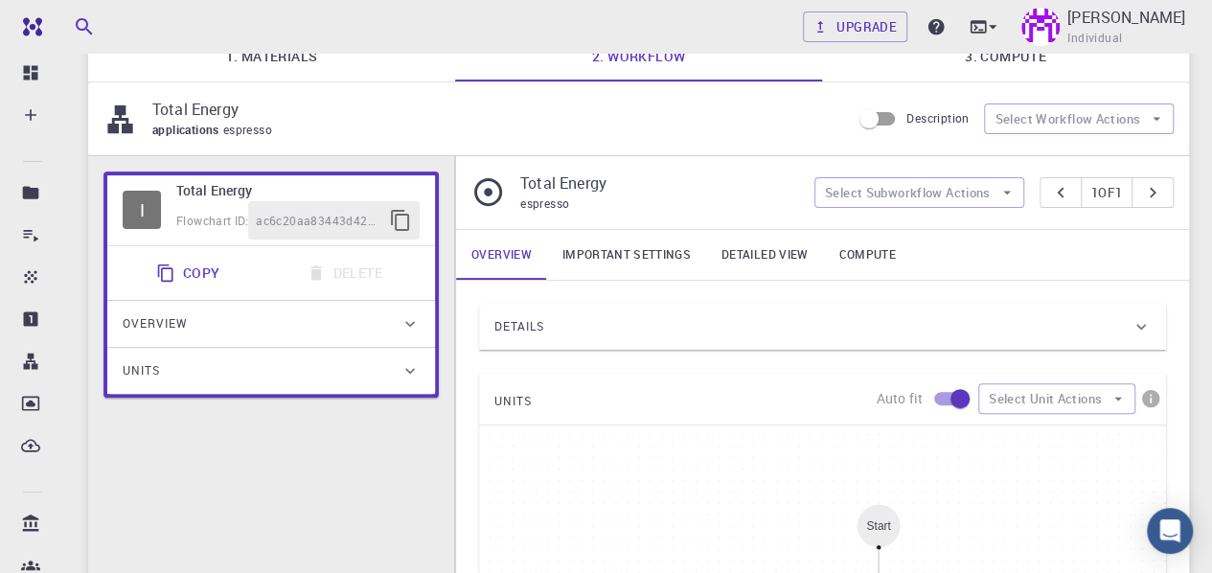
click at [385, 309] on div "Overview" at bounding box center [262, 324] width 278 height 31
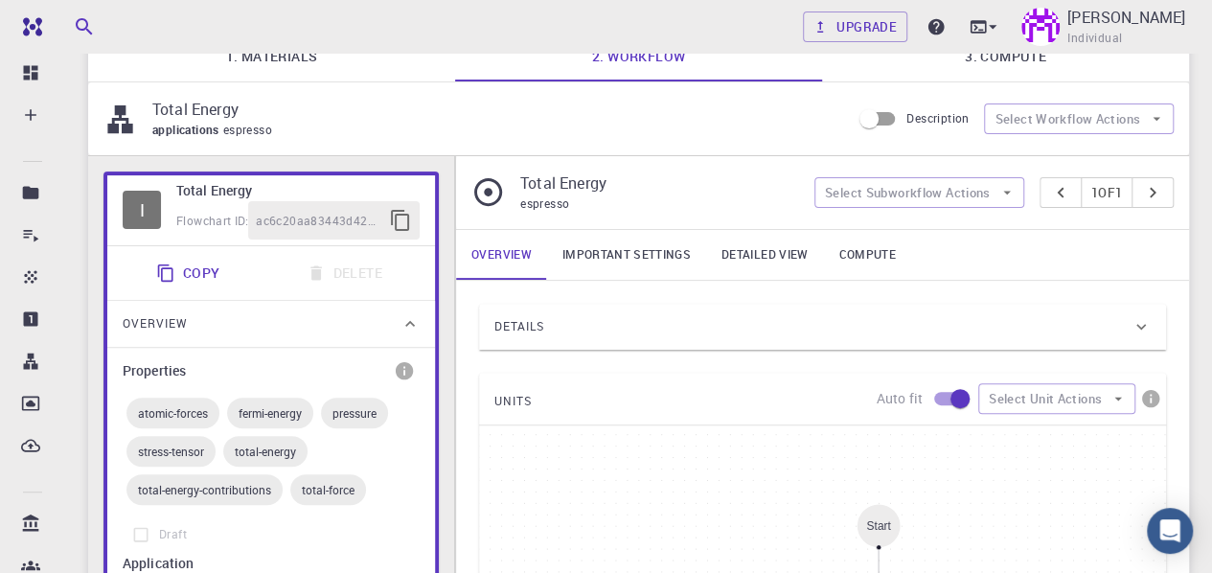
click at [486, 196] on icon at bounding box center [488, 192] width 34 height 34
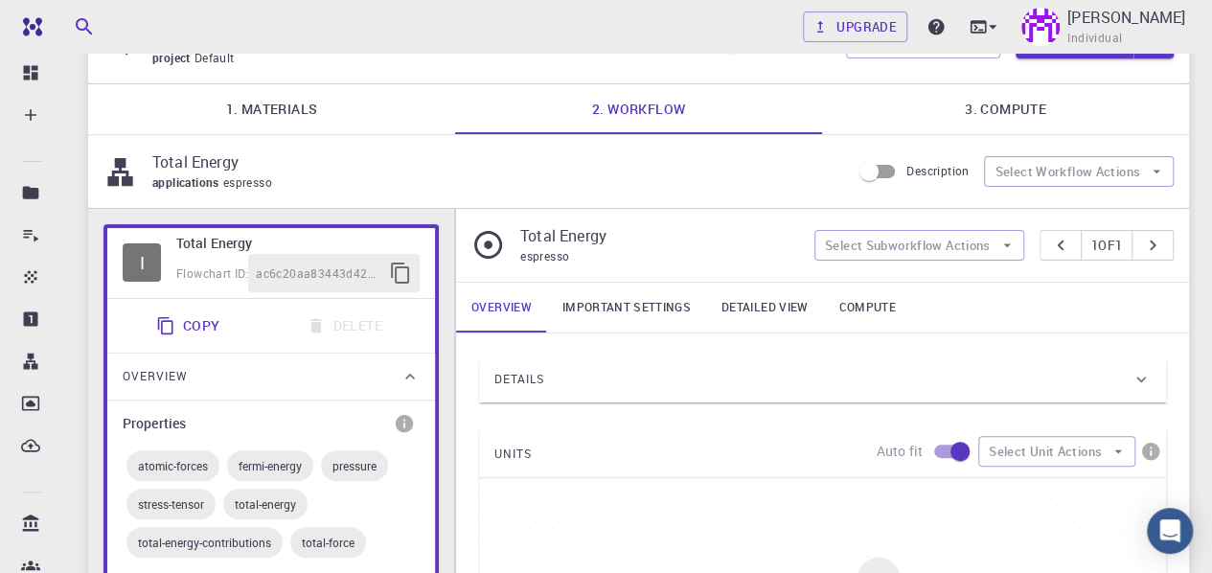
scroll to position [0, 0]
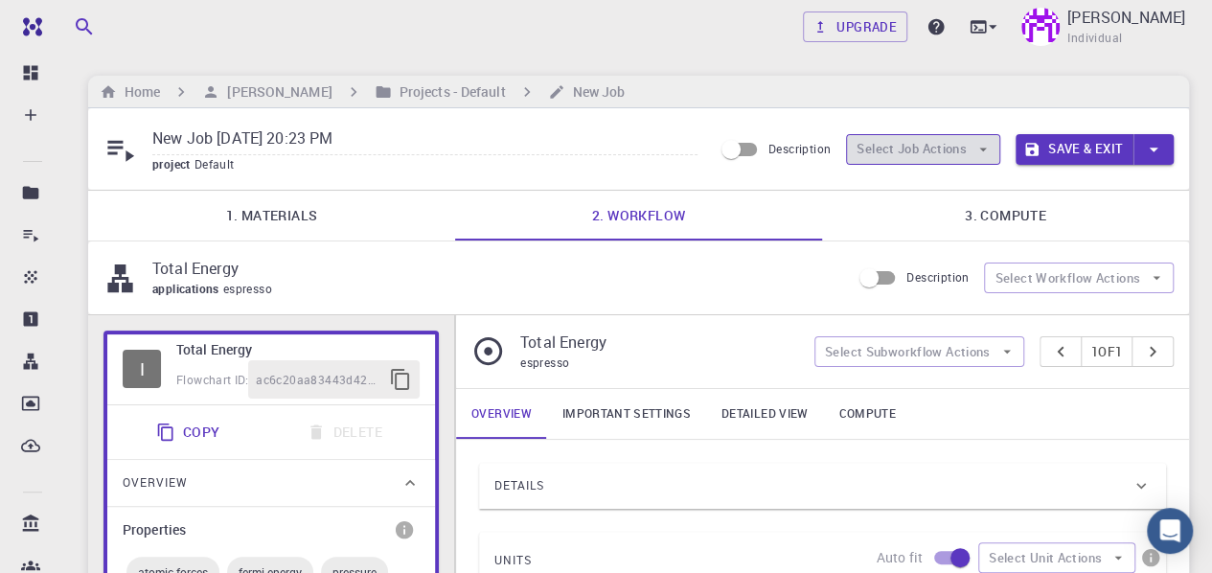
click at [958, 141] on button "Select Job Actions" at bounding box center [923, 149] width 154 height 31
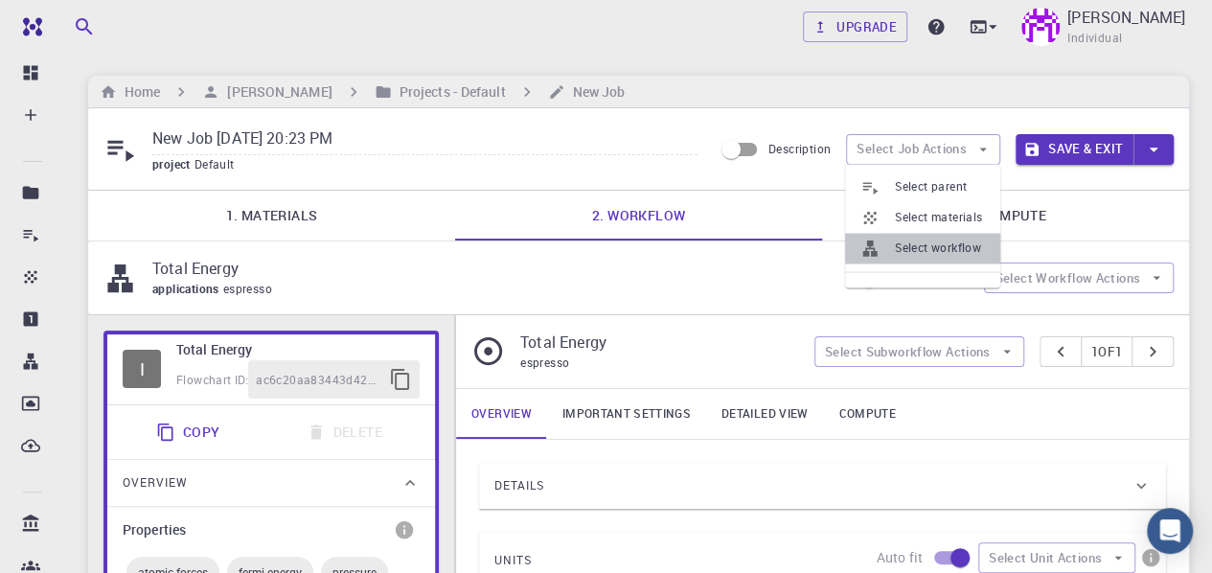
click at [934, 237] on li "Select workflow" at bounding box center [922, 248] width 155 height 31
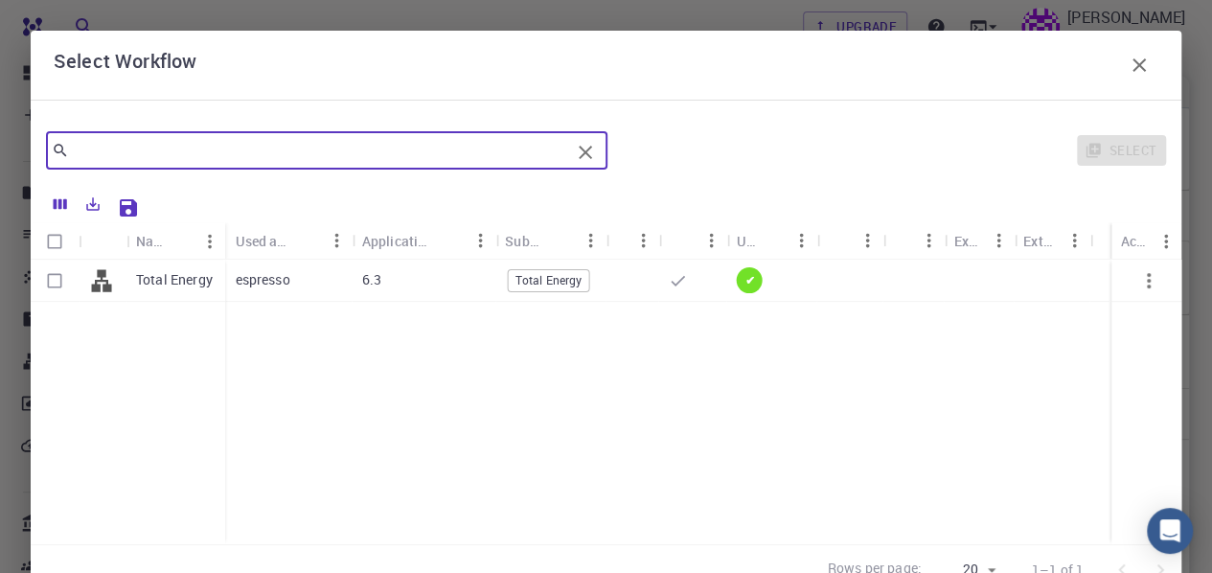
click at [149, 152] on input "text" at bounding box center [319, 150] width 501 height 27
type input "[GEOGRAPHIC_DATA]"
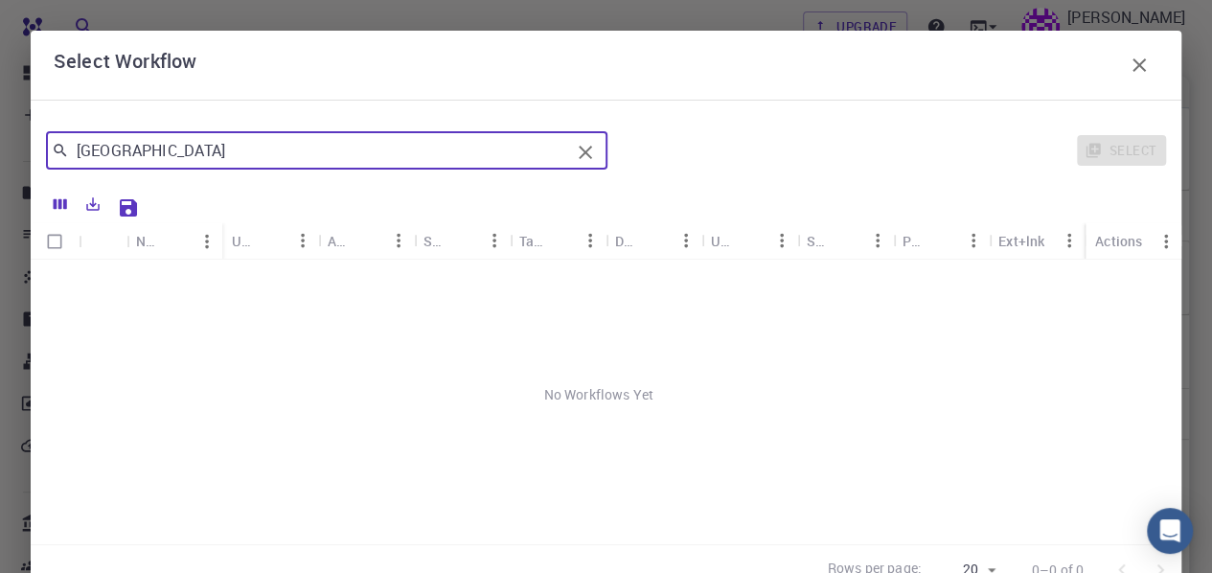
click at [579, 158] on icon "Clear" at bounding box center [585, 152] width 23 height 23
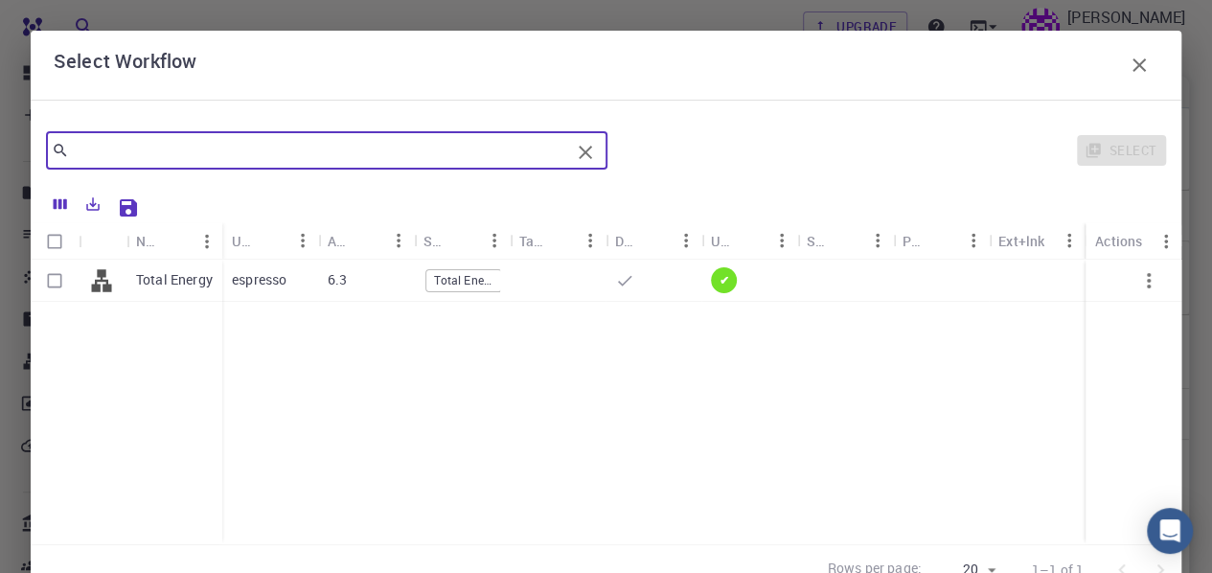
click at [194, 110] on div "​ Select Name Used application Application Version Subworkflows Tags Default Up…" at bounding box center [606, 356] width 1151 height 512
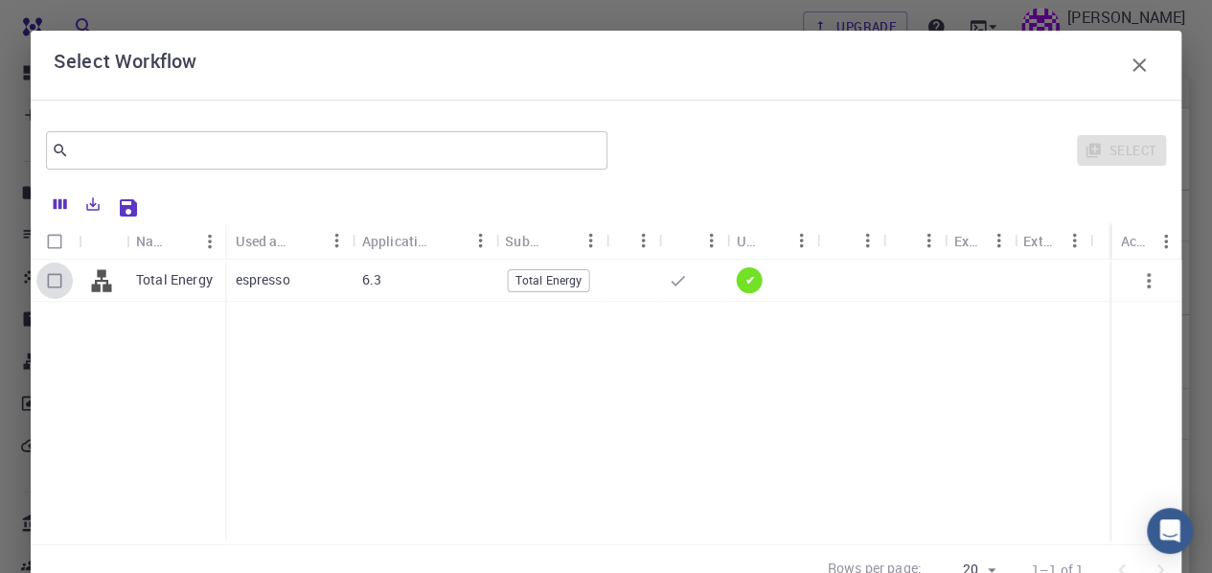
click at [54, 279] on input "Select row" at bounding box center [54, 281] width 36 height 36
checkbox input "true"
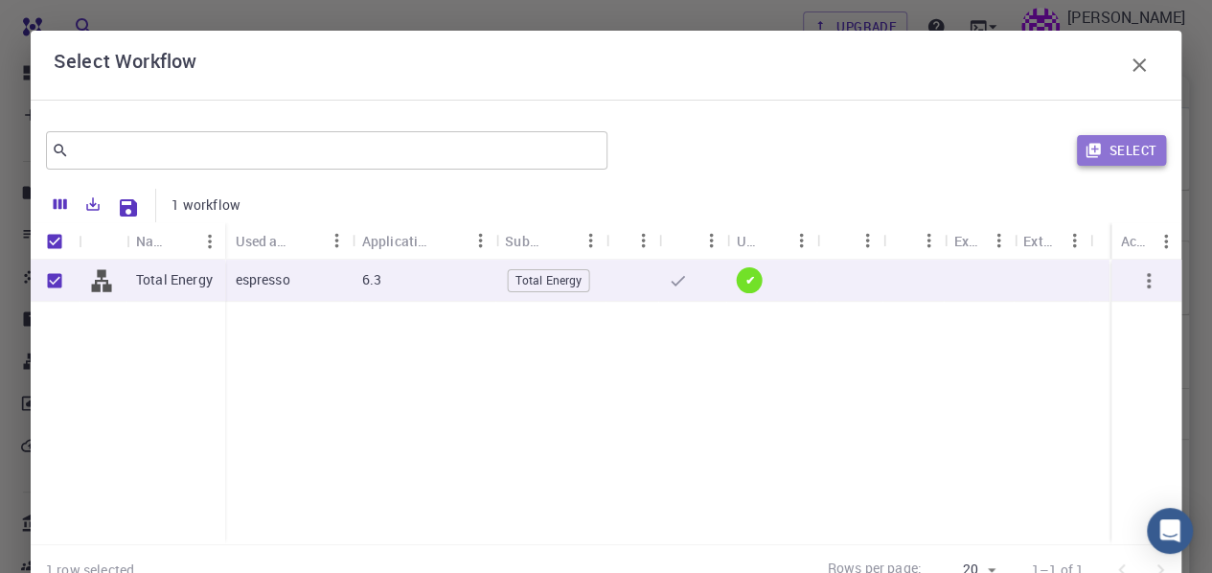
click at [1085, 154] on icon "button" at bounding box center [1093, 150] width 17 height 17
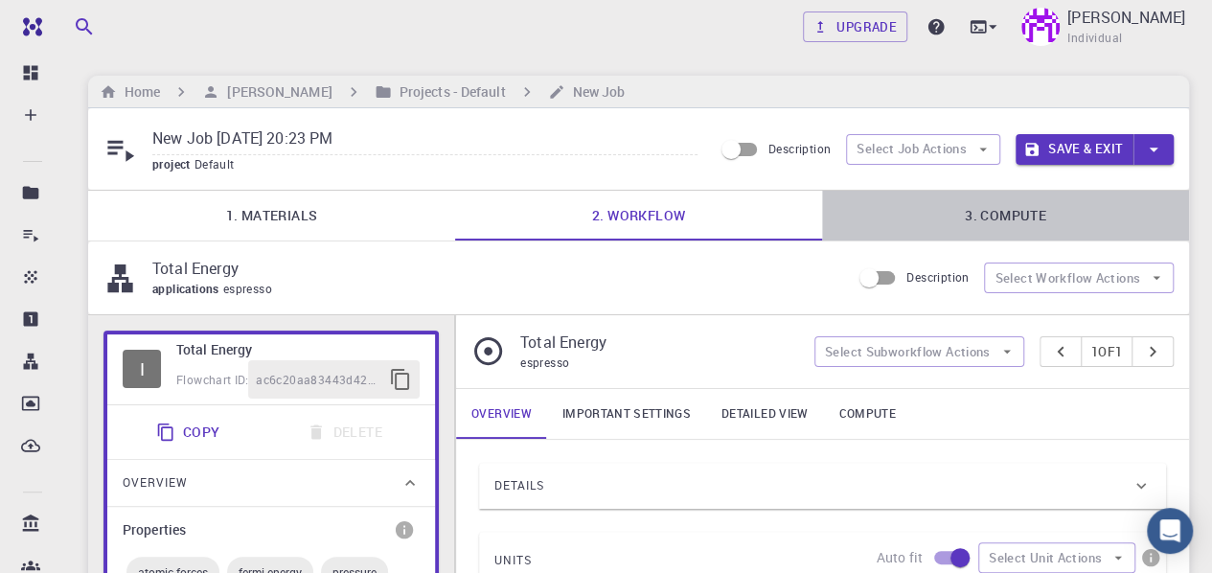
click at [1055, 219] on link "3. Compute" at bounding box center [1005, 216] width 367 height 50
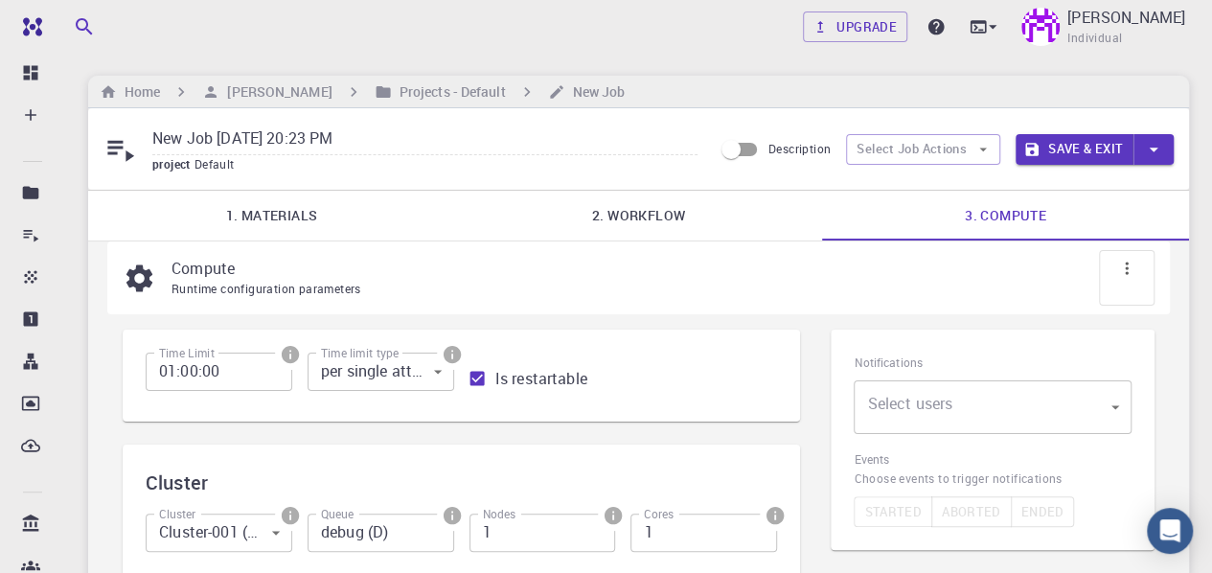
click at [918, 407] on body "Free Dashboard Create New Job New Material Create Material Upload File Import f…" at bounding box center [606, 532] width 1212 height 1064
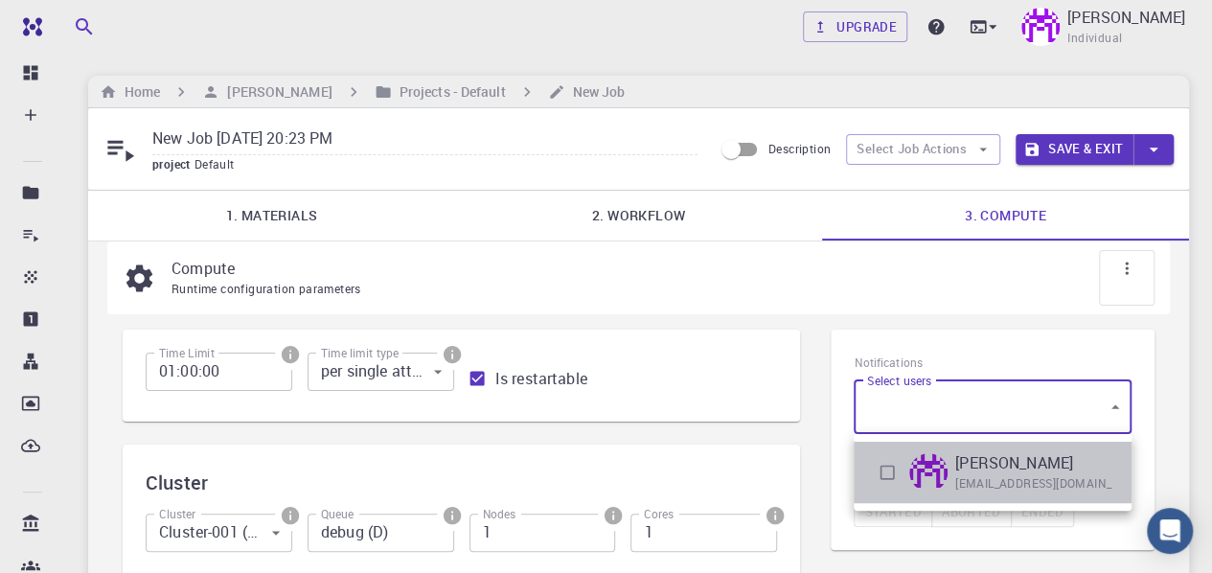
click at [912, 443] on li "[PERSON_NAME] [EMAIL_ADDRESS][DOMAIN_NAME]" at bounding box center [993, 472] width 278 height 61
type input "[object Object]"
checkbox input "true"
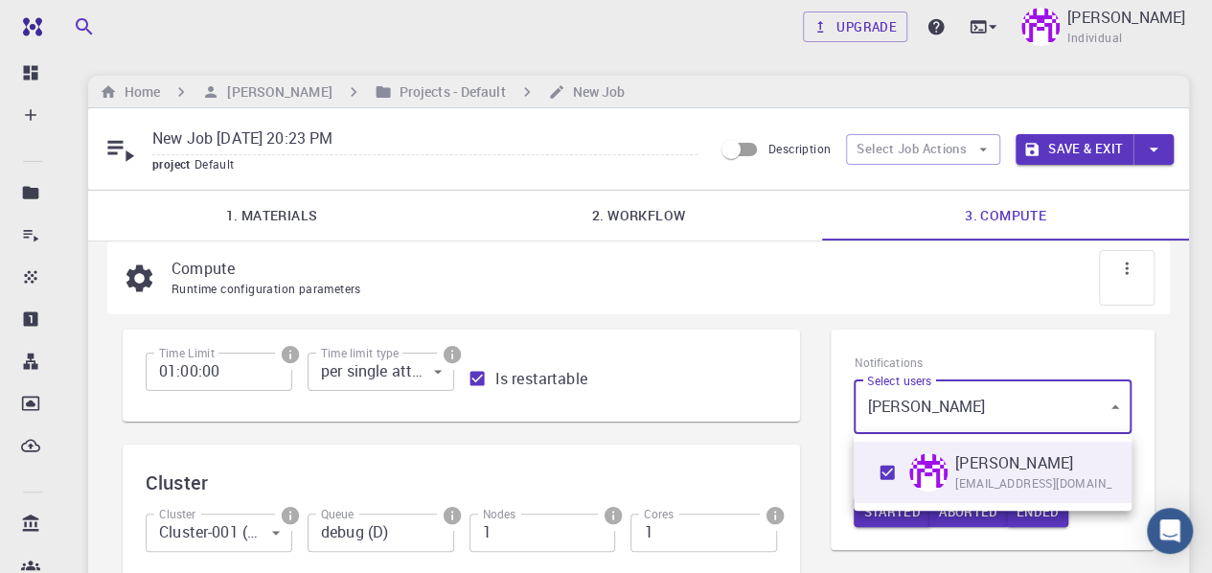
click at [813, 432] on div at bounding box center [606, 286] width 1212 height 573
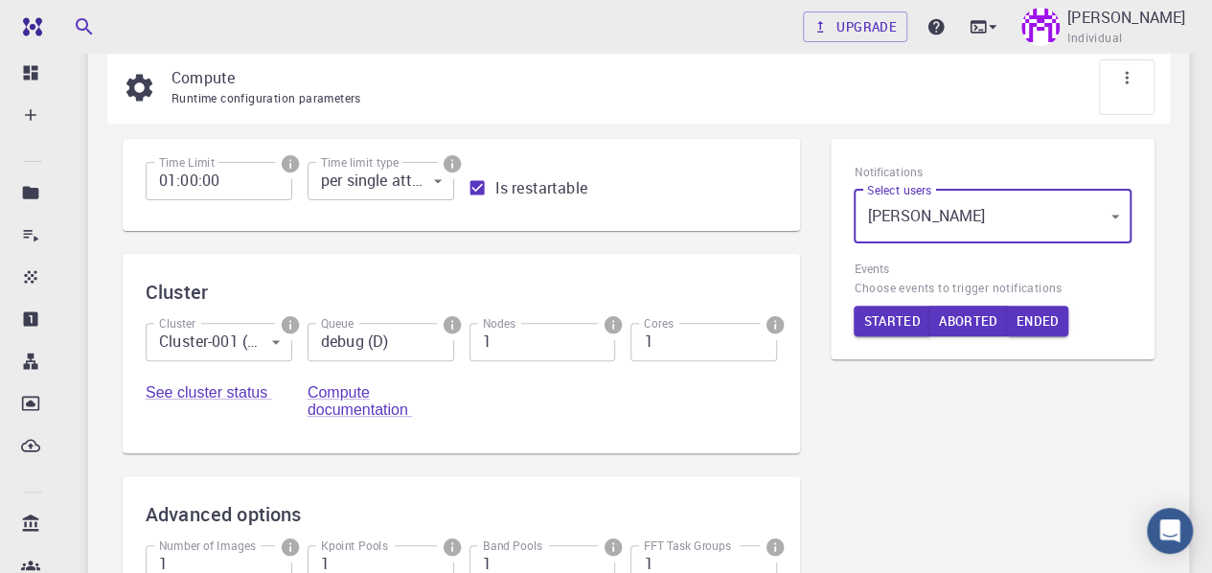
scroll to position [192, 0]
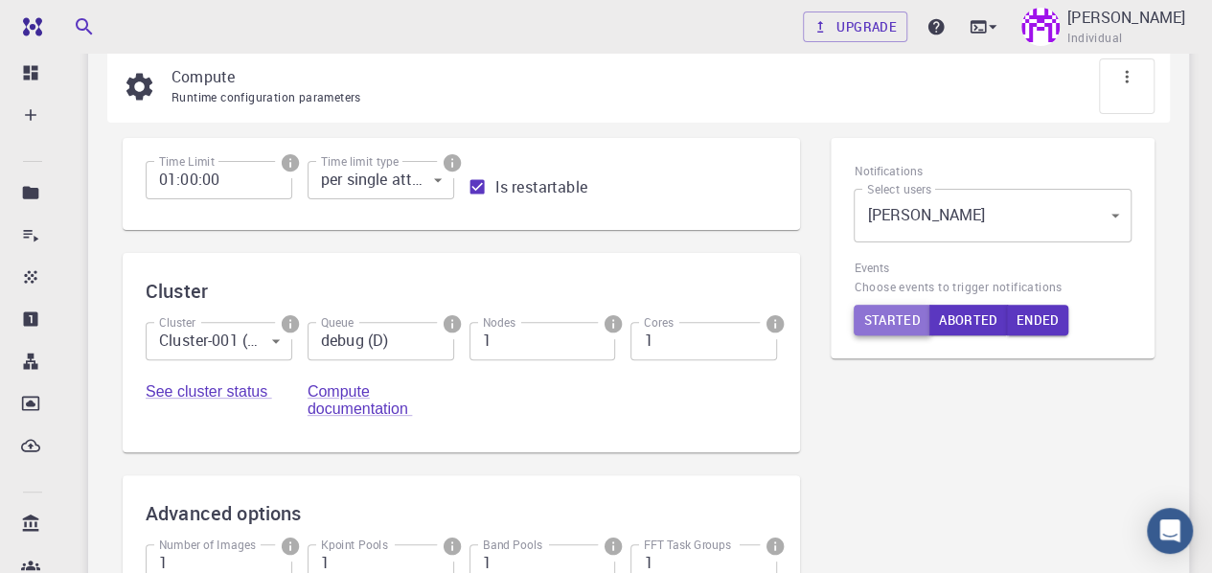
click at [872, 318] on button "Started" at bounding box center [892, 320] width 77 height 31
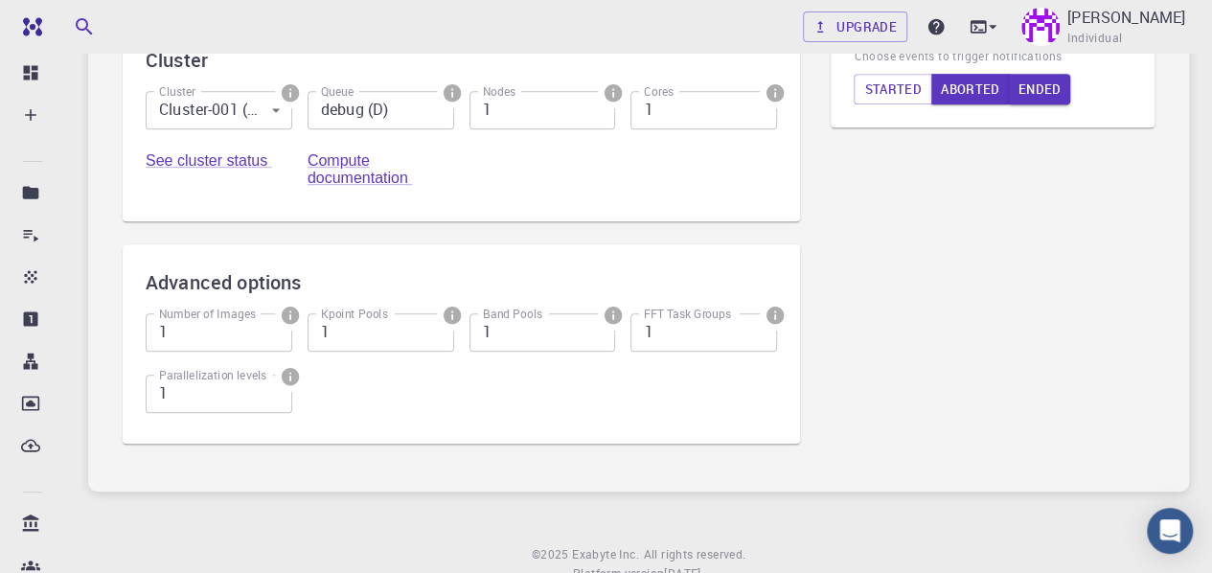
scroll to position [287, 0]
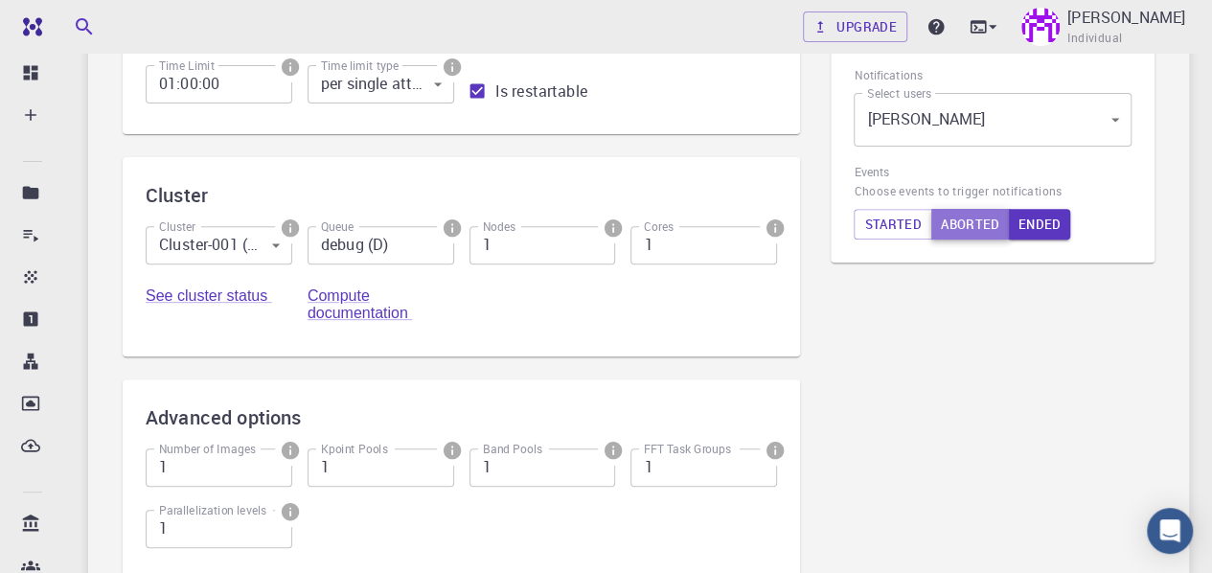
click at [964, 231] on button "Aborted" at bounding box center [970, 224] width 79 height 31
click at [943, 223] on button "Aborted" at bounding box center [971, 224] width 80 height 31
click at [897, 226] on button "Started" at bounding box center [893, 224] width 79 height 31
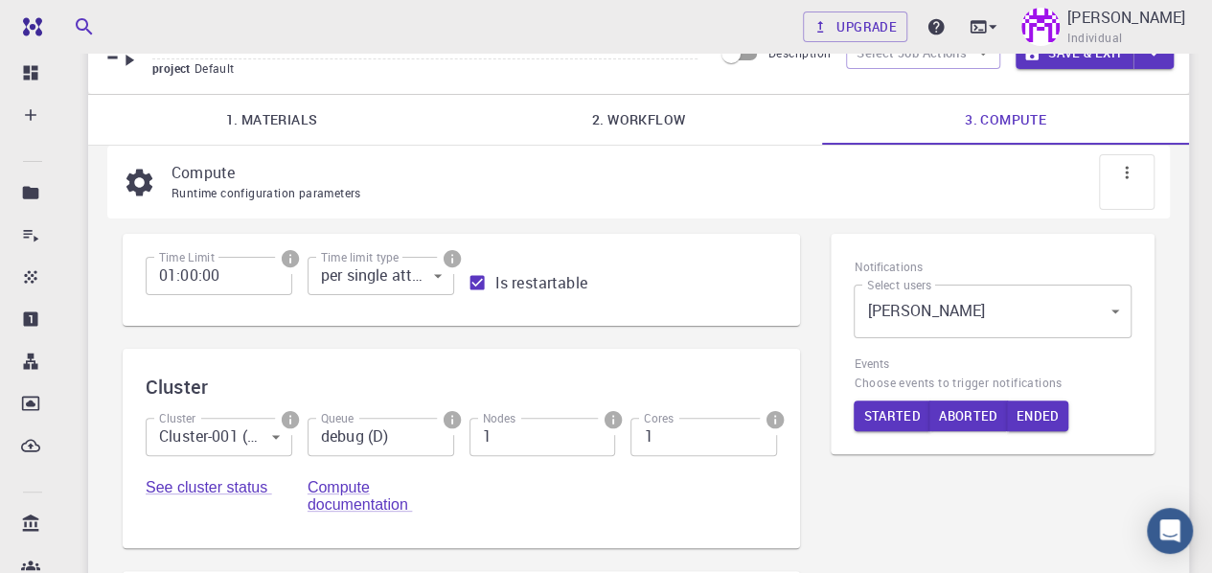
scroll to position [0, 0]
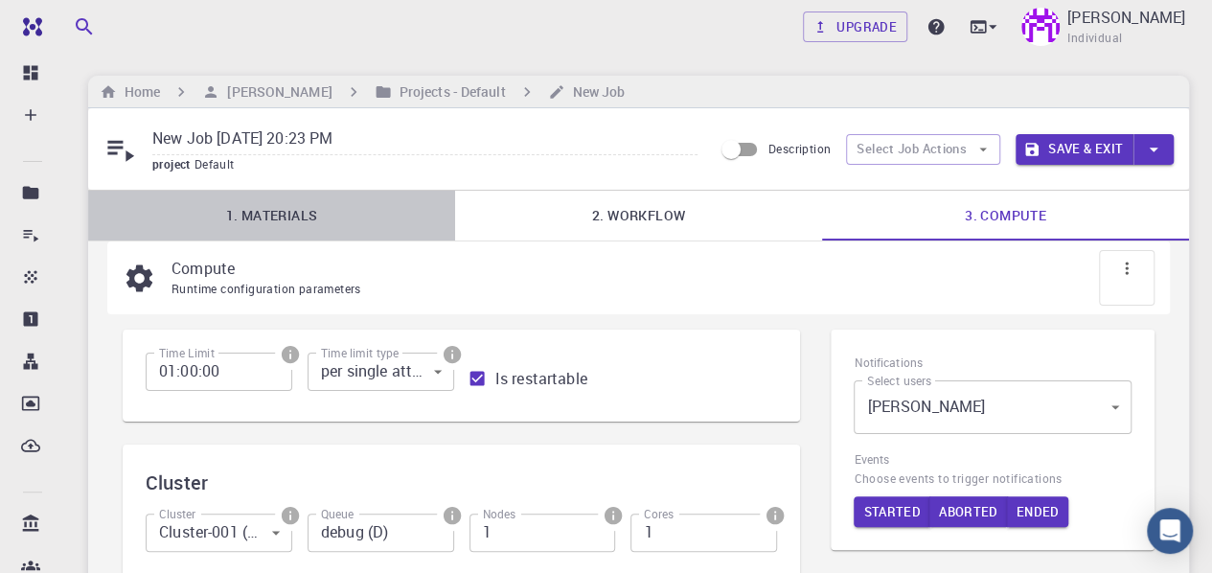
click at [299, 223] on link "1. Materials" at bounding box center [271, 216] width 367 height 50
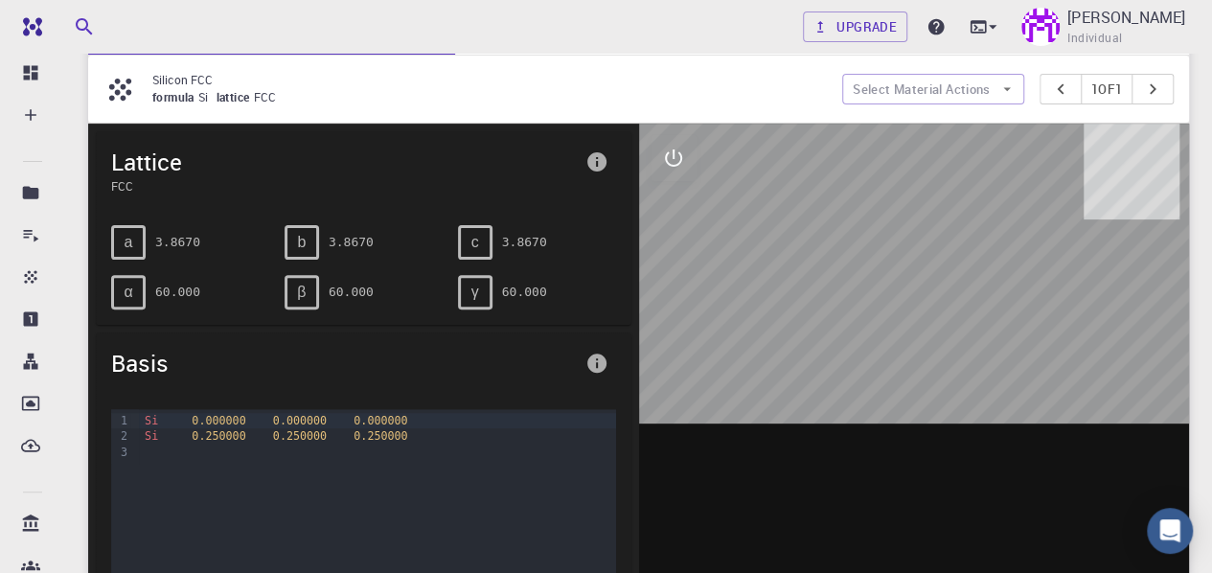
scroll to position [192, 0]
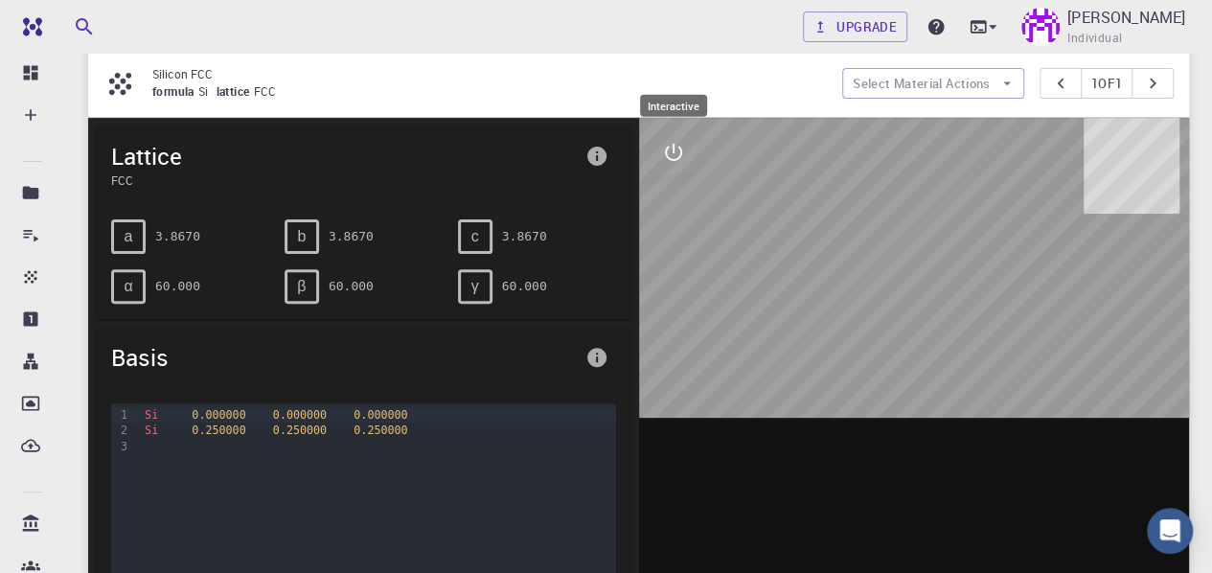
click at [678, 154] on icon "interactive" at bounding box center [673, 152] width 17 height 17
click at [157, 245] on pre "3.8670" at bounding box center [177, 236] width 45 height 34
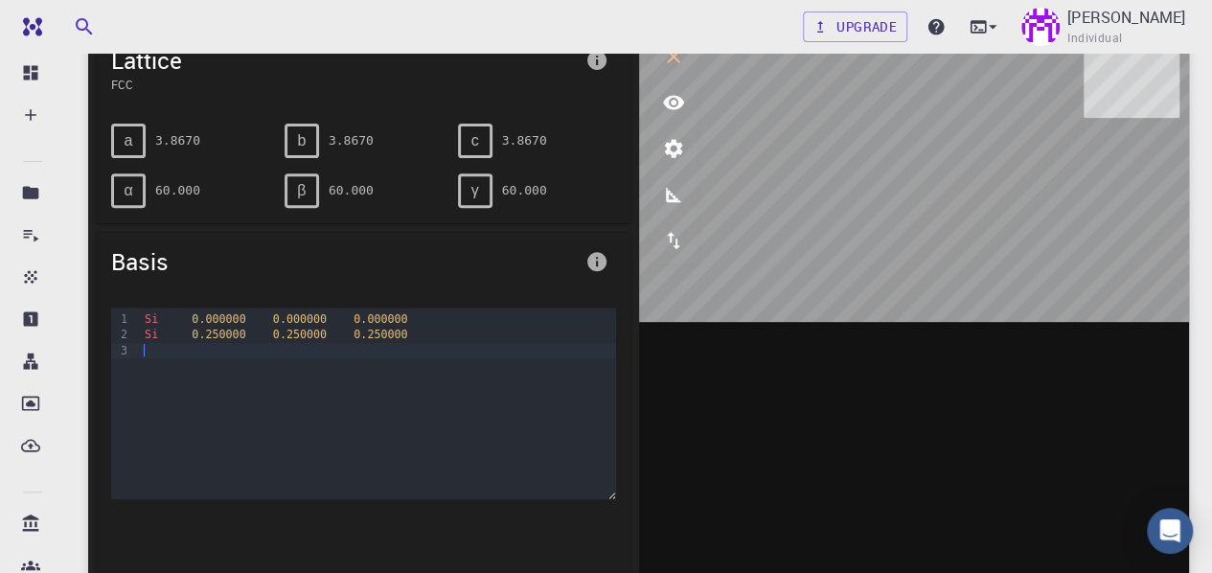
click at [226, 343] on div at bounding box center [377, 350] width 476 height 15
click at [228, 336] on span "0.250000" at bounding box center [219, 334] width 54 height 13
click at [228, 323] on div "Si 0.000000 0.000000 0.000000" at bounding box center [377, 318] width 476 height 15
click at [241, 314] on div "Si 0.000000 0.000000 0.000000" at bounding box center [377, 318] width 476 height 15
click at [314, 340] on div "Si 0.250000 0.250000 0.250000" at bounding box center [377, 334] width 476 height 15
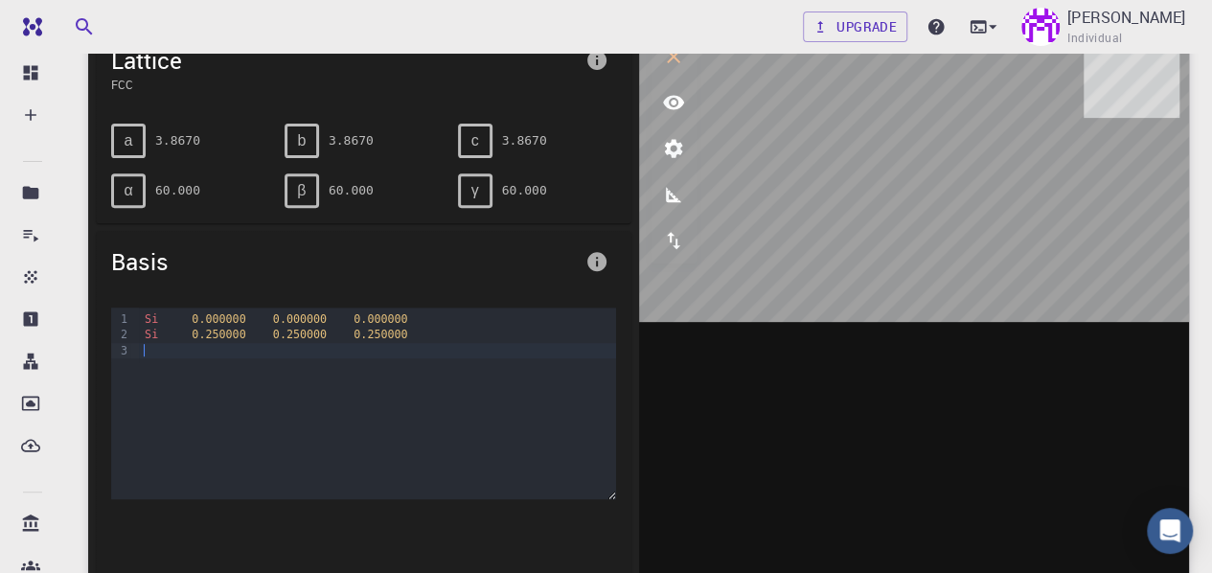
click at [171, 359] on div "Si 0.000000 0.000000 0.000000 Si 0.250000 0.250000 0.250000" at bounding box center [377, 404] width 476 height 192
click at [180, 357] on div "Si 0.000000 0.000000 0.000000 Si 0.250000 0.250000 0.250000" at bounding box center [377, 404] width 476 height 192
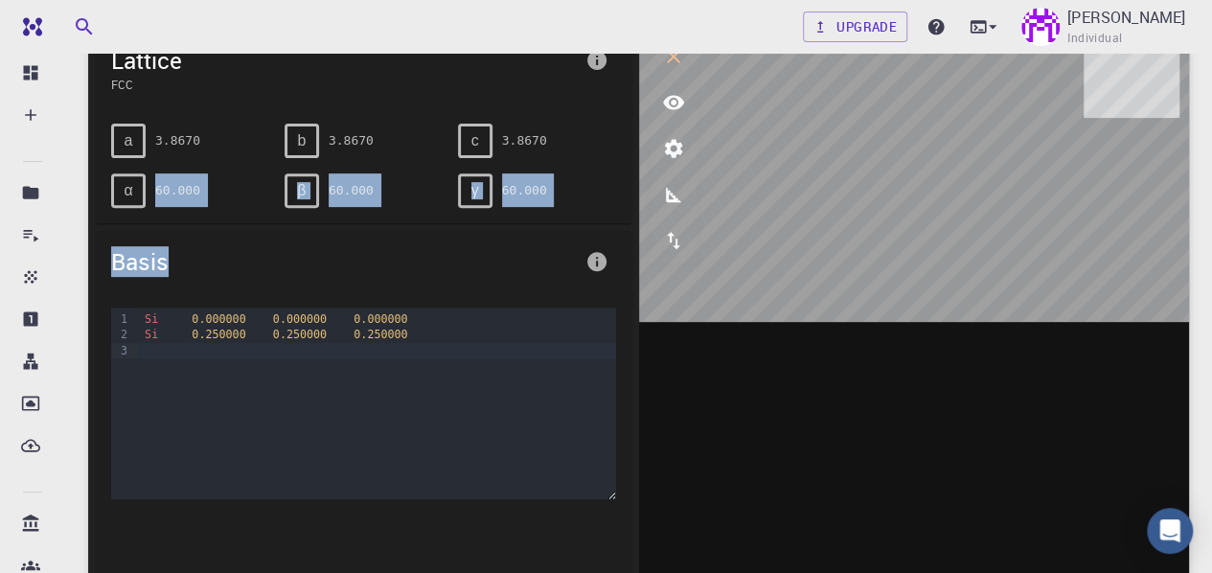
drag, startPoint x: 141, startPoint y: 197, endPoint x: 159, endPoint y: 207, distance: 20.6
click at [163, 232] on div "Lattice FCC a 3.8670 b 3.8670 c 3.8670 α 60.000 β 60.000 γ 60.000 Basis 9 1 2 3…" at bounding box center [363, 320] width 551 height 596
click at [142, 190] on div "α" at bounding box center [128, 190] width 34 height 34
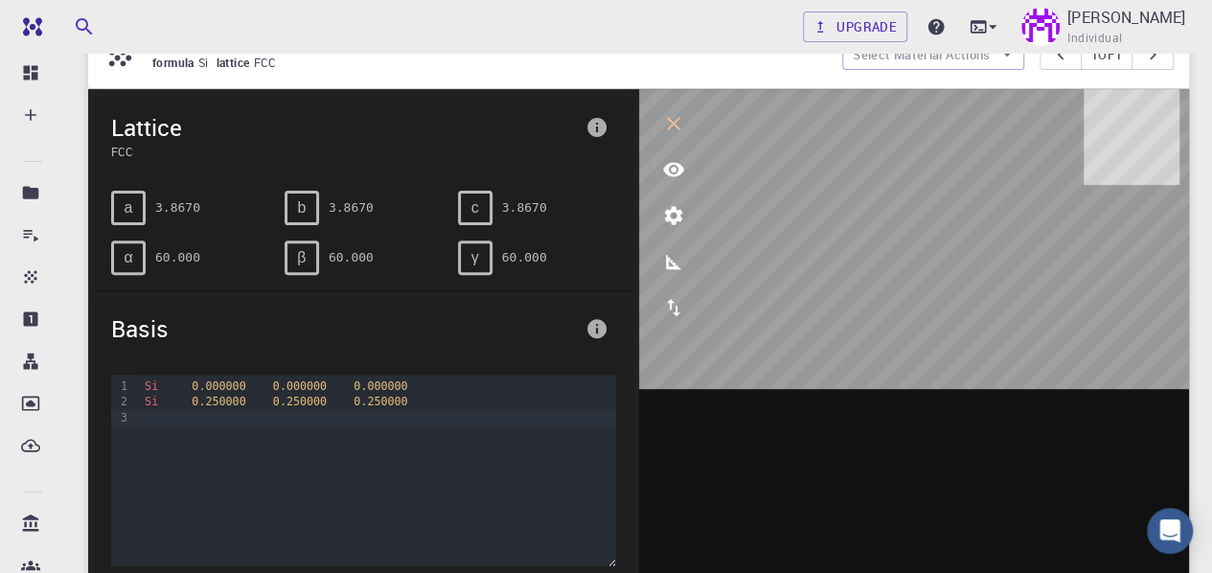
scroll to position [192, 0]
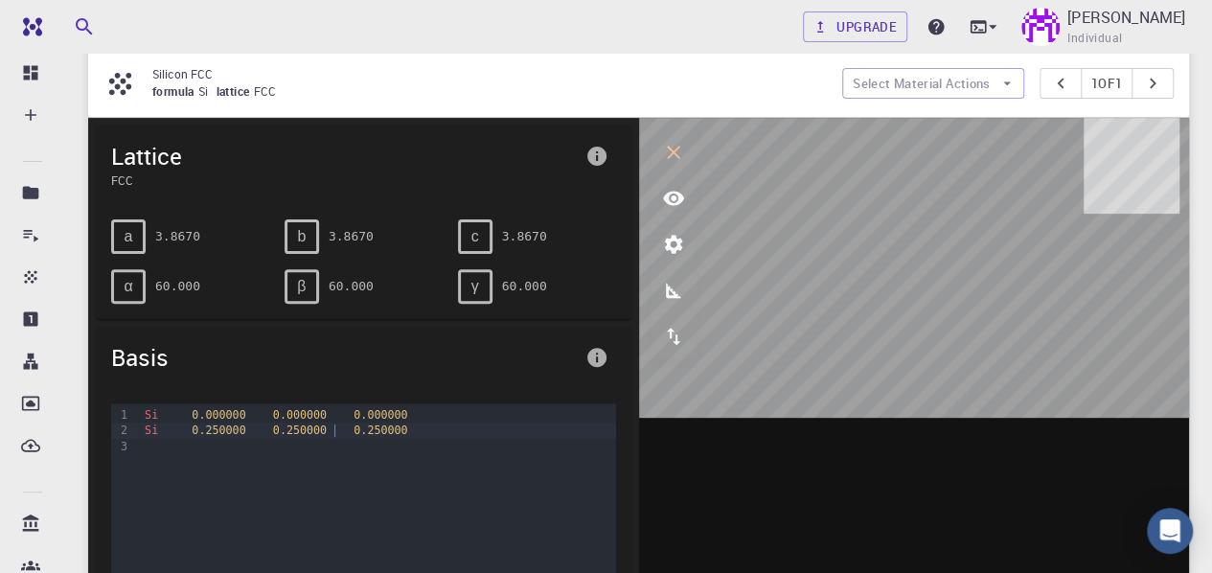
click at [332, 423] on div "Si 0.250000 0.250000 0.250000" at bounding box center [377, 430] width 476 height 15
click at [354, 431] on span "0.250000" at bounding box center [381, 430] width 54 height 13
click at [207, 452] on div "Si 0.000000 0.000000 0.000000 Si 0.250000 0.250000 0.250000" at bounding box center [377, 499] width 476 height 192
click at [209, 450] on div at bounding box center [377, 446] width 476 height 15
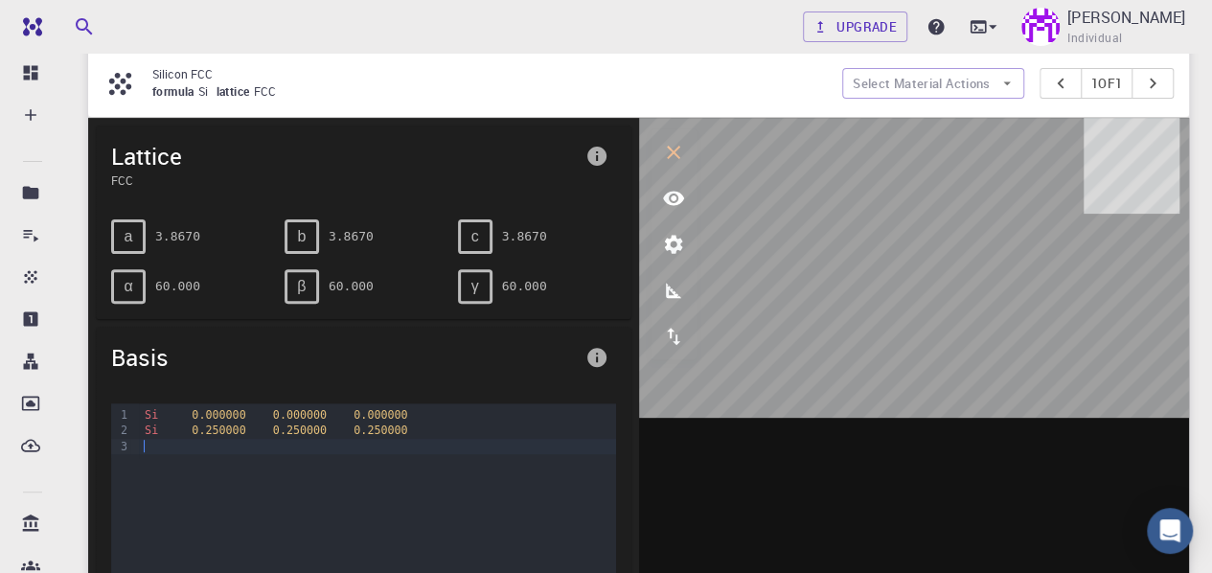
click at [594, 346] on icon "info" at bounding box center [596, 357] width 23 height 23
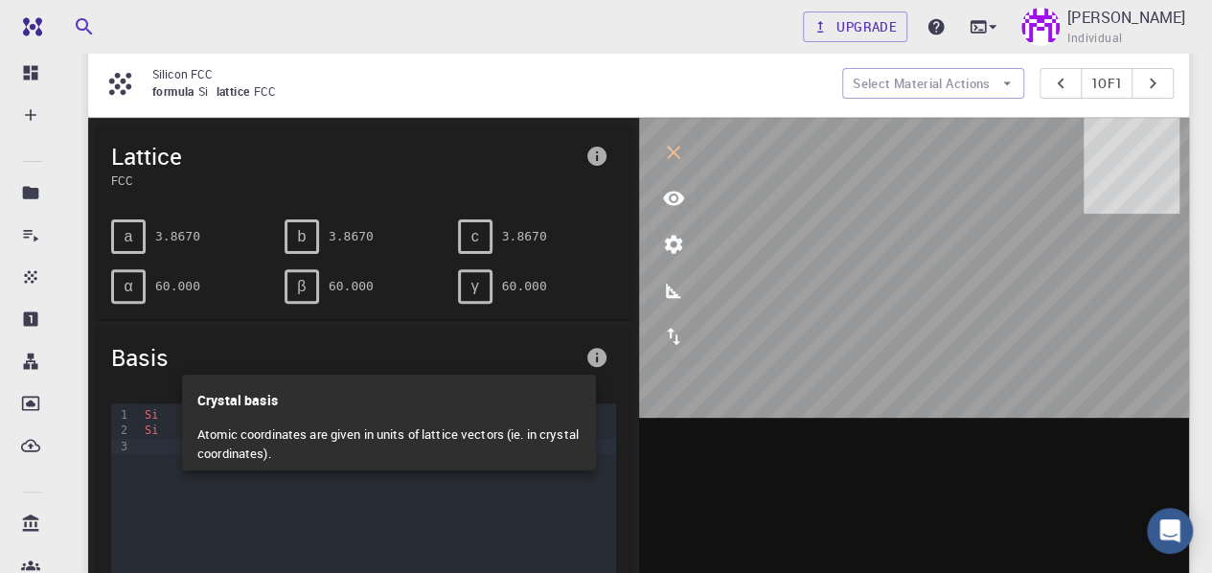
click at [594, 345] on div at bounding box center [606, 286] width 1212 height 573
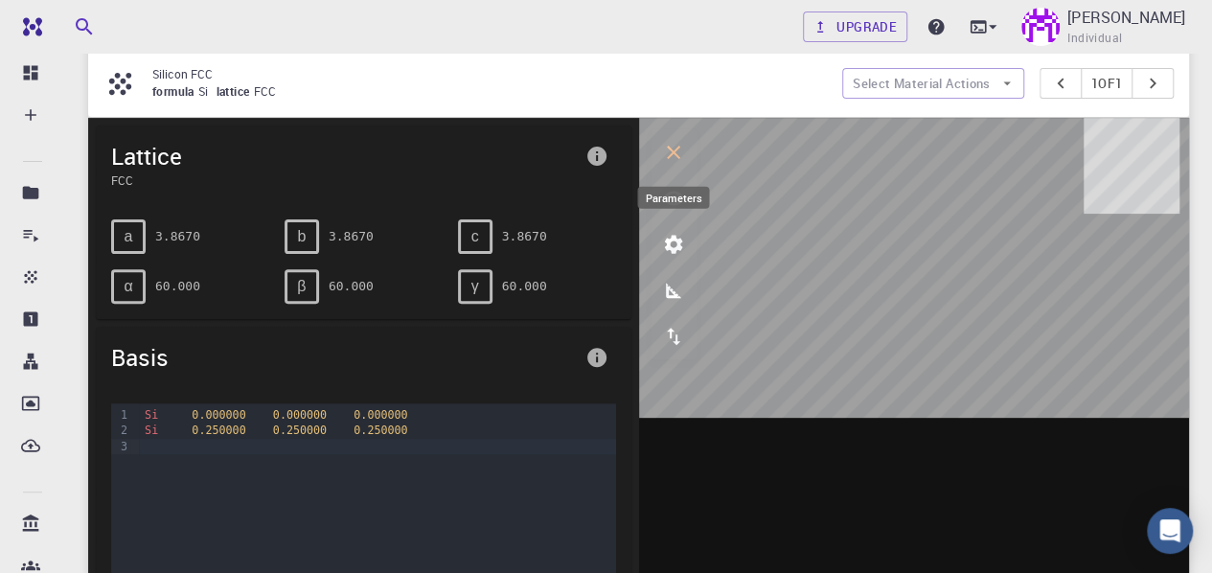
click at [674, 246] on icon "parameters" at bounding box center [673, 244] width 23 height 23
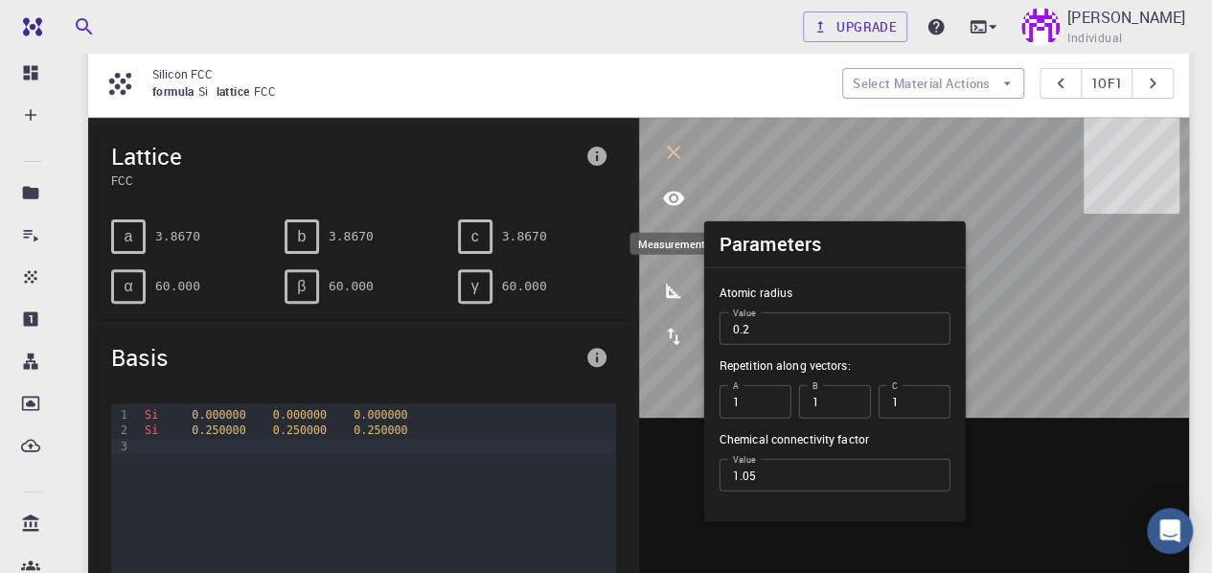
click at [678, 288] on icon "measurements" at bounding box center [673, 290] width 23 height 23
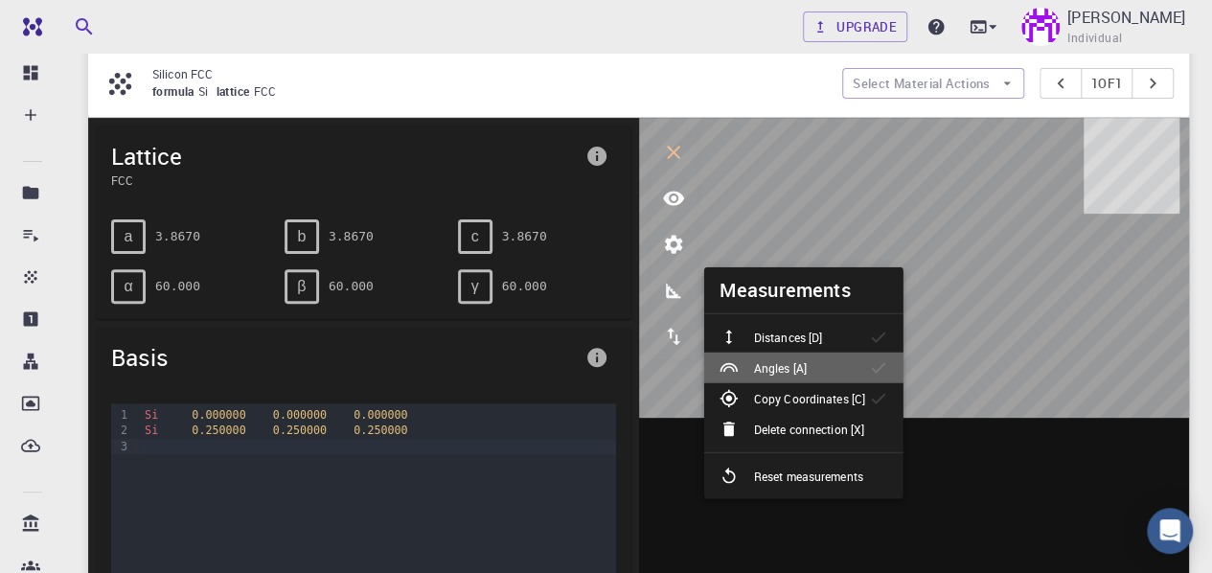
click at [769, 364] on p "Angles [A]" at bounding box center [780, 367] width 53 height 17
click at [793, 354] on li "Angles [A]" at bounding box center [803, 368] width 199 height 31
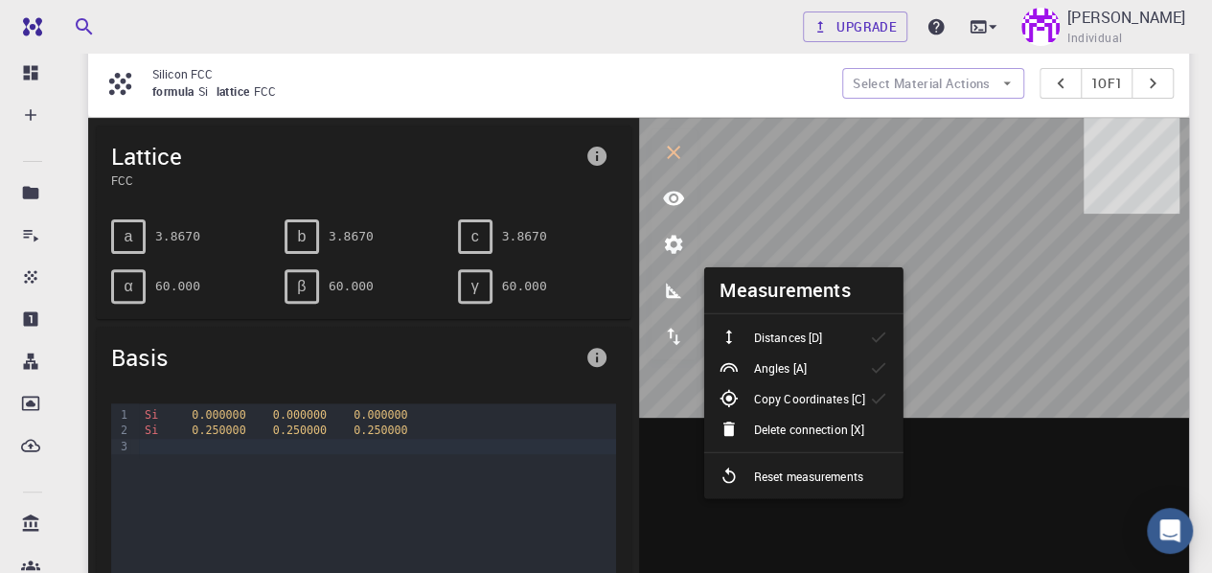
click at [800, 338] on p "Distances [D]" at bounding box center [788, 337] width 68 height 17
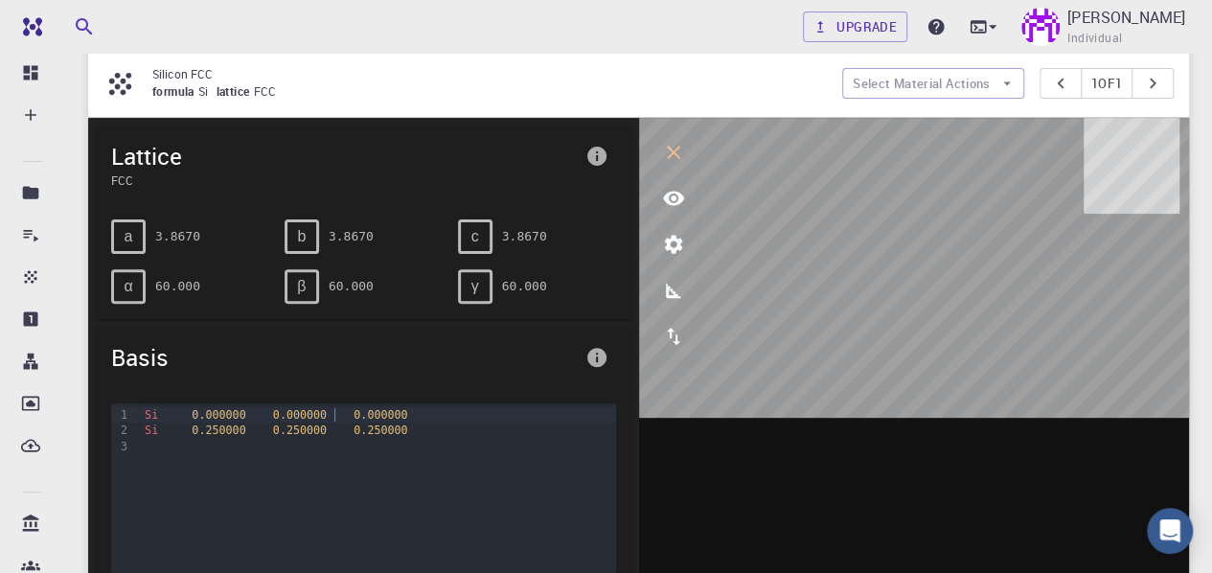
click at [333, 420] on div "Si 0.000000 0.000000 0.000000" at bounding box center [377, 414] width 476 height 15
click at [327, 431] on div "Si 0.250000 0.250000 0.250000" at bounding box center [377, 430] width 476 height 15
click at [320, 436] on div "Si 0.250000 0.250000 0.250000" at bounding box center [377, 430] width 476 height 15
click at [328, 432] on div "Si 0.250000 0.250000 0.250000" at bounding box center [377, 430] width 476 height 15
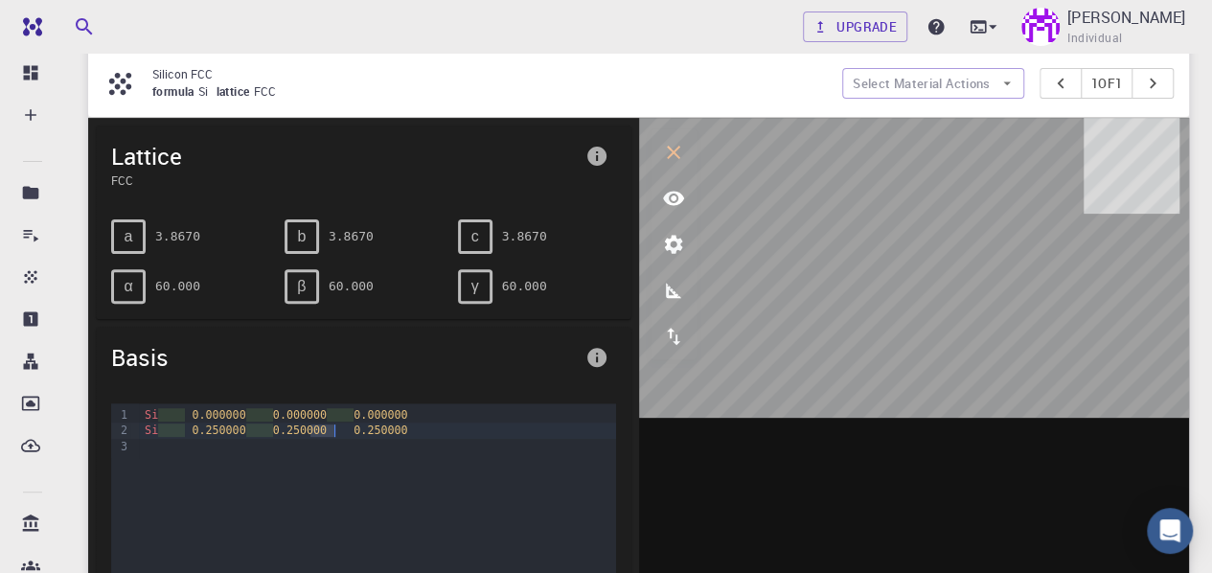
click at [328, 432] on div "Si 0.250000 0.250000 0.250000" at bounding box center [377, 430] width 476 height 15
click at [354, 429] on span "0.250000" at bounding box center [381, 430] width 54 height 13
drag, startPoint x: 368, startPoint y: 430, endPoint x: 388, endPoint y: 434, distance: 20.5
click at [393, 434] on div "Si 0.250000 0.250000 0.250000" at bounding box center [377, 430] width 476 height 15
click at [378, 428] on span "0.250000" at bounding box center [381, 430] width 54 height 13
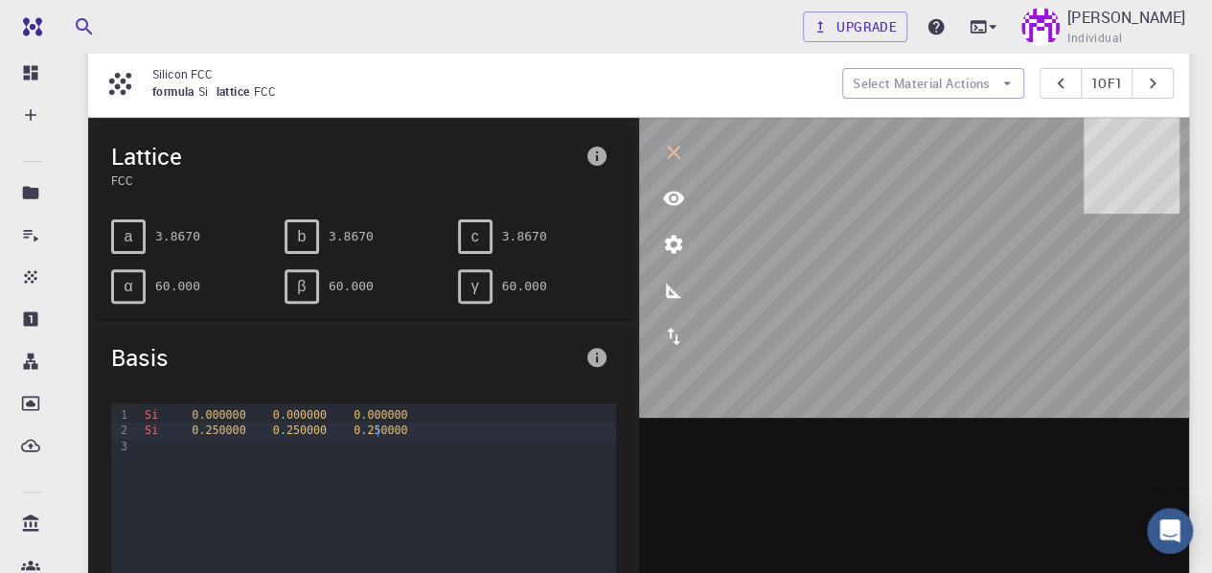
click at [483, 280] on div "γ" at bounding box center [475, 286] width 34 height 34
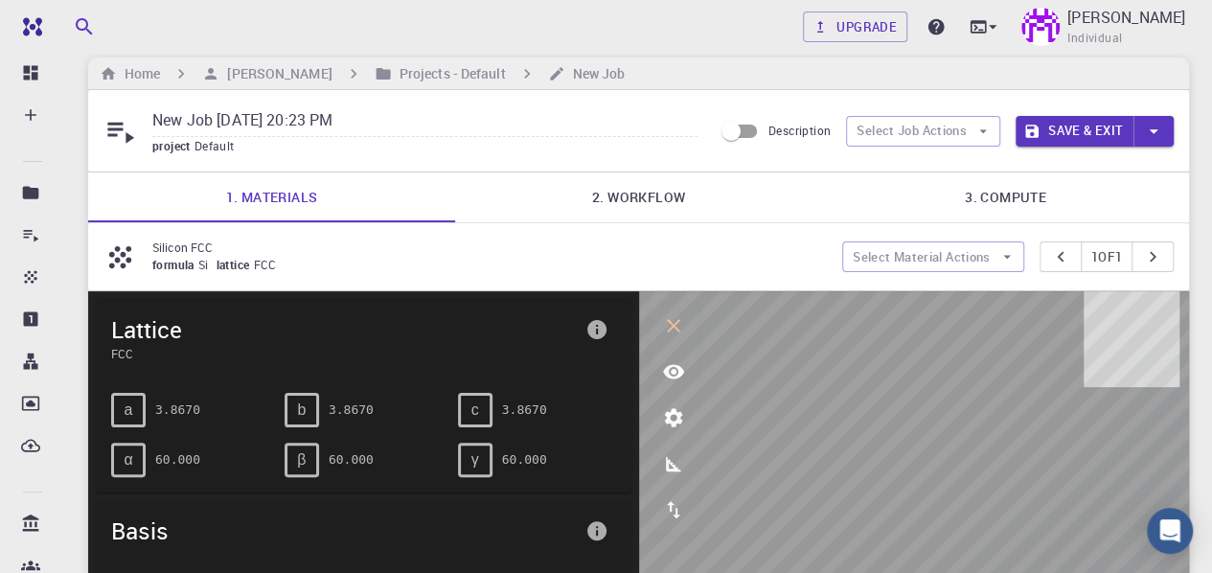
scroll to position [0, 0]
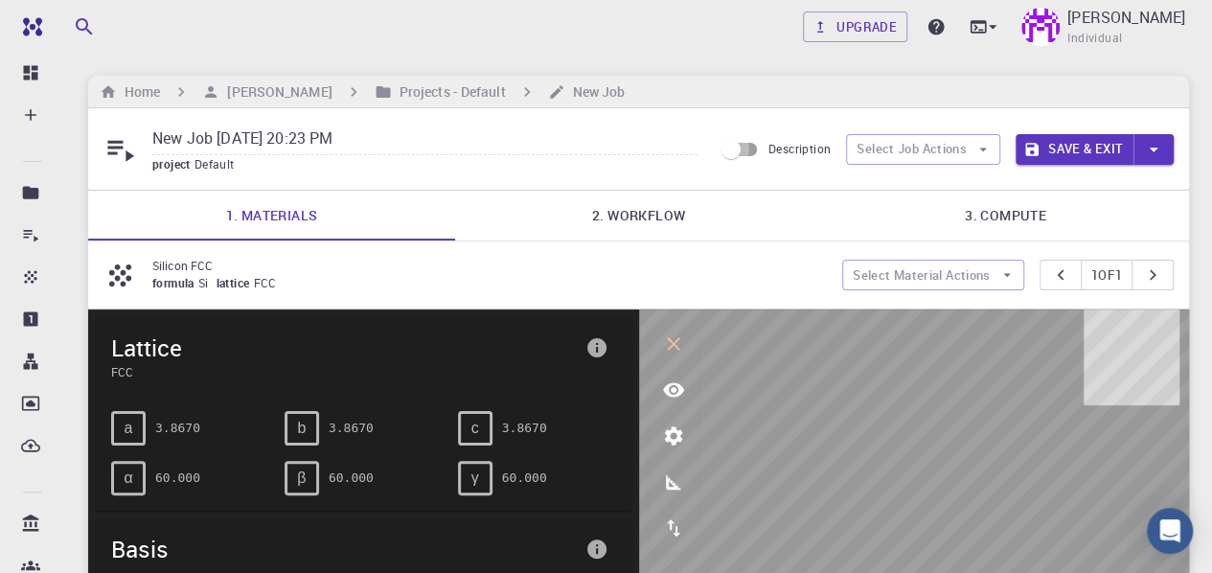
click at [748, 143] on input "Description" at bounding box center [730, 149] width 109 height 36
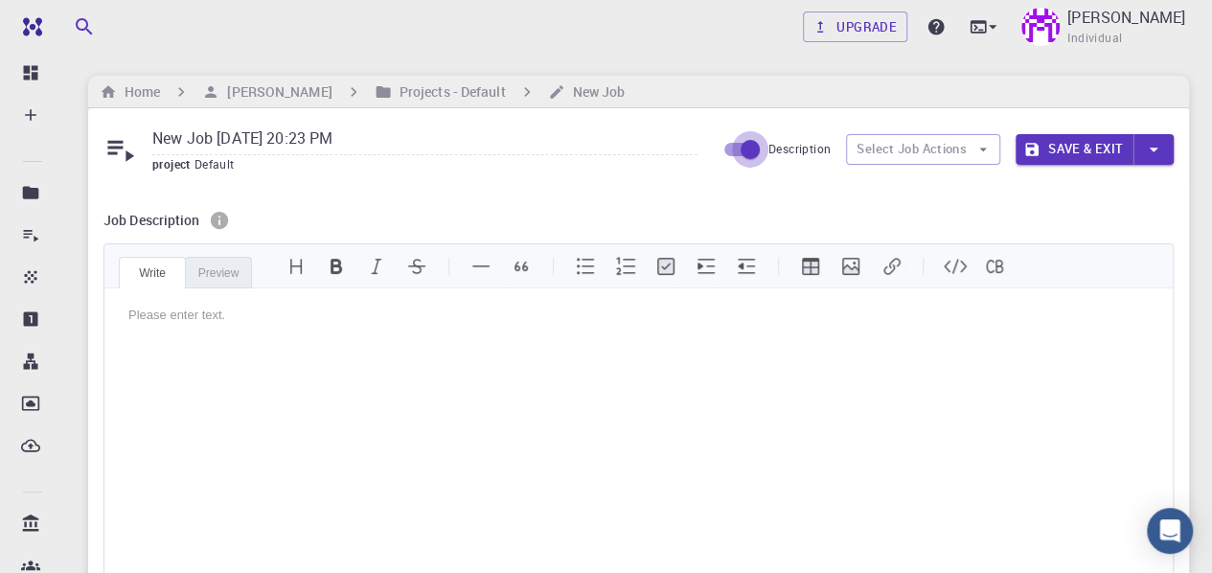
click at [753, 145] on input "Description" at bounding box center [750, 149] width 109 height 36
checkbox input "false"
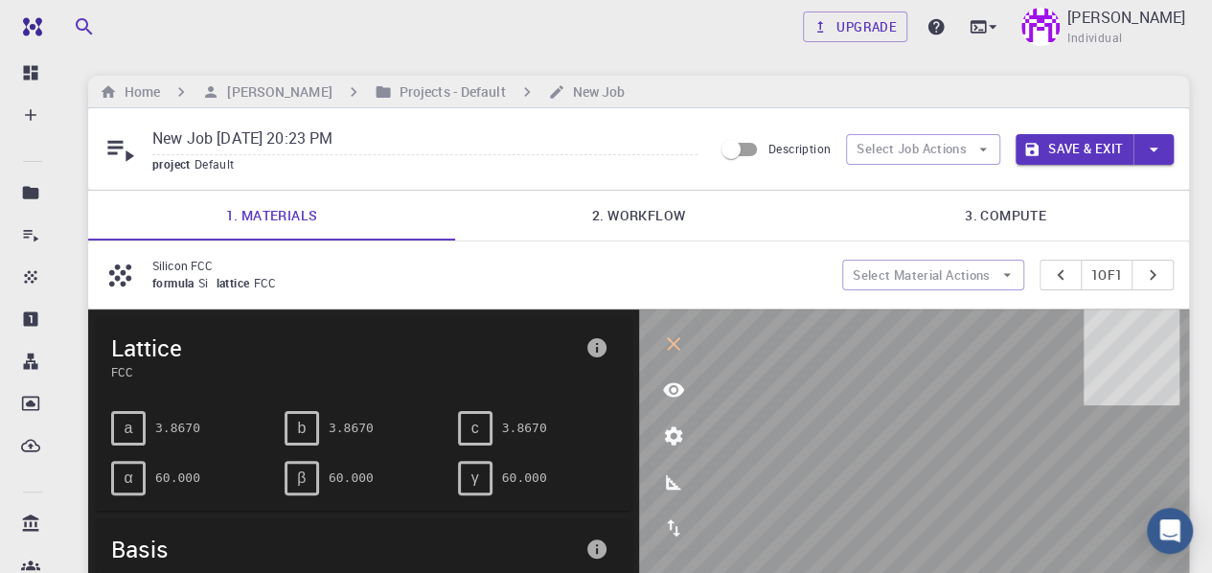
click at [673, 221] on link "2. Workflow" at bounding box center [638, 216] width 367 height 50
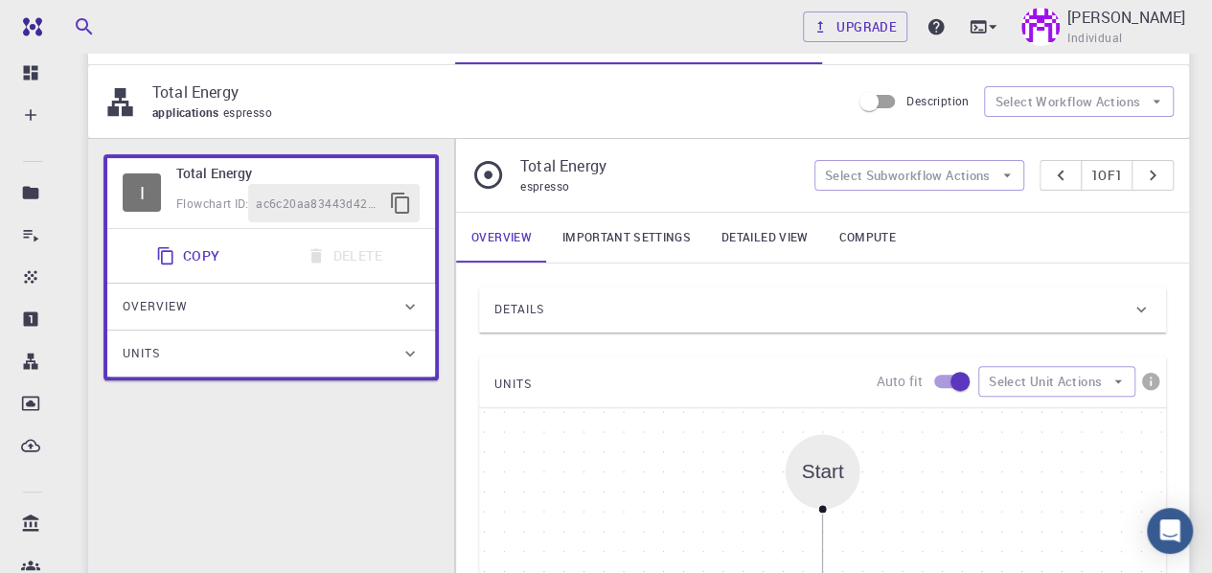
scroll to position [192, 0]
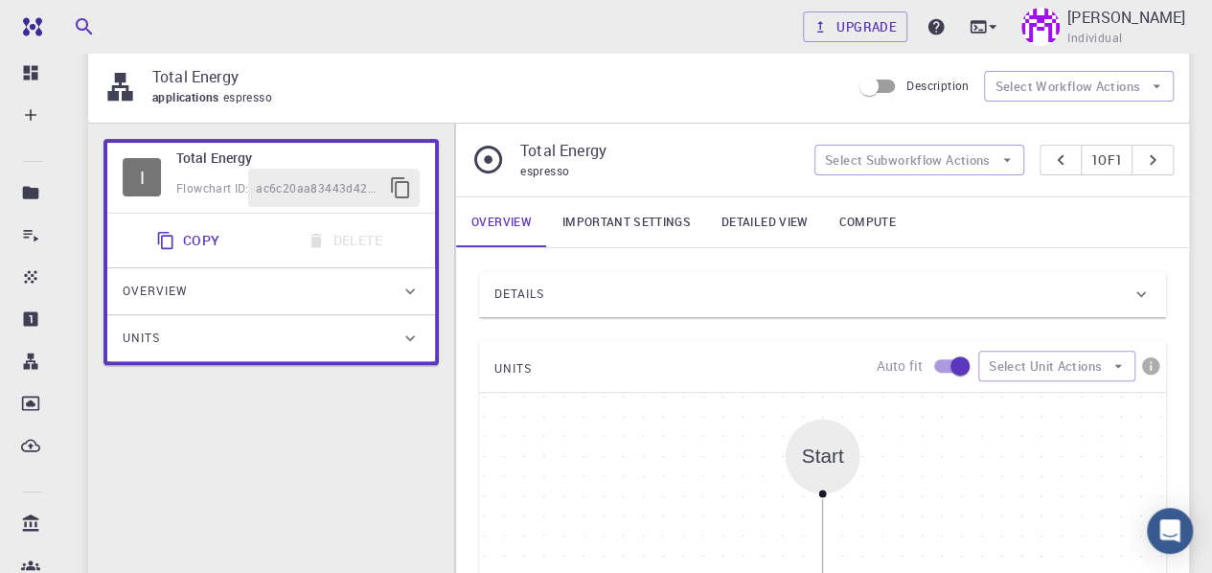
click at [636, 286] on div "Details" at bounding box center [812, 294] width 637 height 31
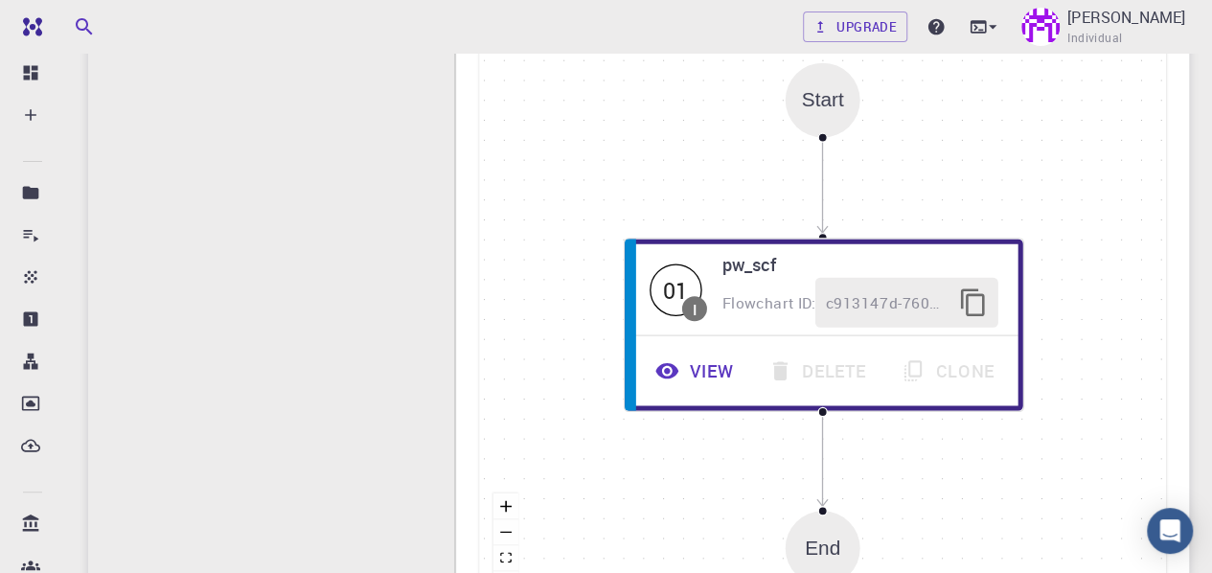
scroll to position [1246, 0]
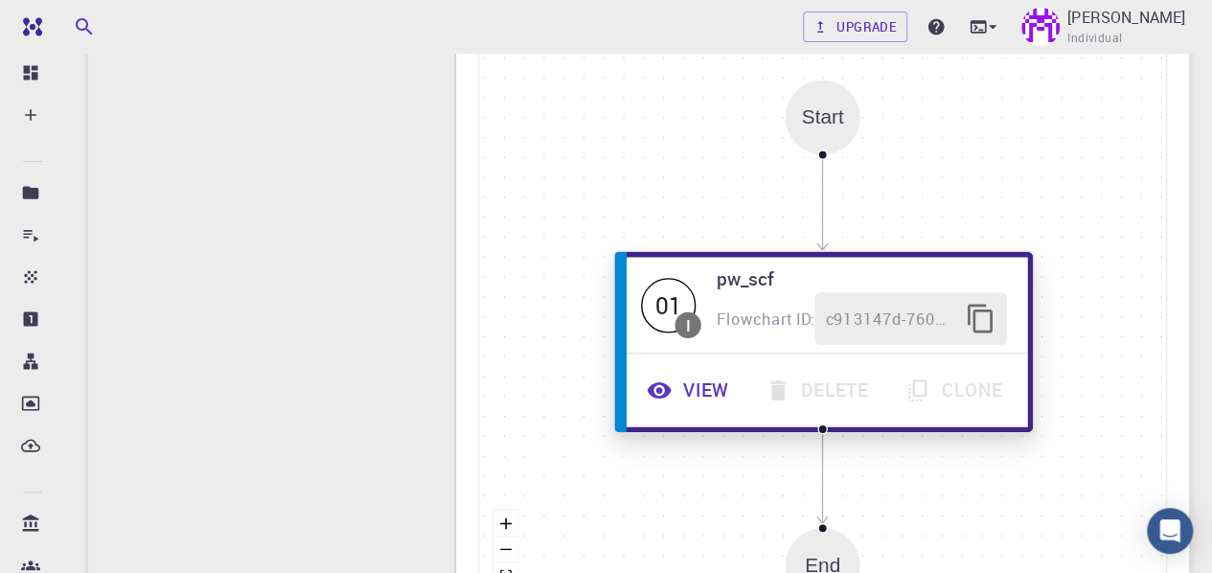
click at [673, 395] on button "View" at bounding box center [689, 390] width 119 height 53
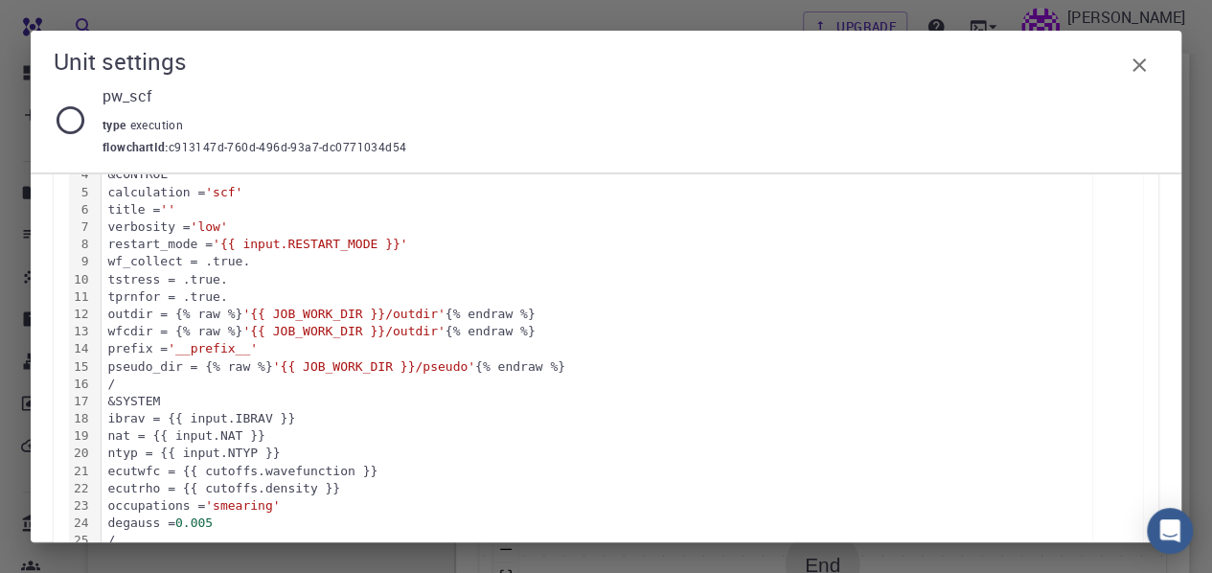
scroll to position [383, 0]
click at [1140, 66] on icon "button" at bounding box center [1139, 64] width 13 height 13
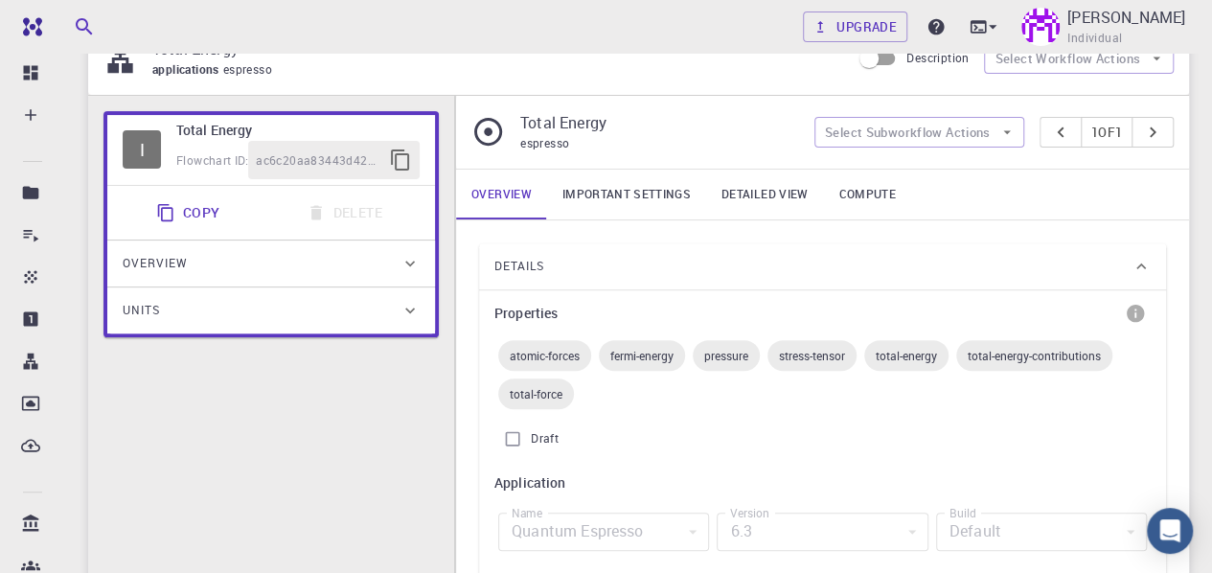
scroll to position [0, 0]
